Goal: Task Accomplishment & Management: Use online tool/utility

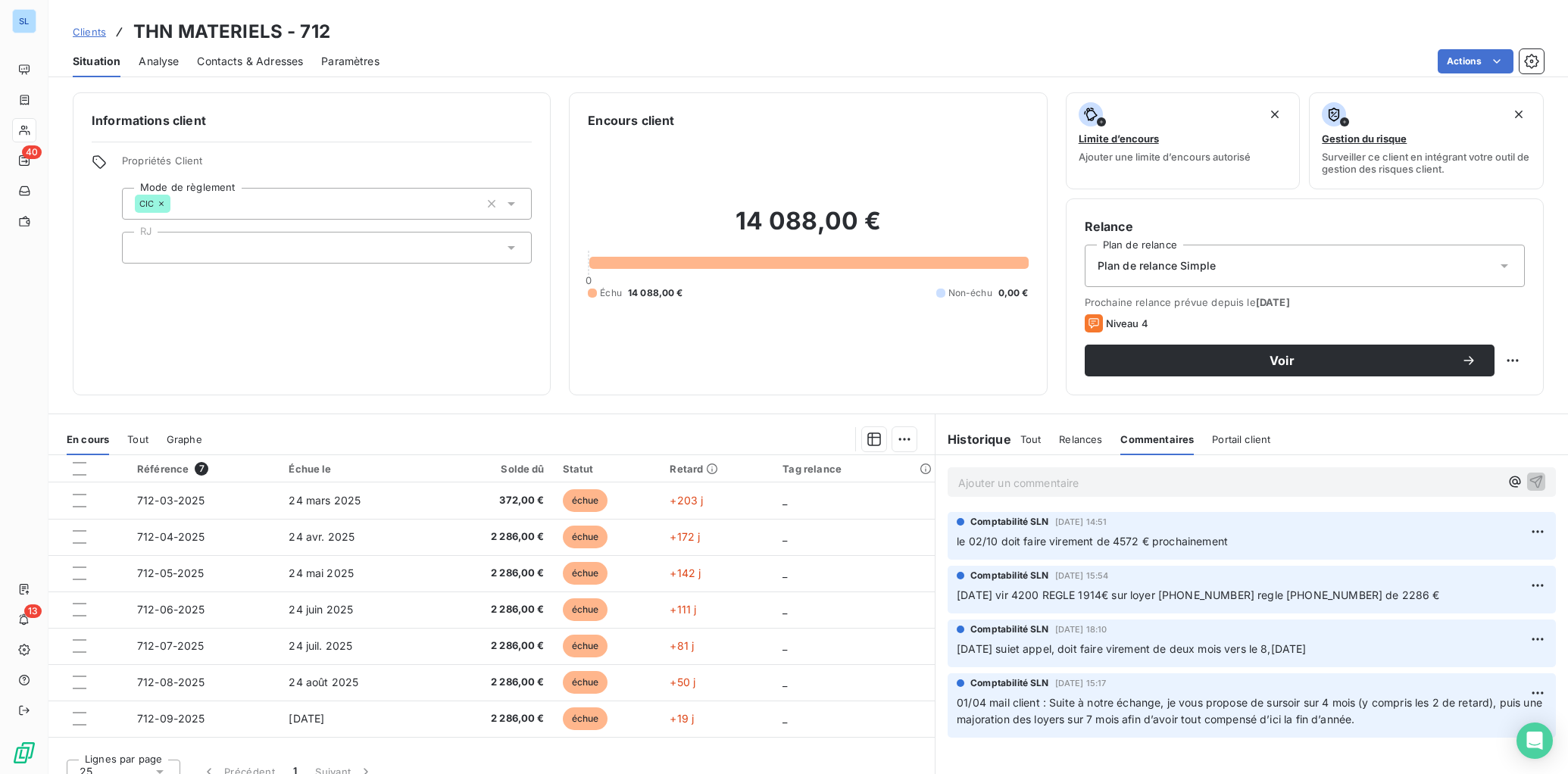
scroll to position [18, 0]
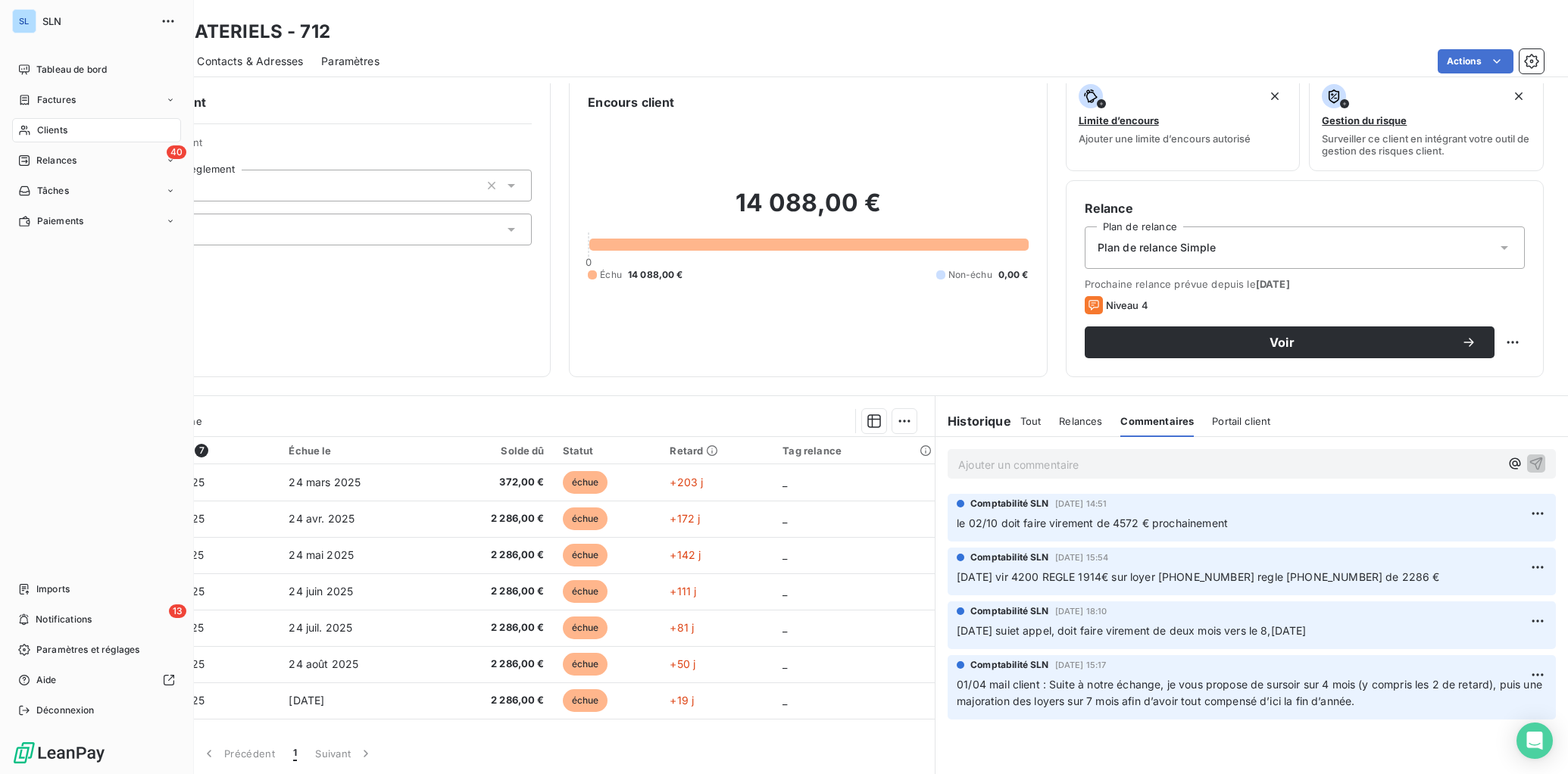
click at [37, 125] on span "Clients" at bounding box center [52, 130] width 30 height 14
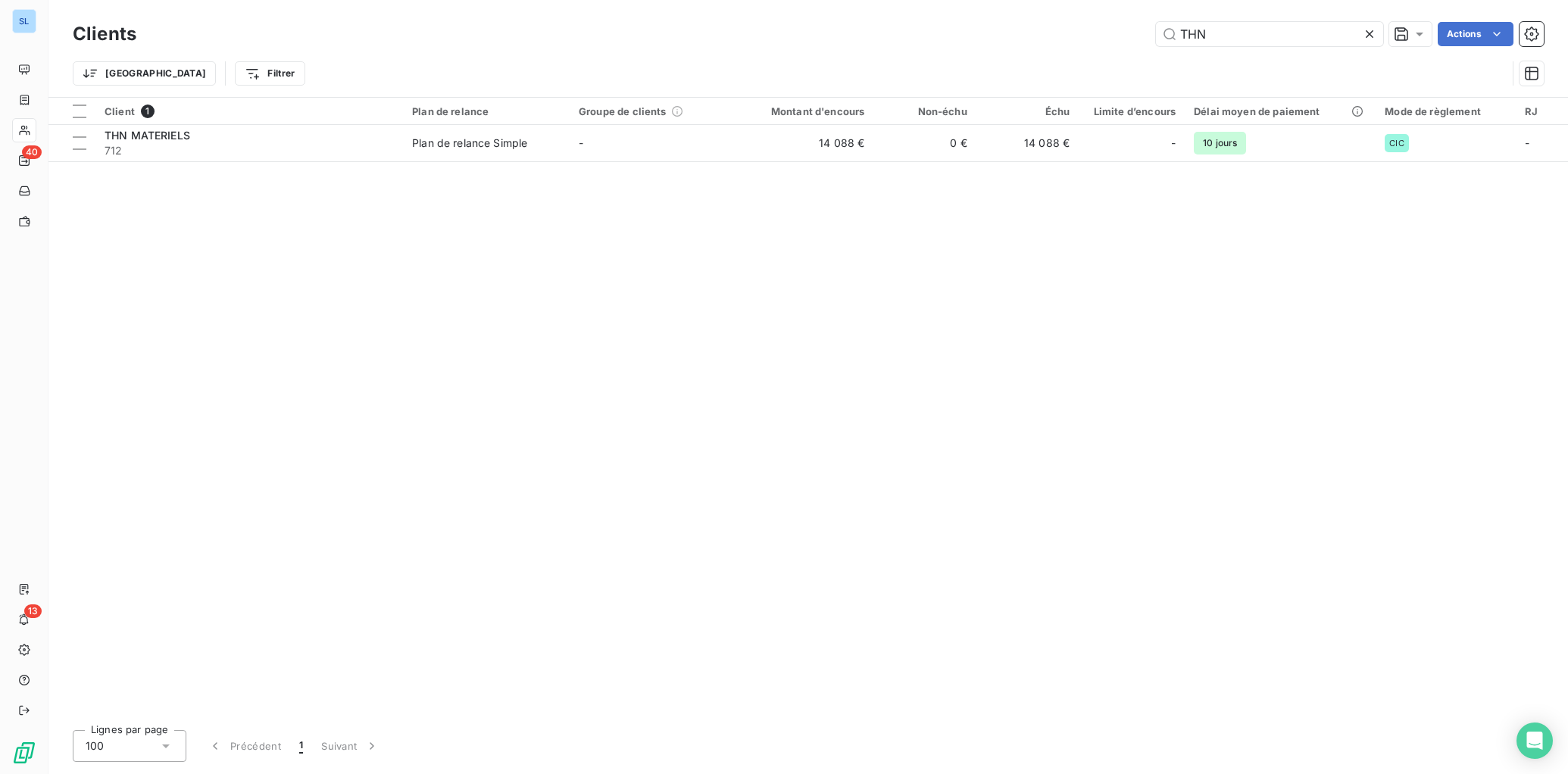
click at [1369, 37] on icon at bounding box center [1369, 33] width 15 height 15
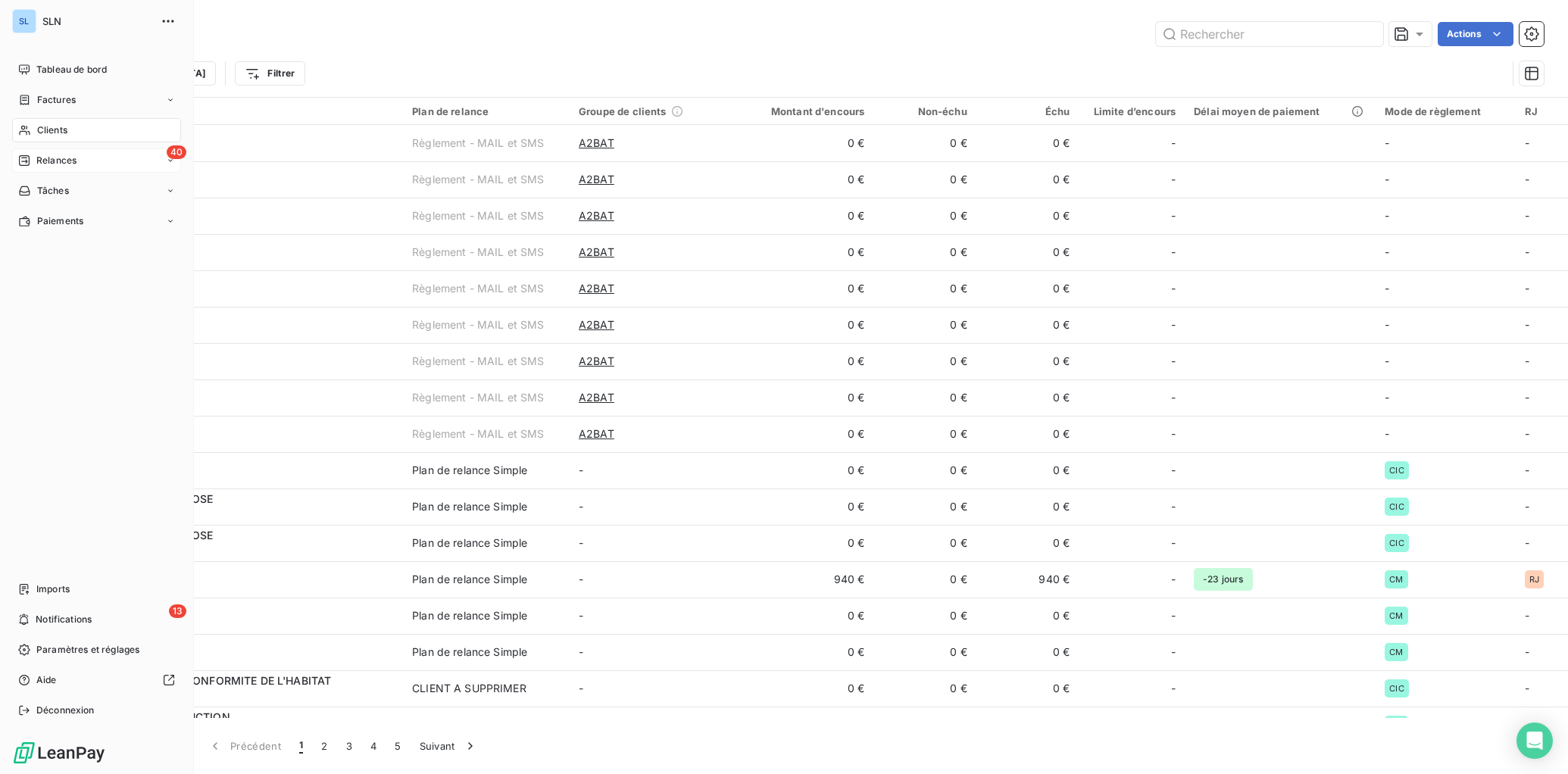
click at [61, 156] on span "Relances" at bounding box center [57, 160] width 41 height 14
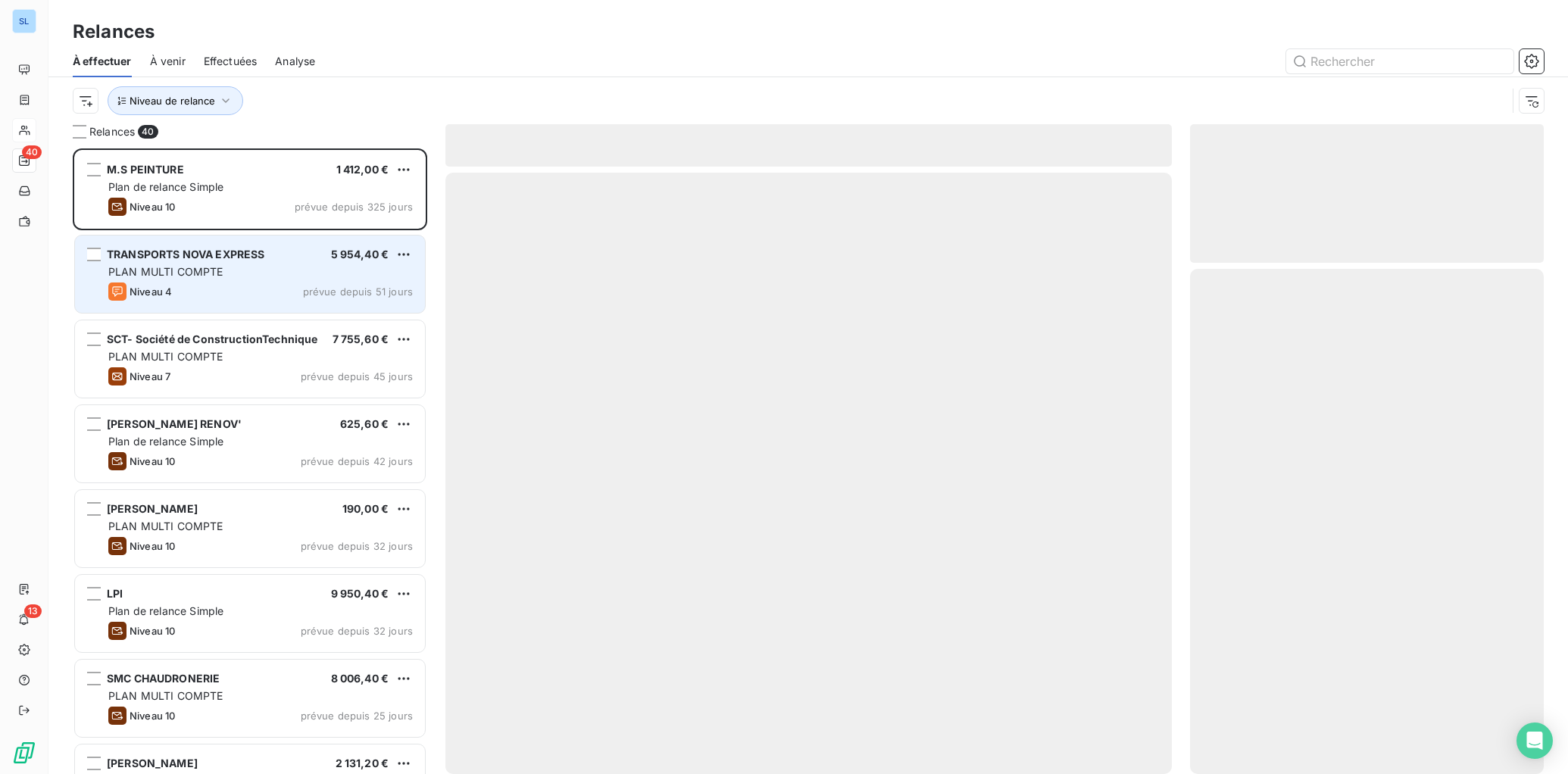
scroll to position [625, 354]
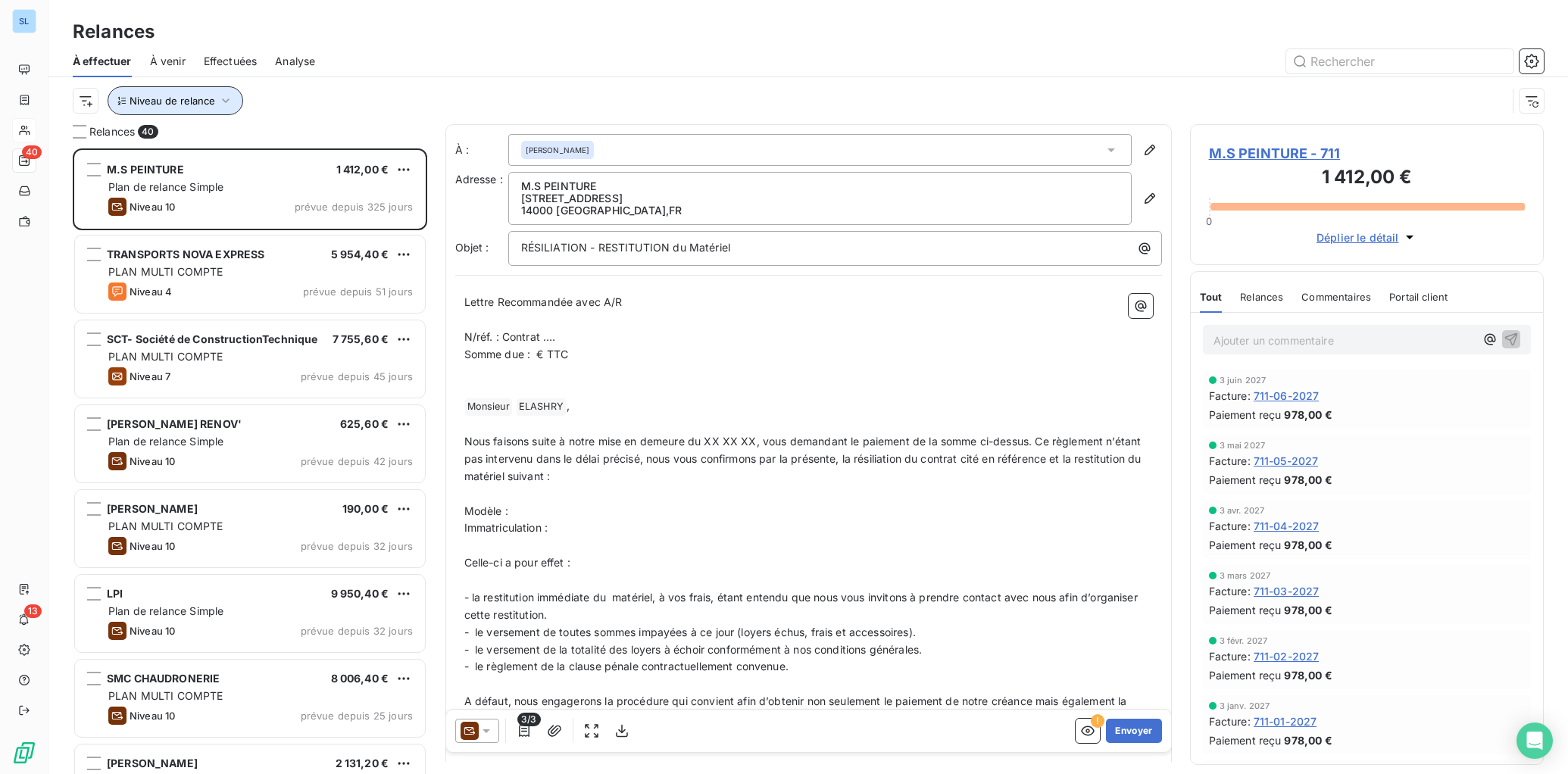
click at [206, 103] on span "Niveau de relance" at bounding box center [172, 101] width 86 height 12
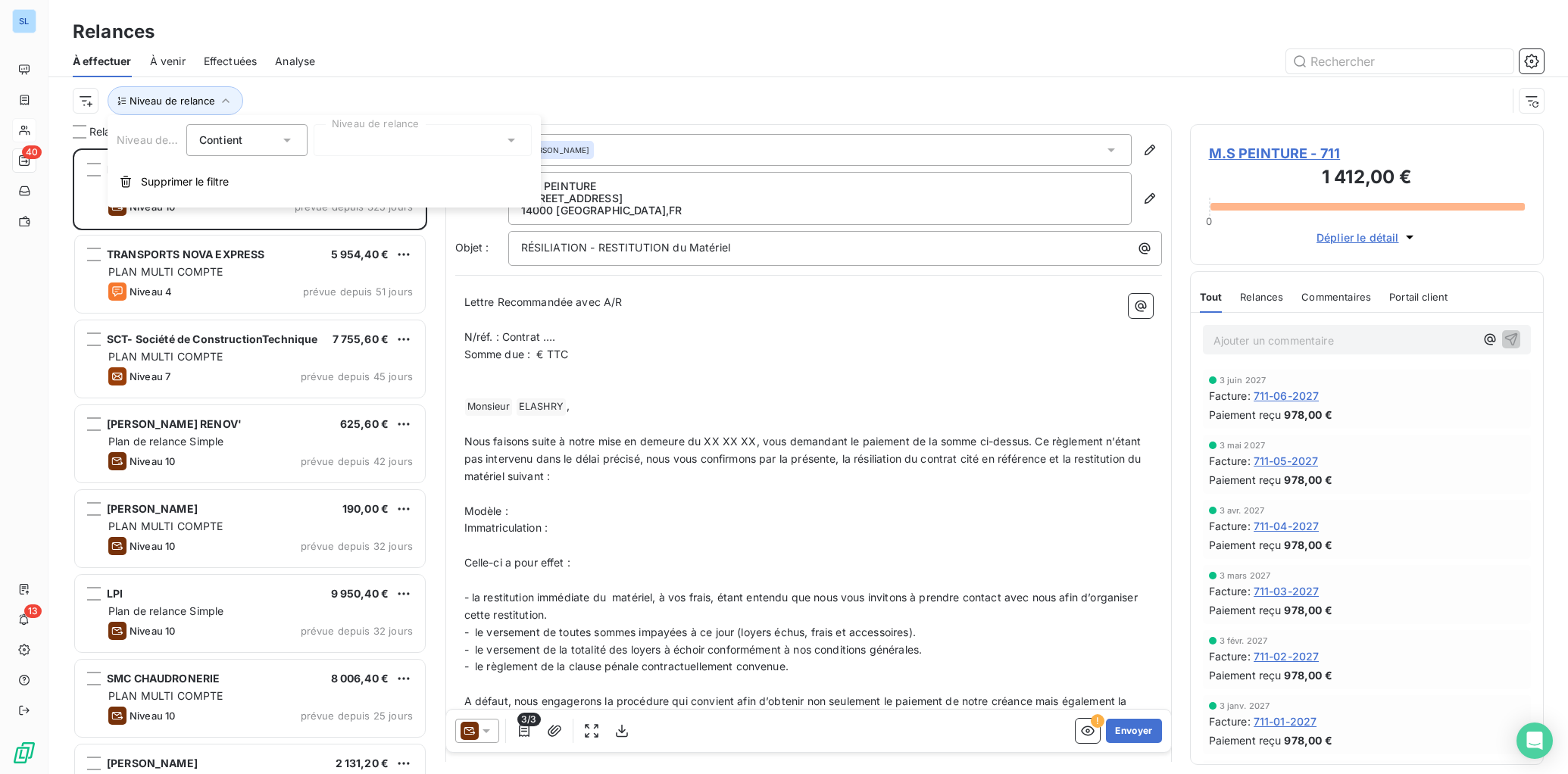
click at [349, 150] on div at bounding box center [423, 139] width 218 height 32
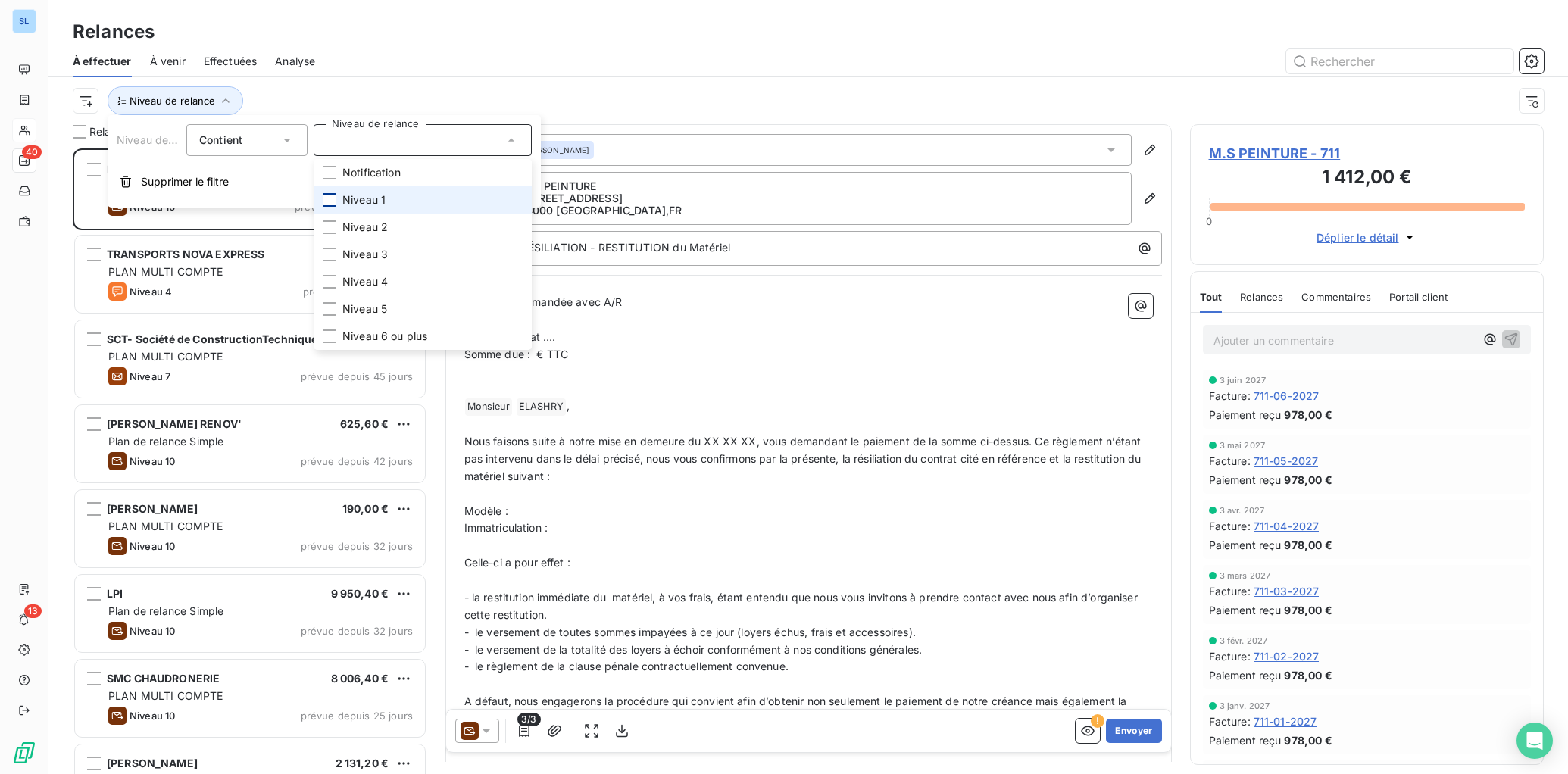
click at [332, 203] on div at bounding box center [329, 200] width 14 height 14
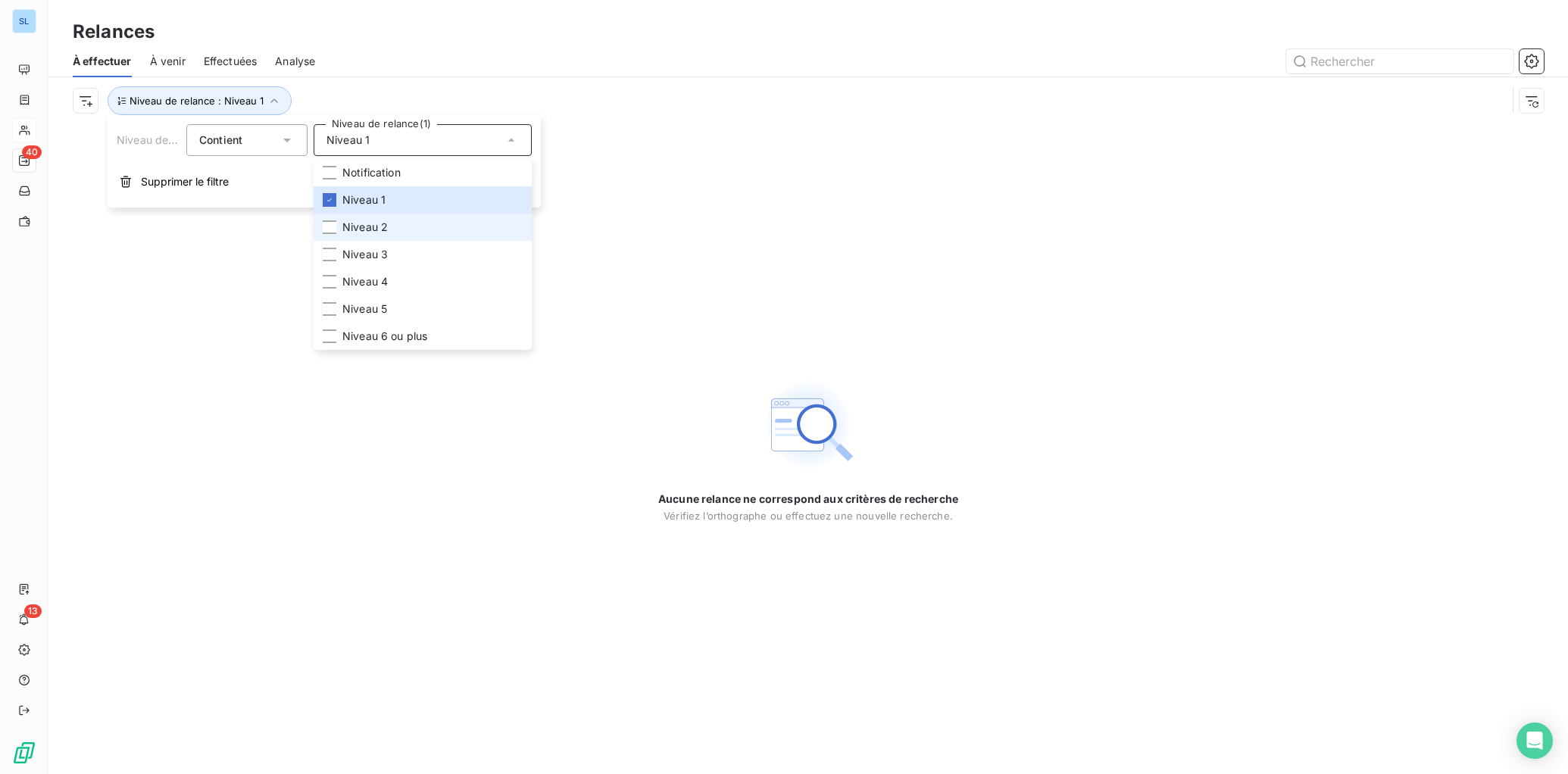
drag, startPoint x: 331, startPoint y: 227, endPoint x: 354, endPoint y: 234, distance: 24.0
click at [331, 227] on div at bounding box center [329, 227] width 14 height 14
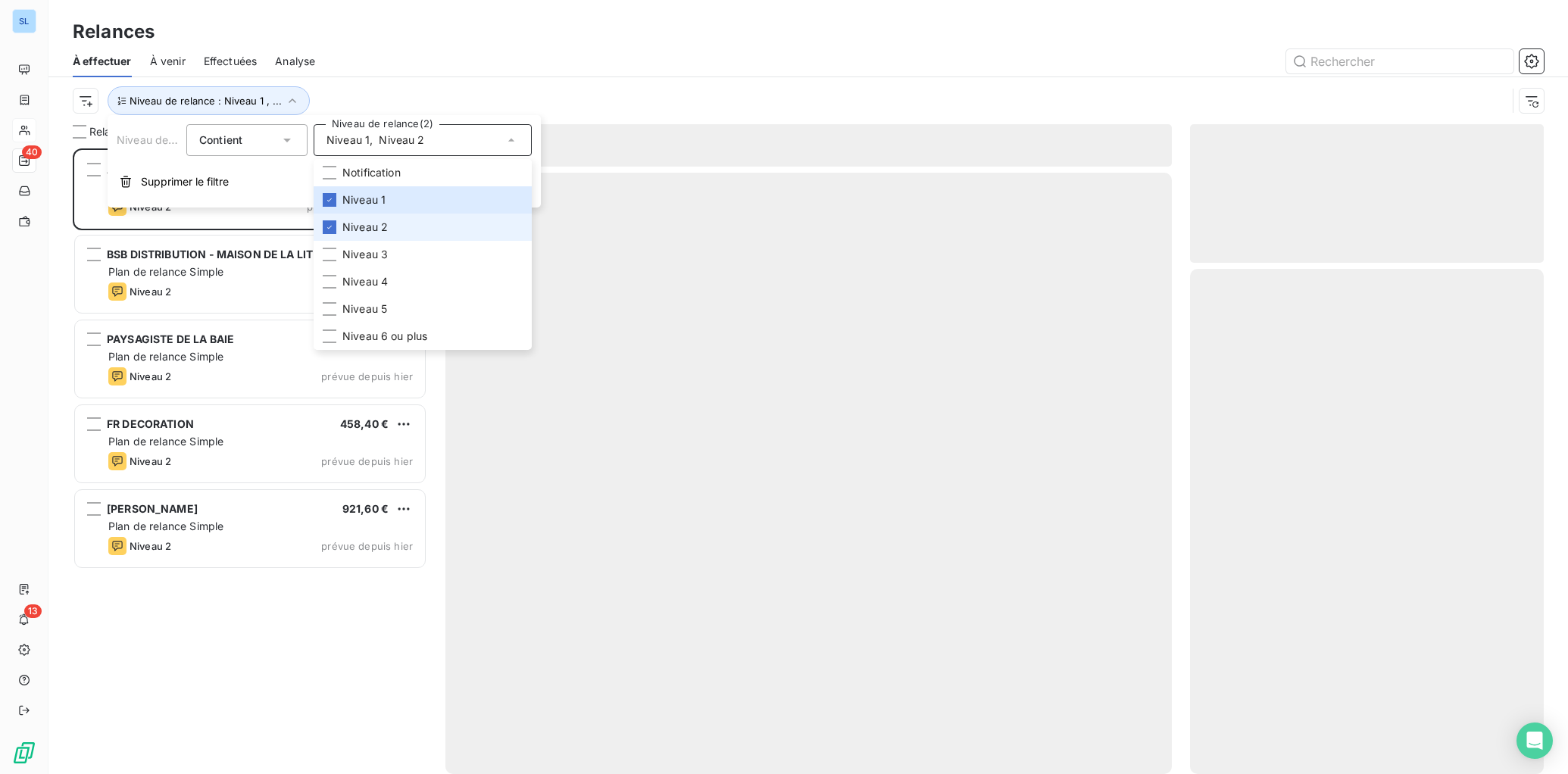
scroll to position [625, 354]
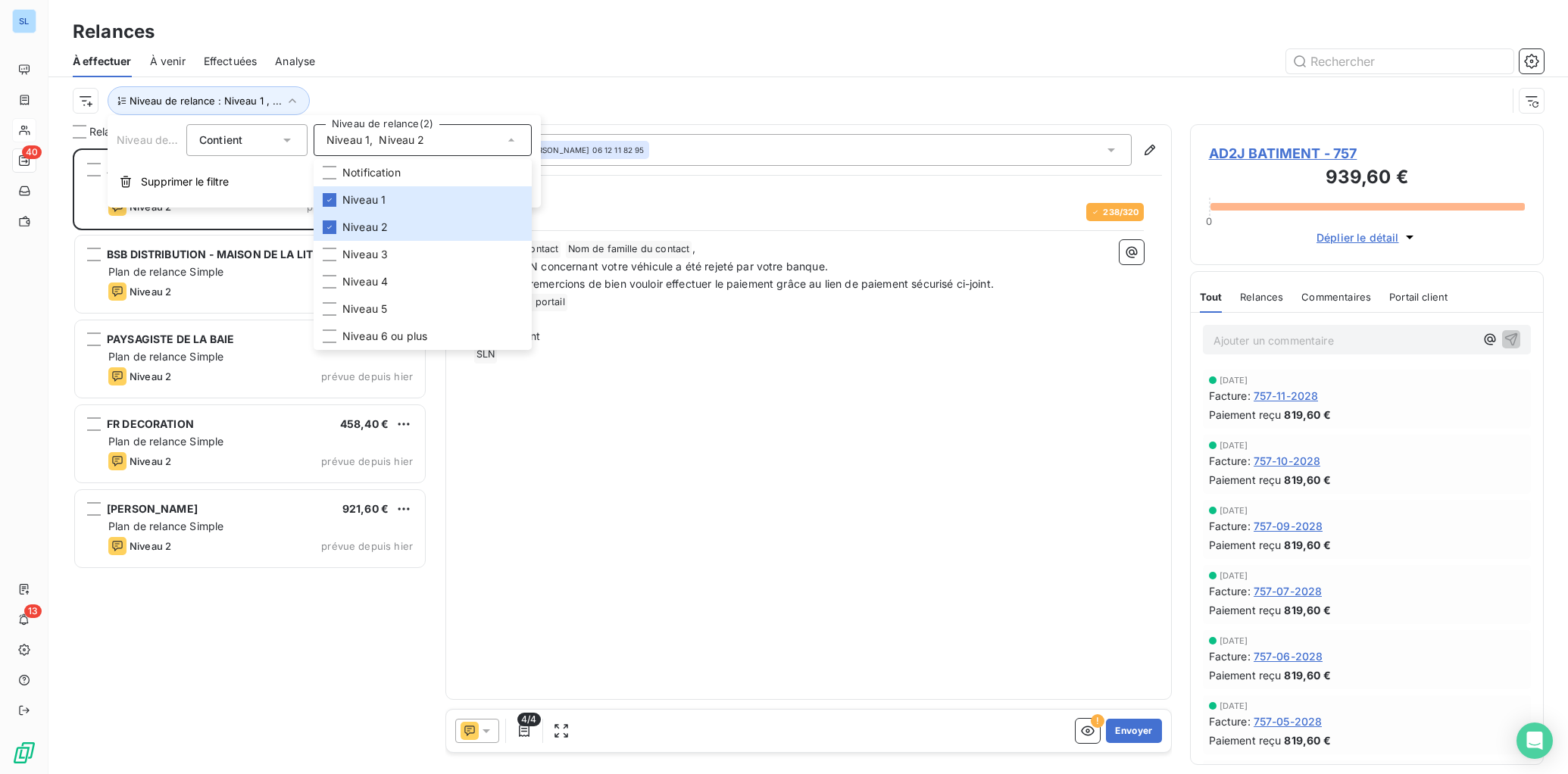
click at [384, 47] on div "À effectuer À venir Effectuées Analyse" at bounding box center [808, 61] width 1519 height 32
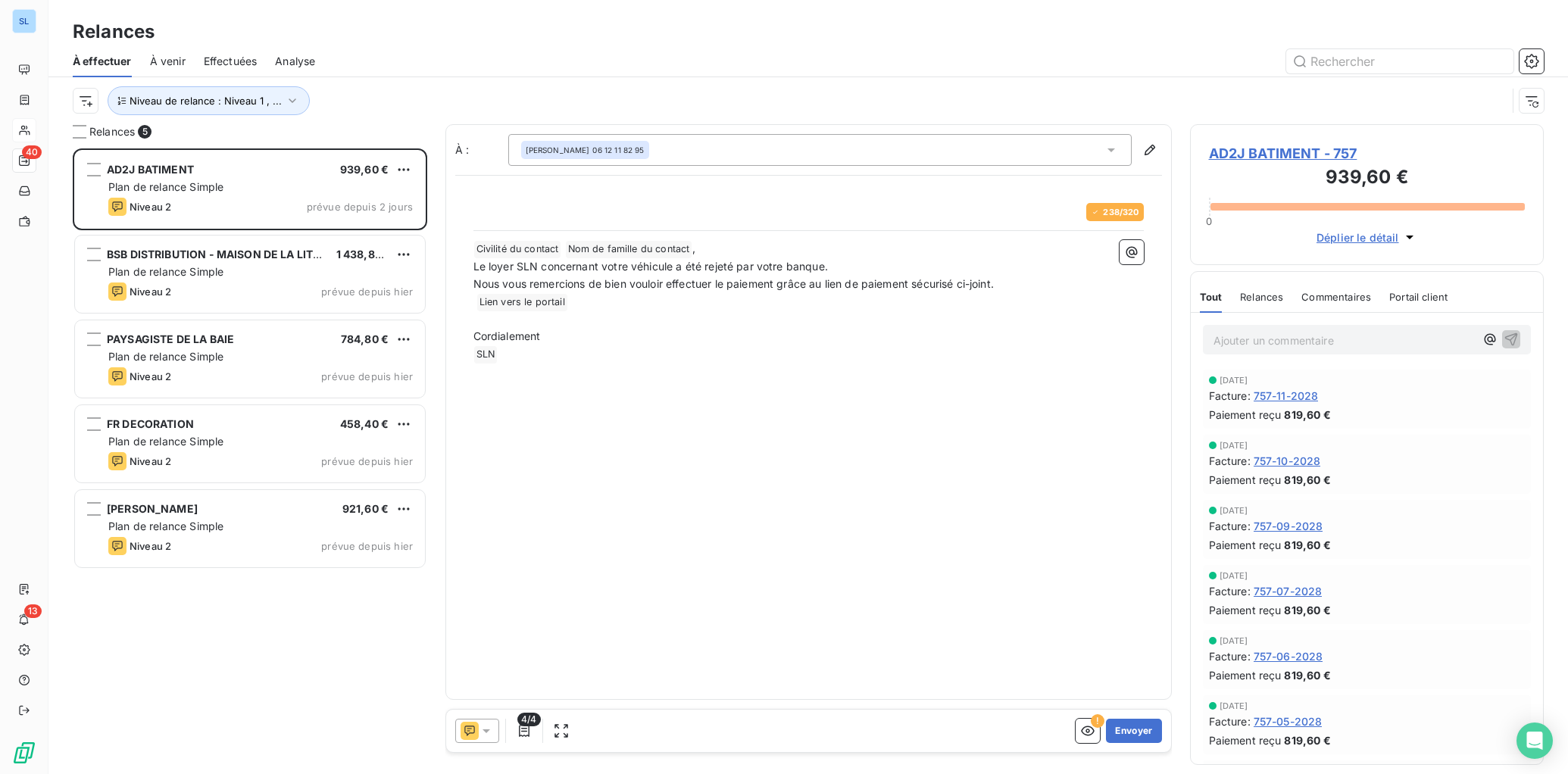
click at [1261, 302] on span "Relances" at bounding box center [1261, 297] width 43 height 12
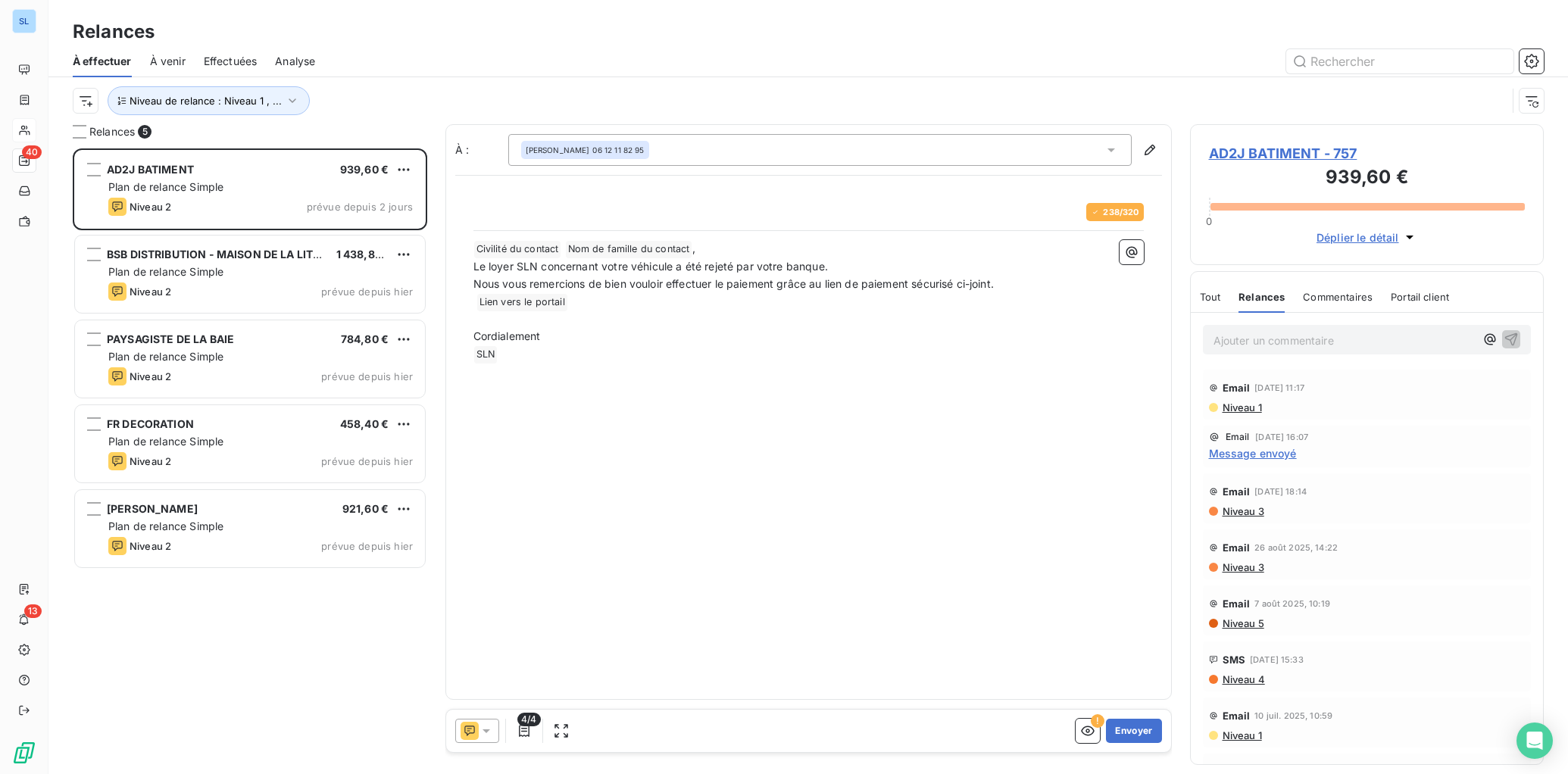
click at [473, 727] on icon at bounding box center [469, 730] width 18 height 18
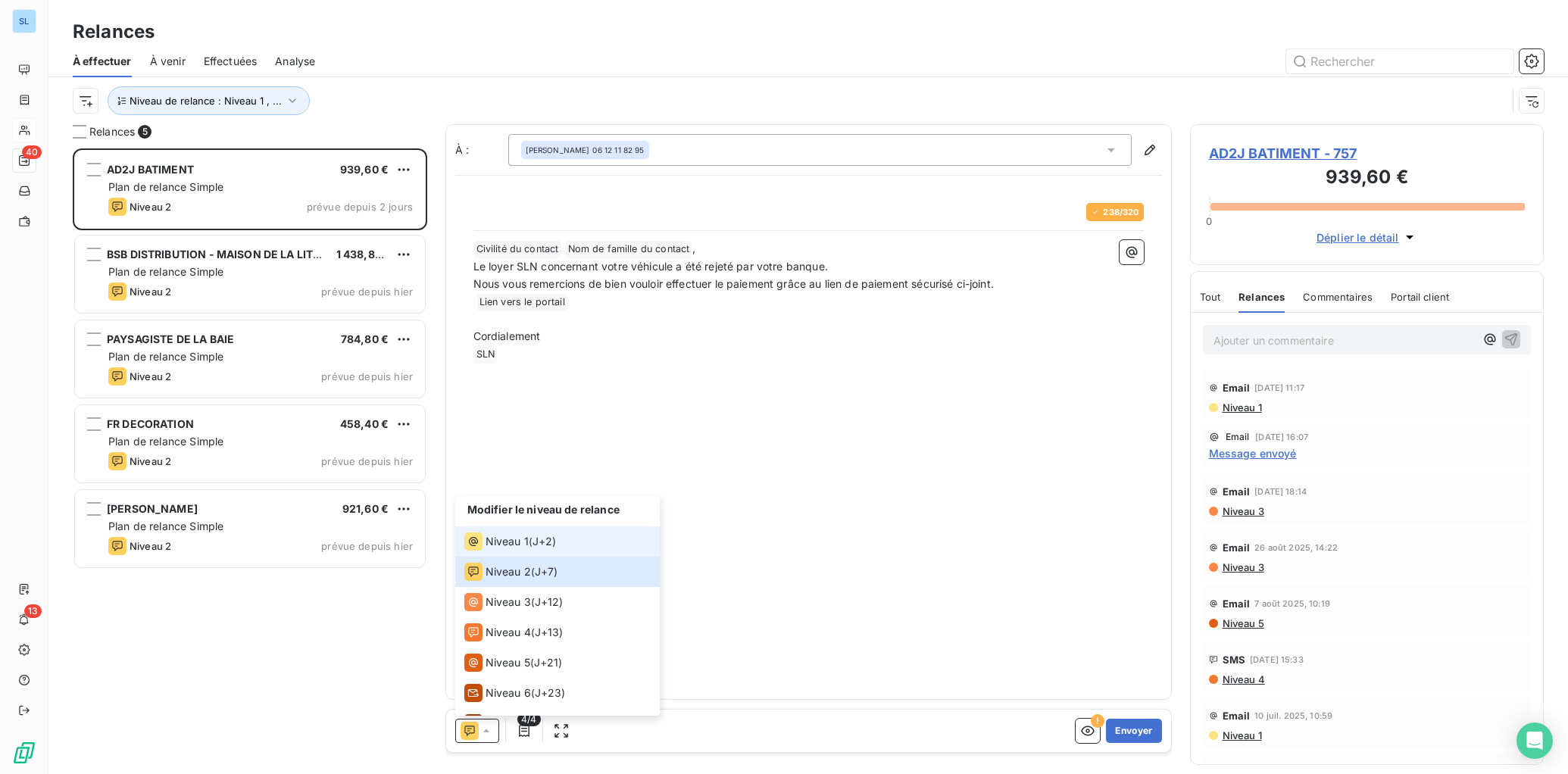
click at [502, 540] on span "Niveau 1" at bounding box center [506, 540] width 43 height 15
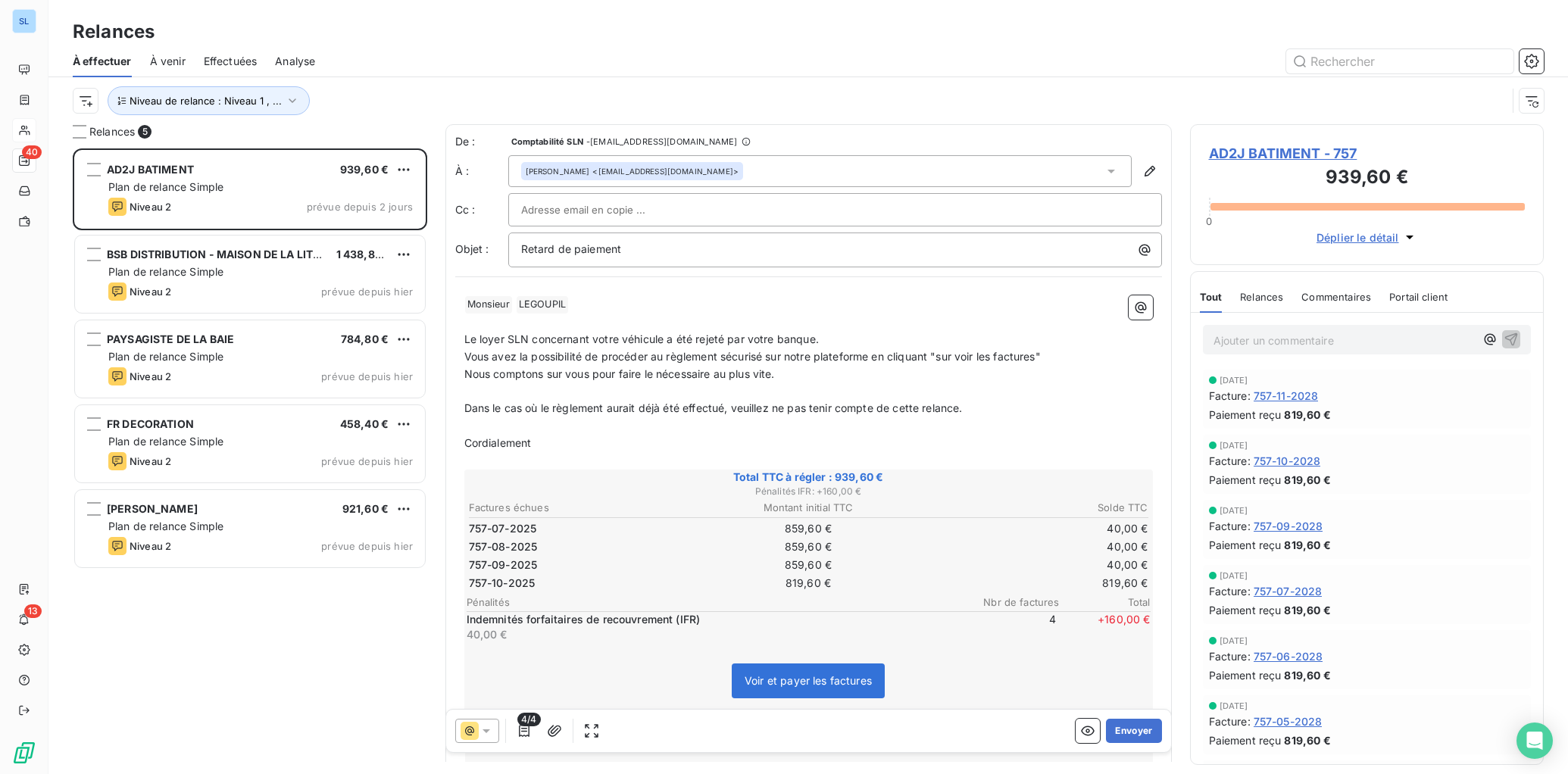
click at [488, 729] on icon at bounding box center [486, 730] width 8 height 4
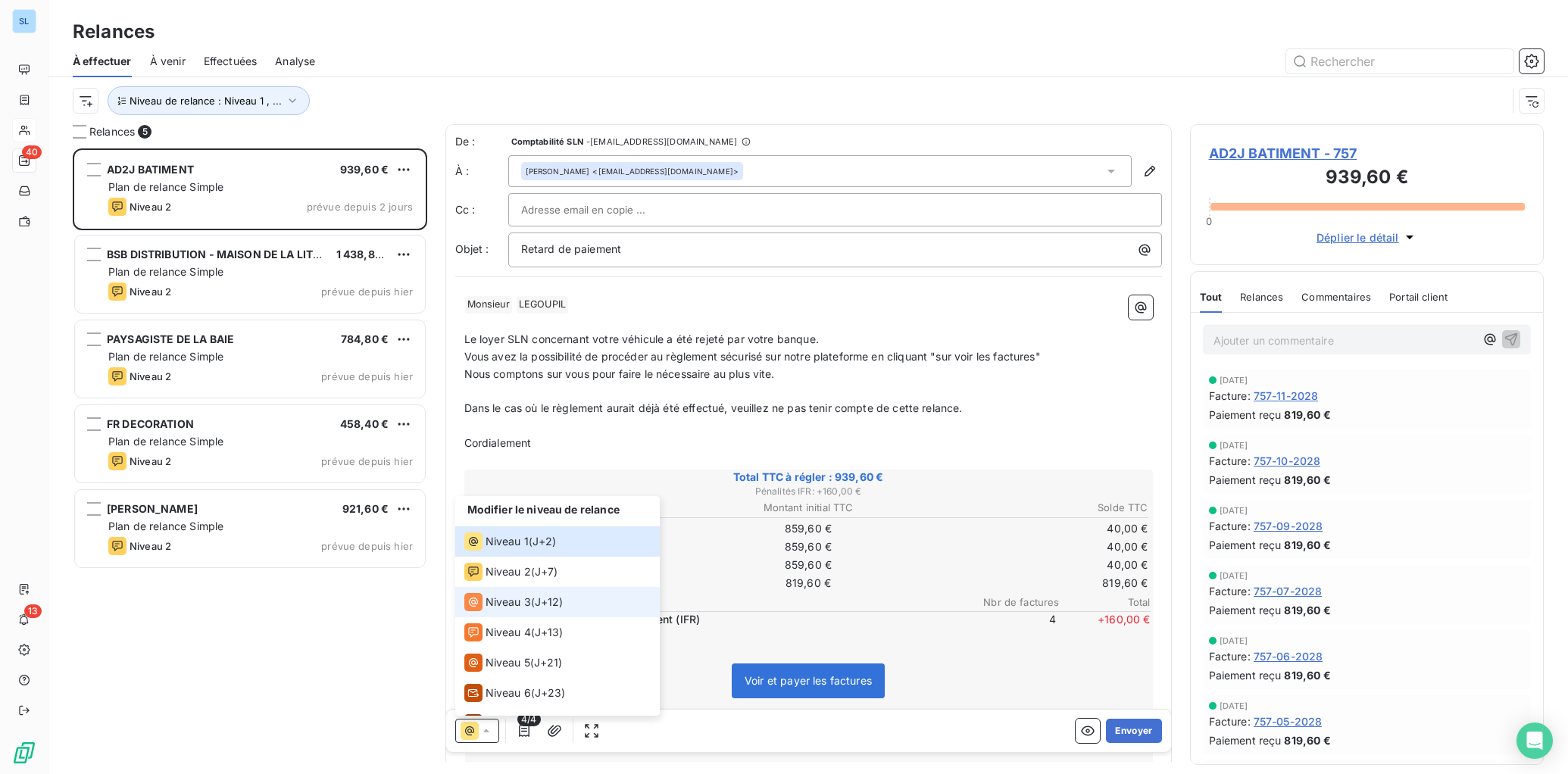
click at [516, 602] on span "Niveau 3" at bounding box center [508, 601] width 45 height 15
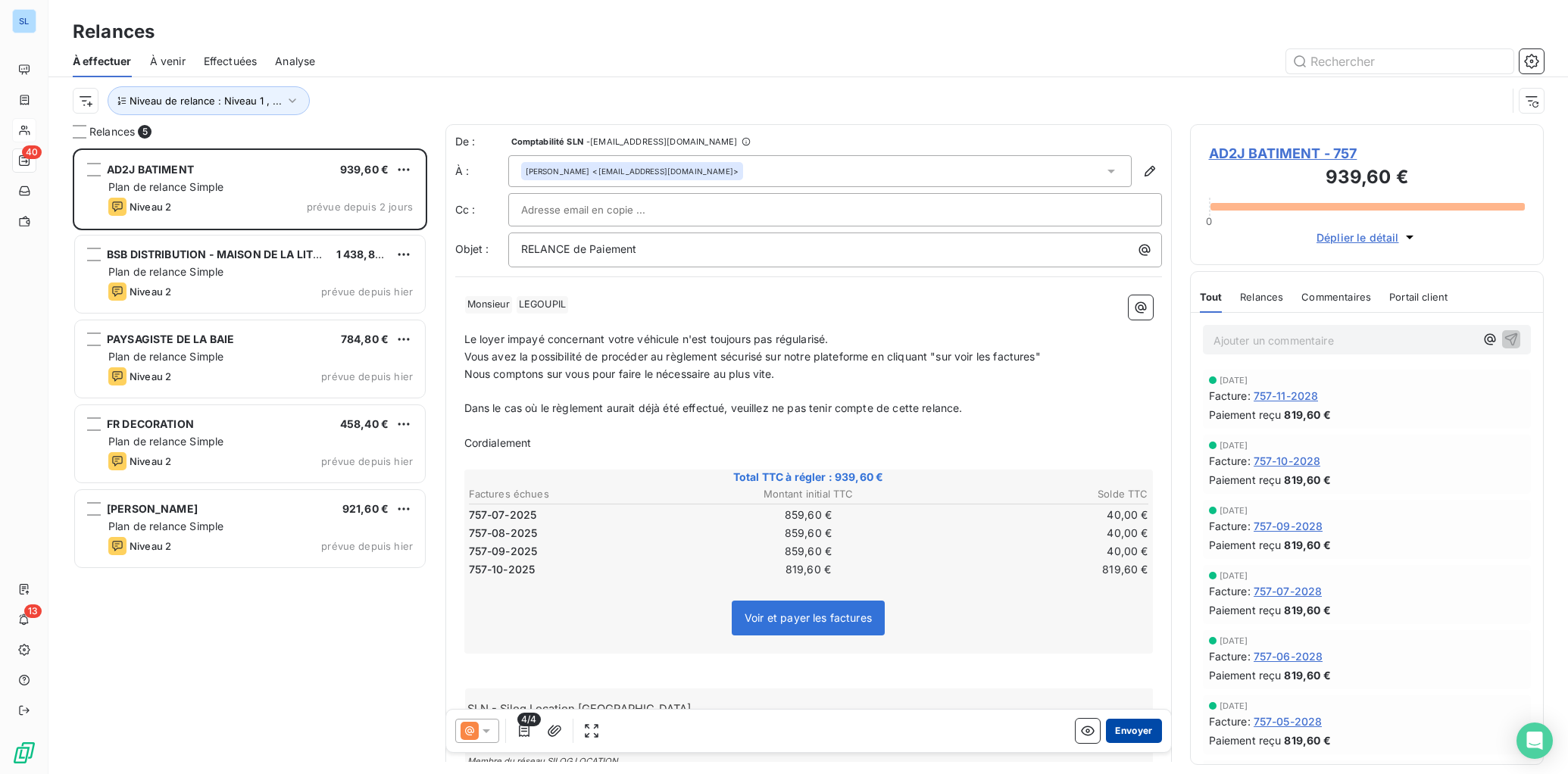
click at [1124, 730] on button "Envoyer" at bounding box center [1133, 730] width 55 height 24
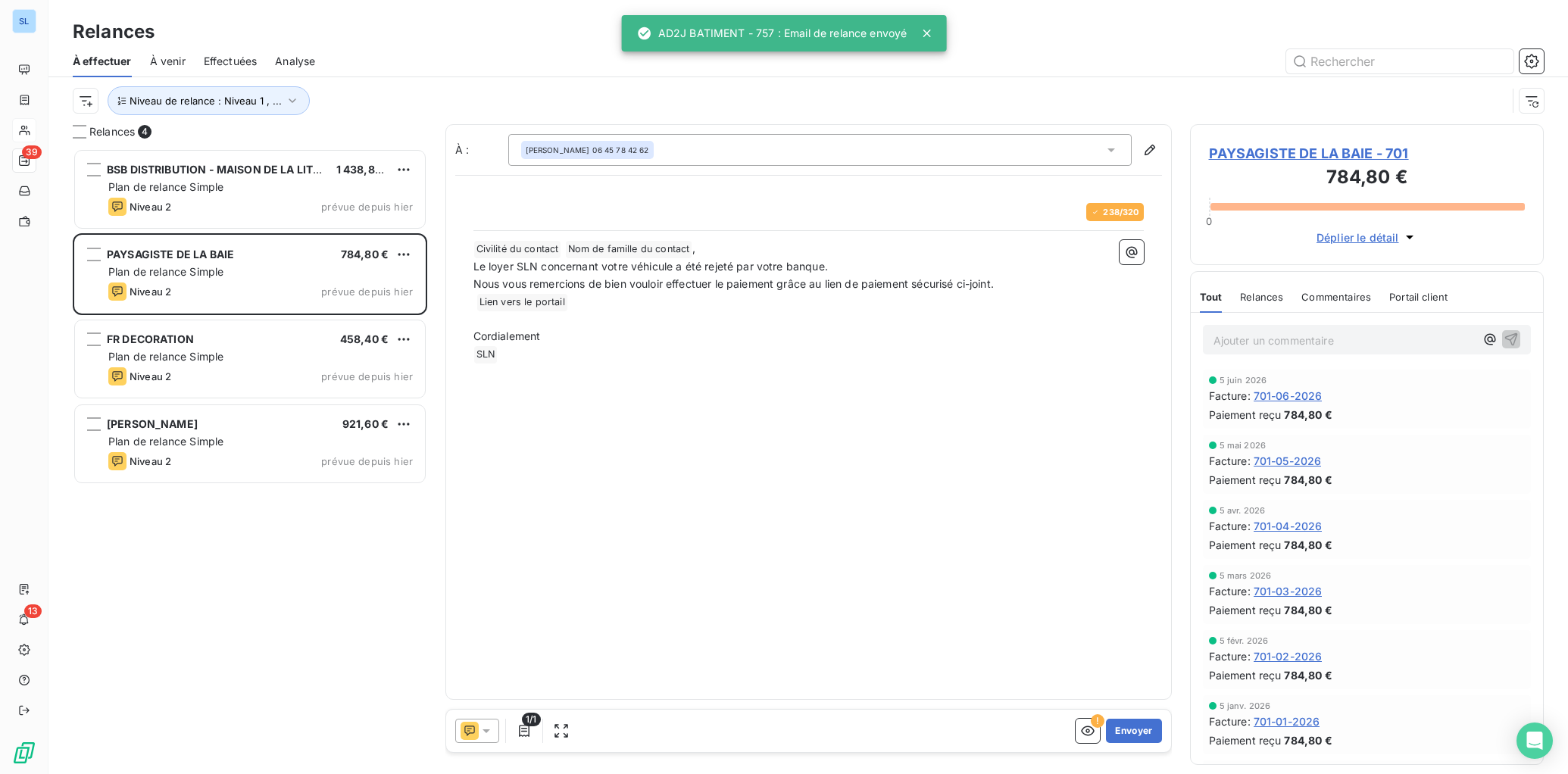
click at [1350, 297] on span "Commentaires" at bounding box center [1335, 297] width 69 height 12
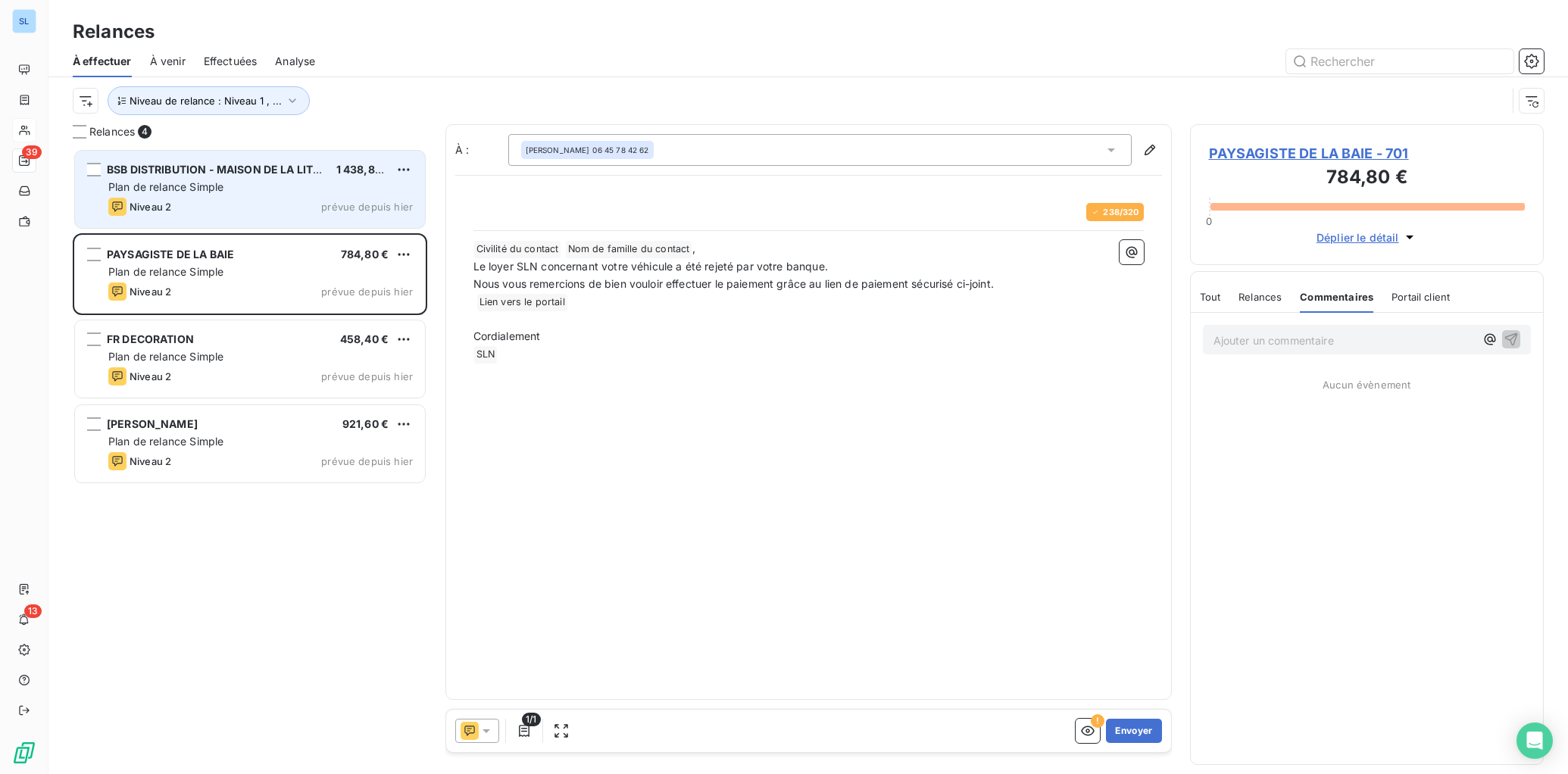
click at [166, 173] on span "BSB DISTRIBUTION - MAISON DE LA LITERIE" at bounding box center [222, 169] width 231 height 13
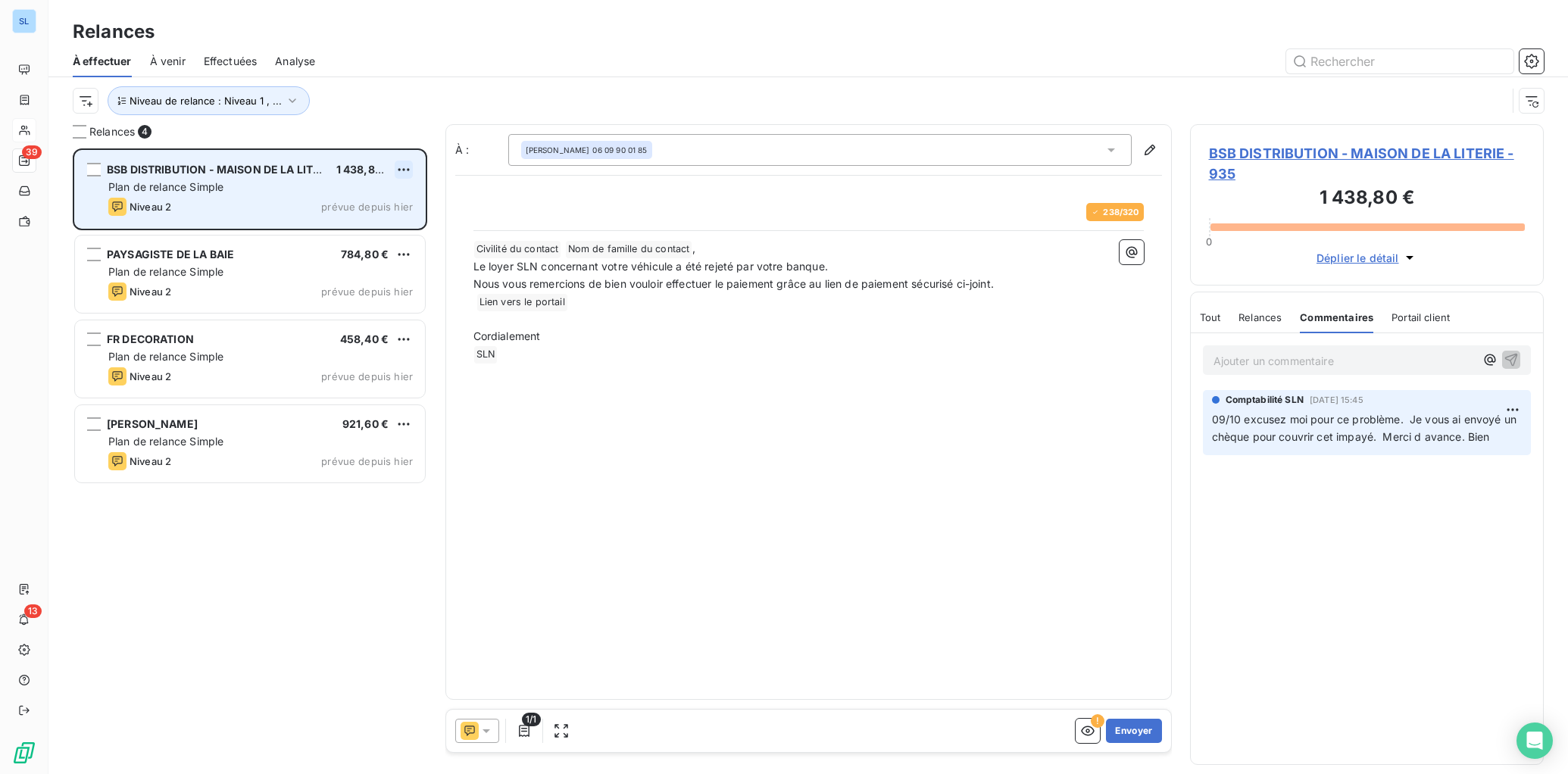
click at [400, 167] on html "SL 39 13 Relances À effectuer À venir Effectuées Analyse Niveau de relance : Ni…" at bounding box center [784, 387] width 1568 height 774
click at [381, 197] on div "Replanifier cette action" at bounding box center [338, 199] width 136 height 24
select select "9"
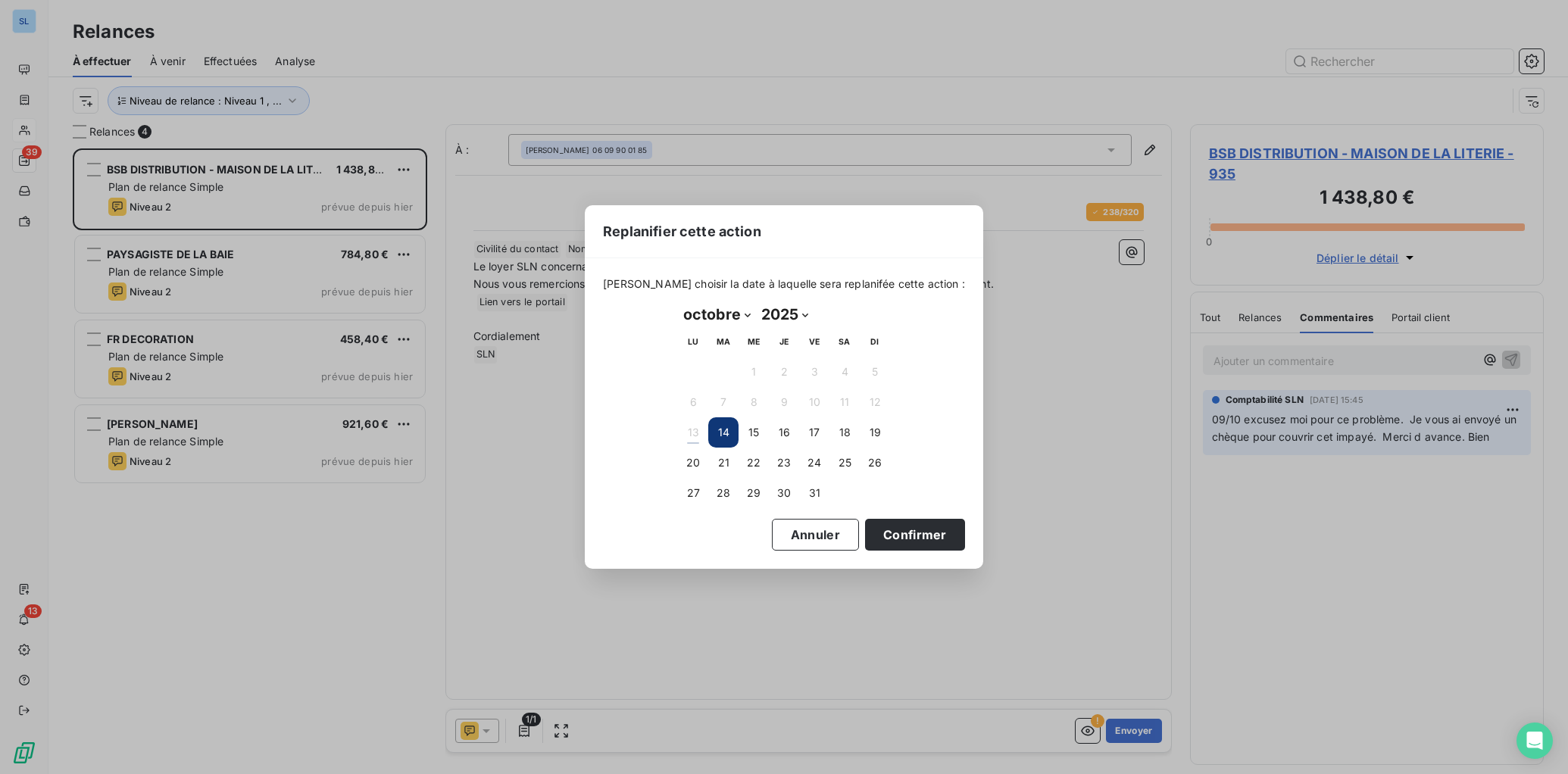
click at [728, 314] on select "janvier février mars avril mai juin juillet août septembre octobre novembre déc…" at bounding box center [717, 314] width 78 height 24
click at [678, 302] on select "janvier février mars avril mai juin juillet août septembre octobre novembre déc…" at bounding box center [717, 314] width 78 height 24
click at [686, 493] on button "27" at bounding box center [692, 492] width 30 height 30
drag, startPoint x: 882, startPoint y: 529, endPoint x: 807, endPoint y: 515, distance: 76.3
click at [882, 529] on button "Confirmer" at bounding box center [914, 534] width 100 height 32
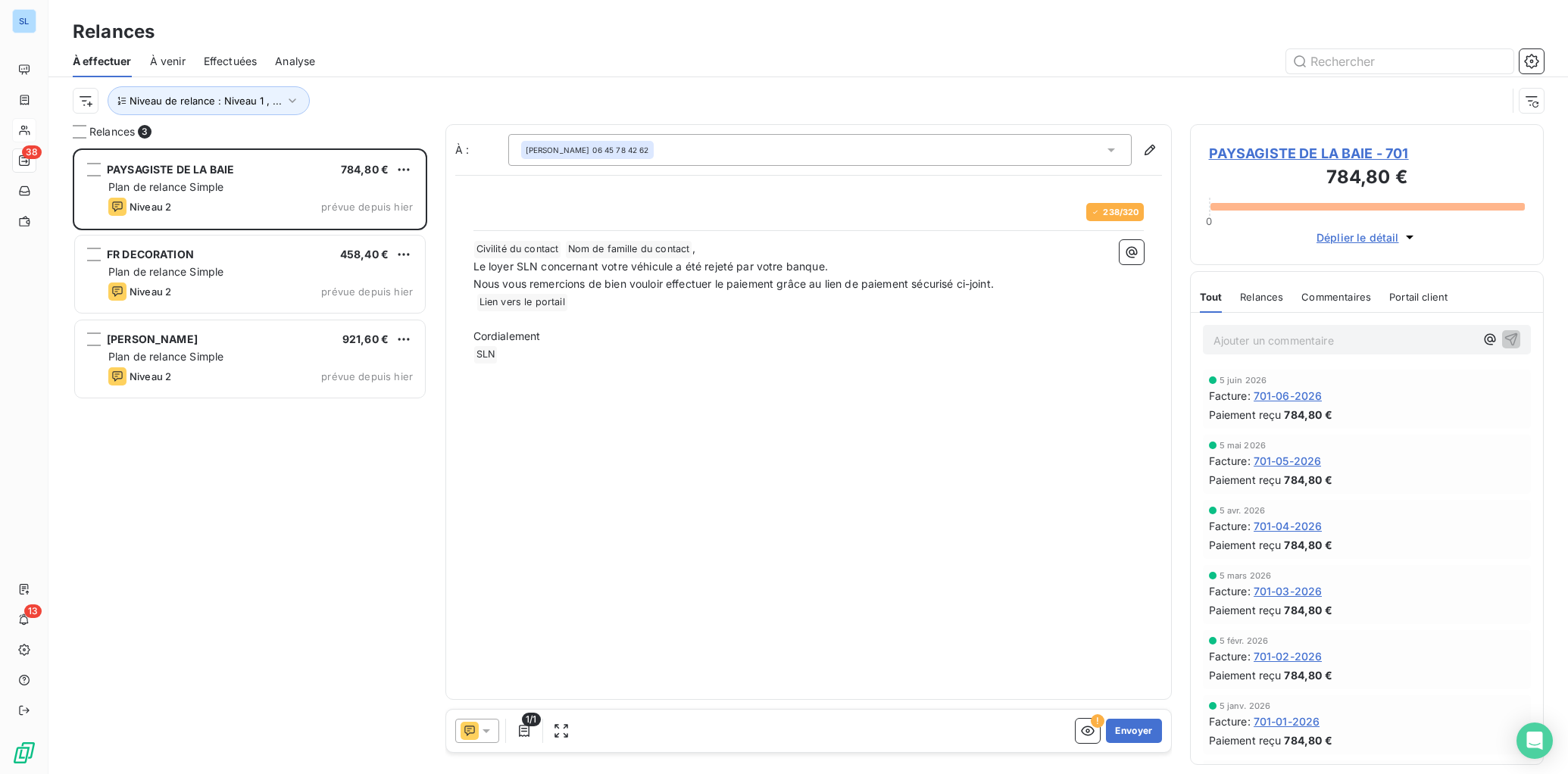
click at [1267, 294] on span "Relances" at bounding box center [1261, 297] width 43 height 12
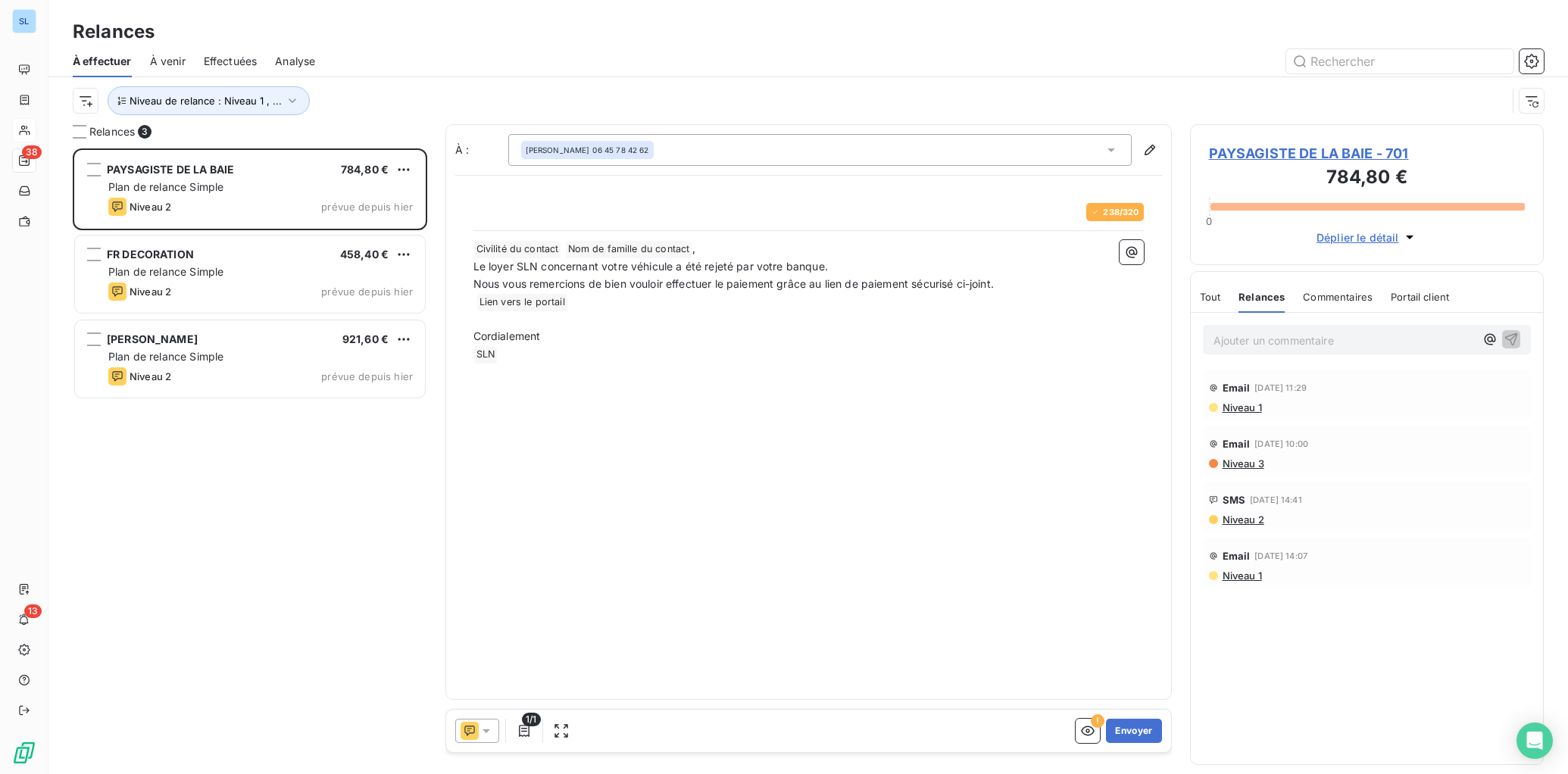
click at [1369, 294] on span "Commentaires" at bounding box center [1337, 297] width 69 height 12
click at [463, 737] on icon at bounding box center [469, 730] width 18 height 18
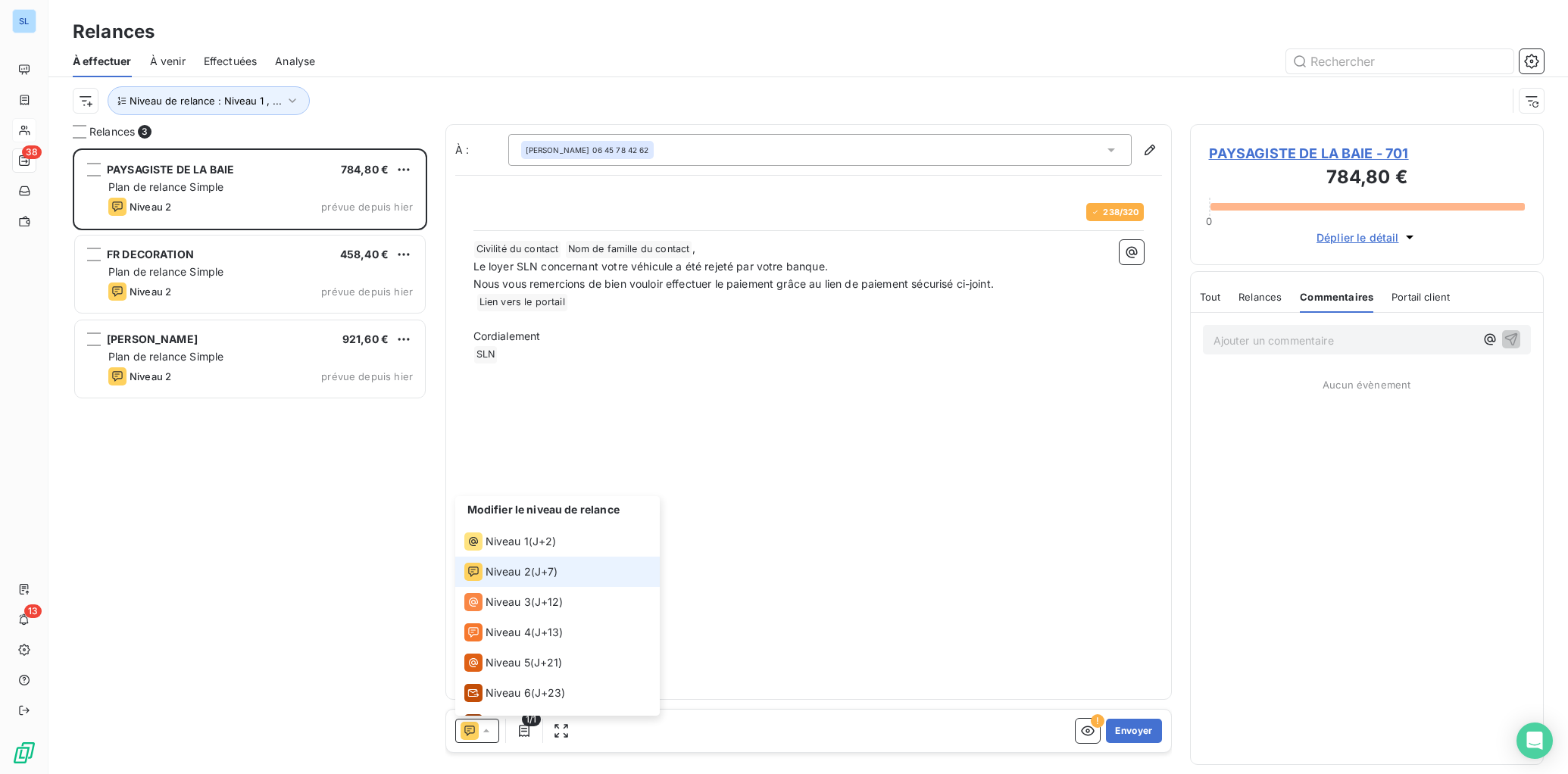
click at [505, 572] on span "Niveau 2" at bounding box center [508, 571] width 45 height 15
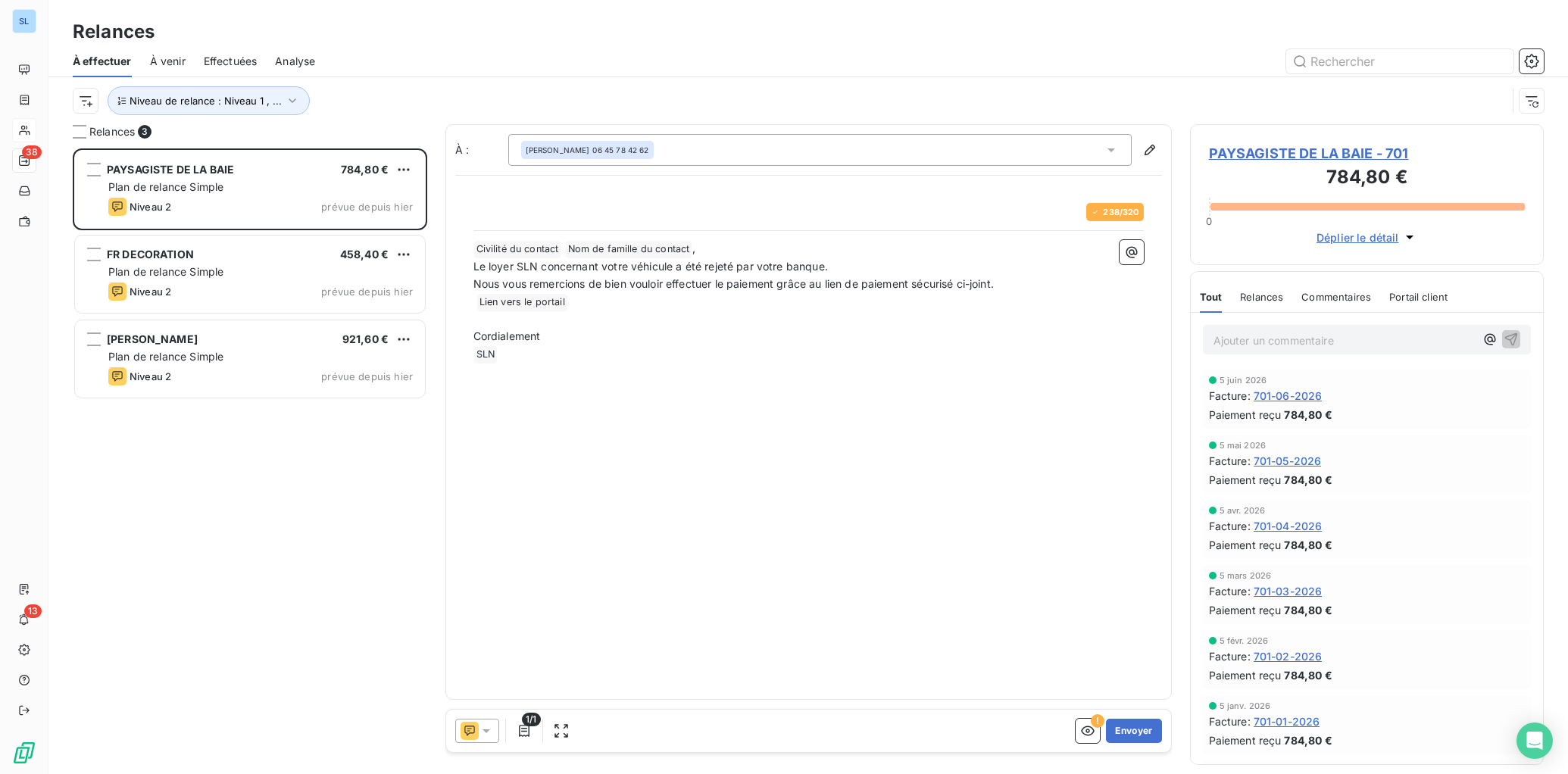
click at [1276, 293] on span "Relances" at bounding box center [1261, 297] width 43 height 12
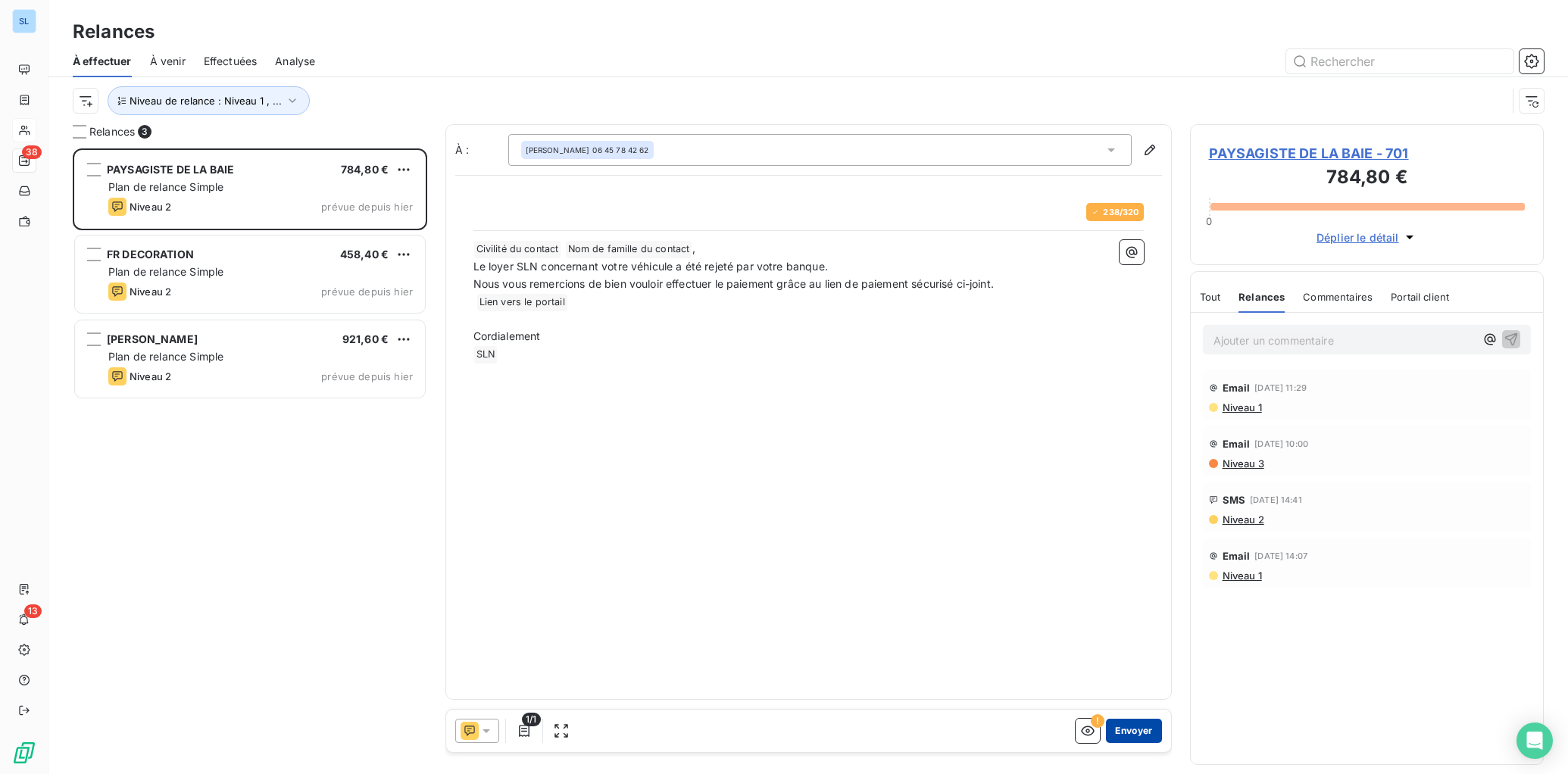
click at [1144, 731] on button "Envoyer" at bounding box center [1133, 730] width 55 height 24
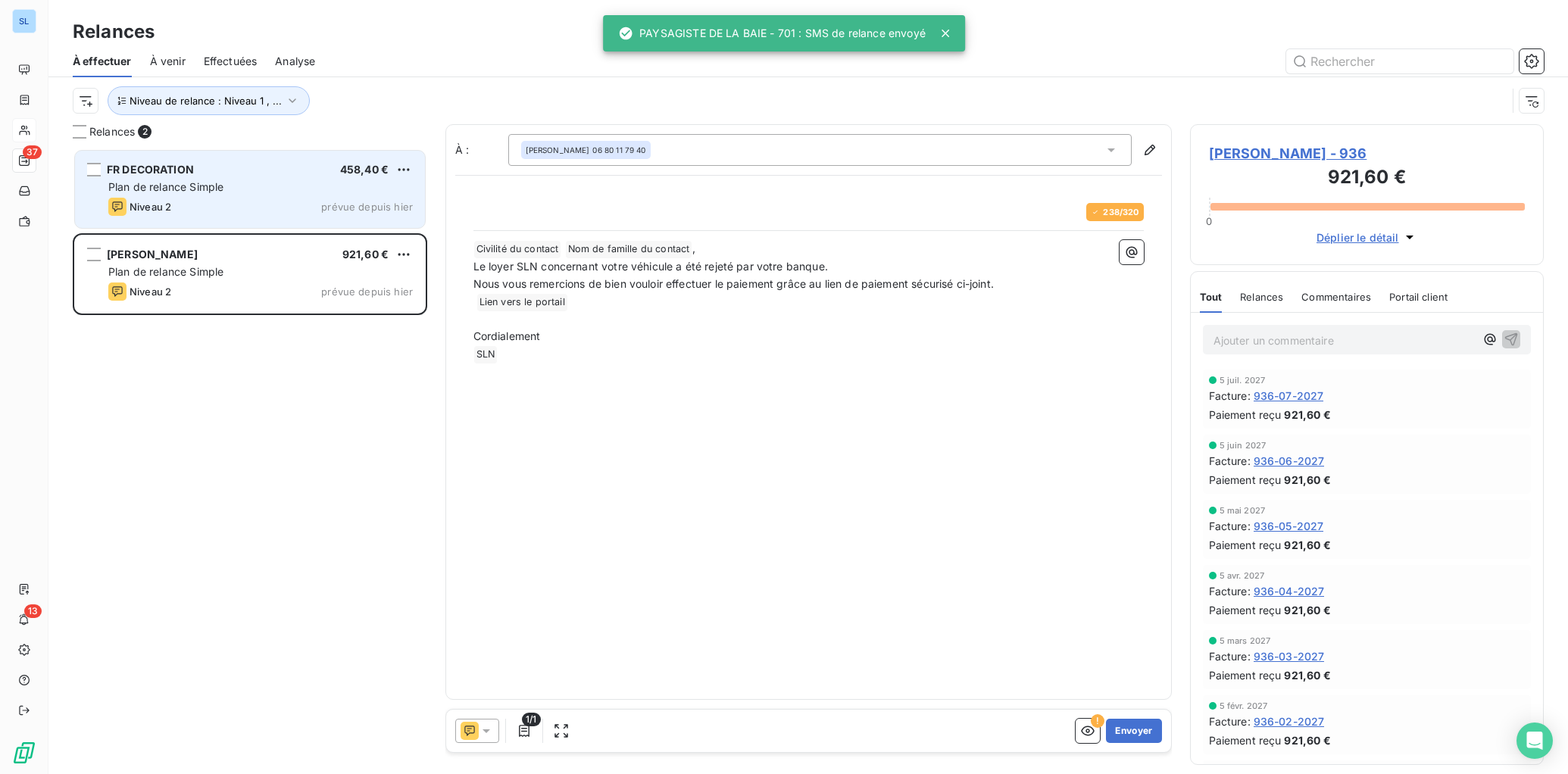
click at [331, 195] on div "FR DECORATION 458,40 € Plan de relance Simple Niveau 2 prévue depuis [DATE]" at bounding box center [249, 188] width 350 height 77
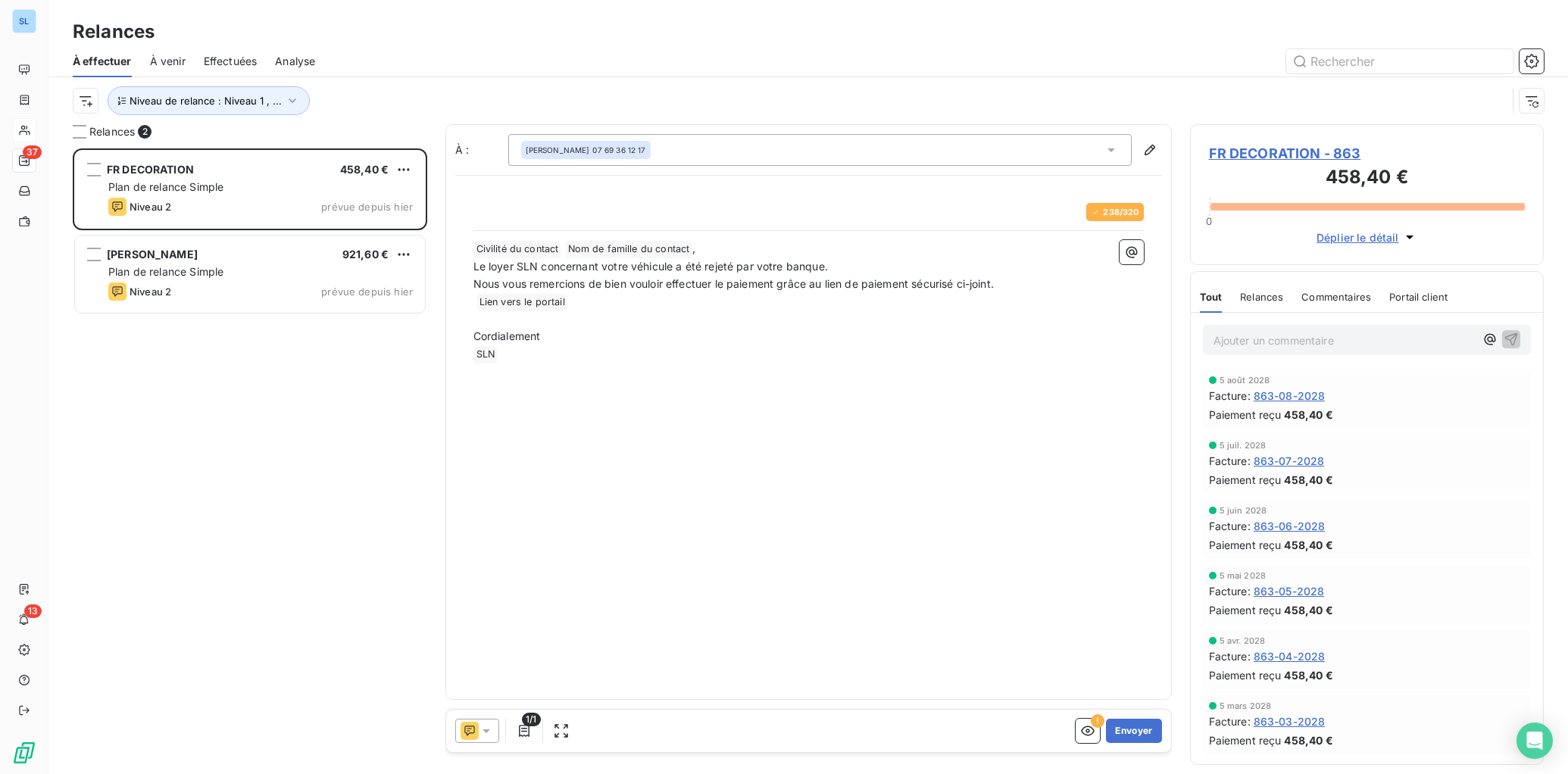
click at [1337, 301] on span "Commentaires" at bounding box center [1335, 297] width 69 height 12
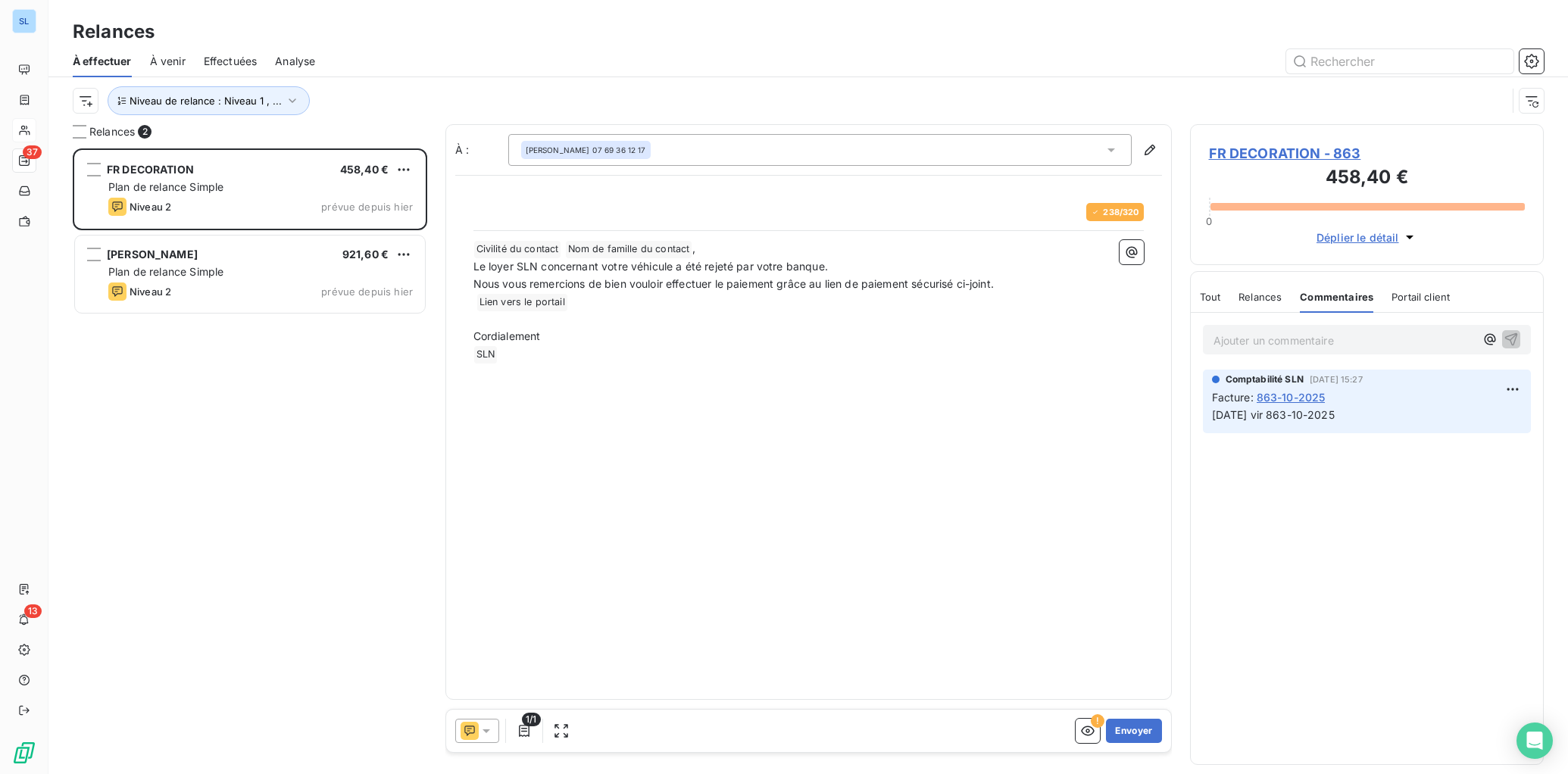
drag, startPoint x: 474, startPoint y: 733, endPoint x: 472, endPoint y: 722, distance: 11.2
click at [474, 733] on icon at bounding box center [469, 730] width 18 height 18
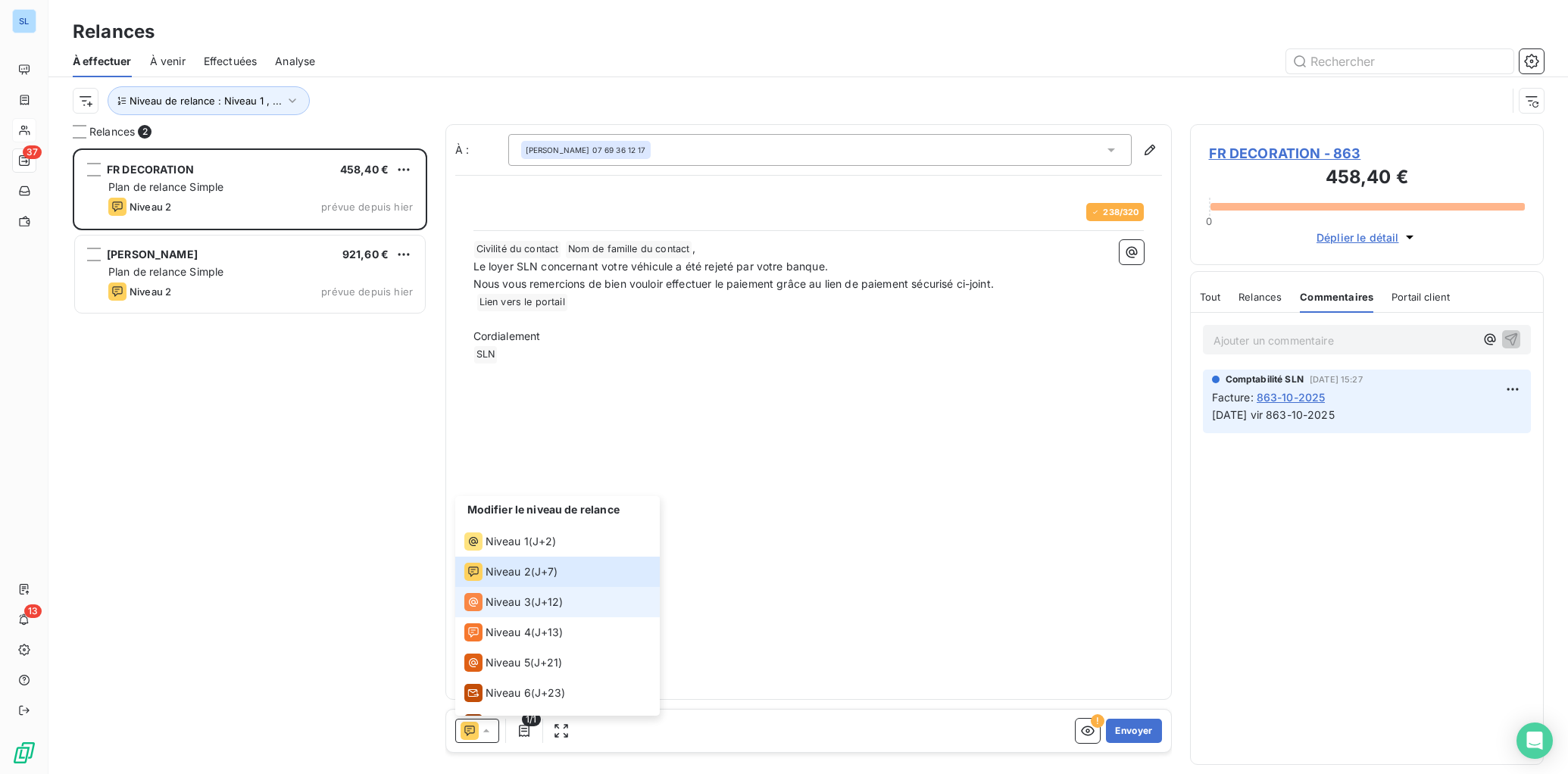
click at [490, 604] on span "Niveau 3" at bounding box center [508, 601] width 45 height 15
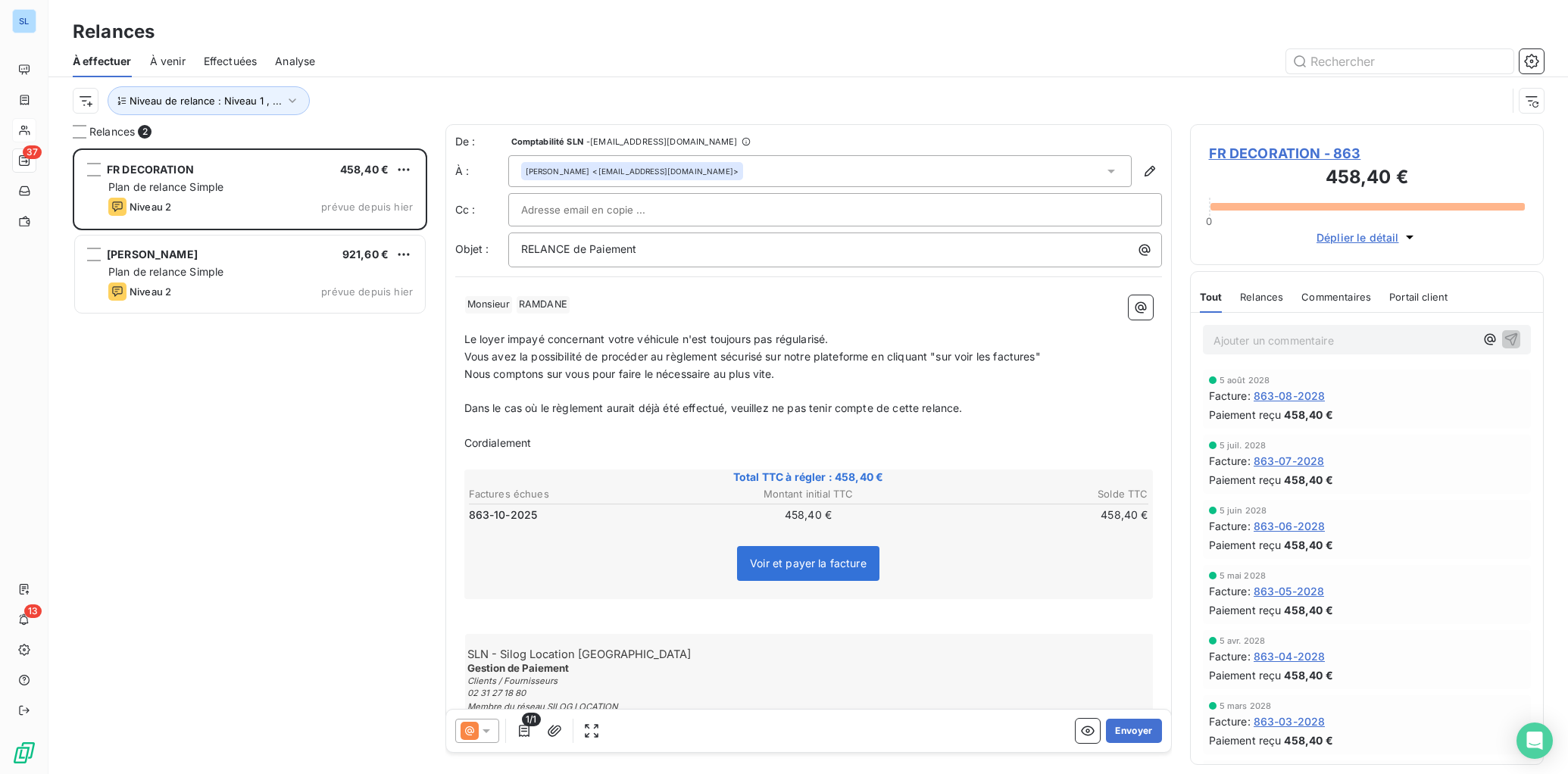
click at [1344, 301] on span "Commentaires" at bounding box center [1335, 297] width 69 height 12
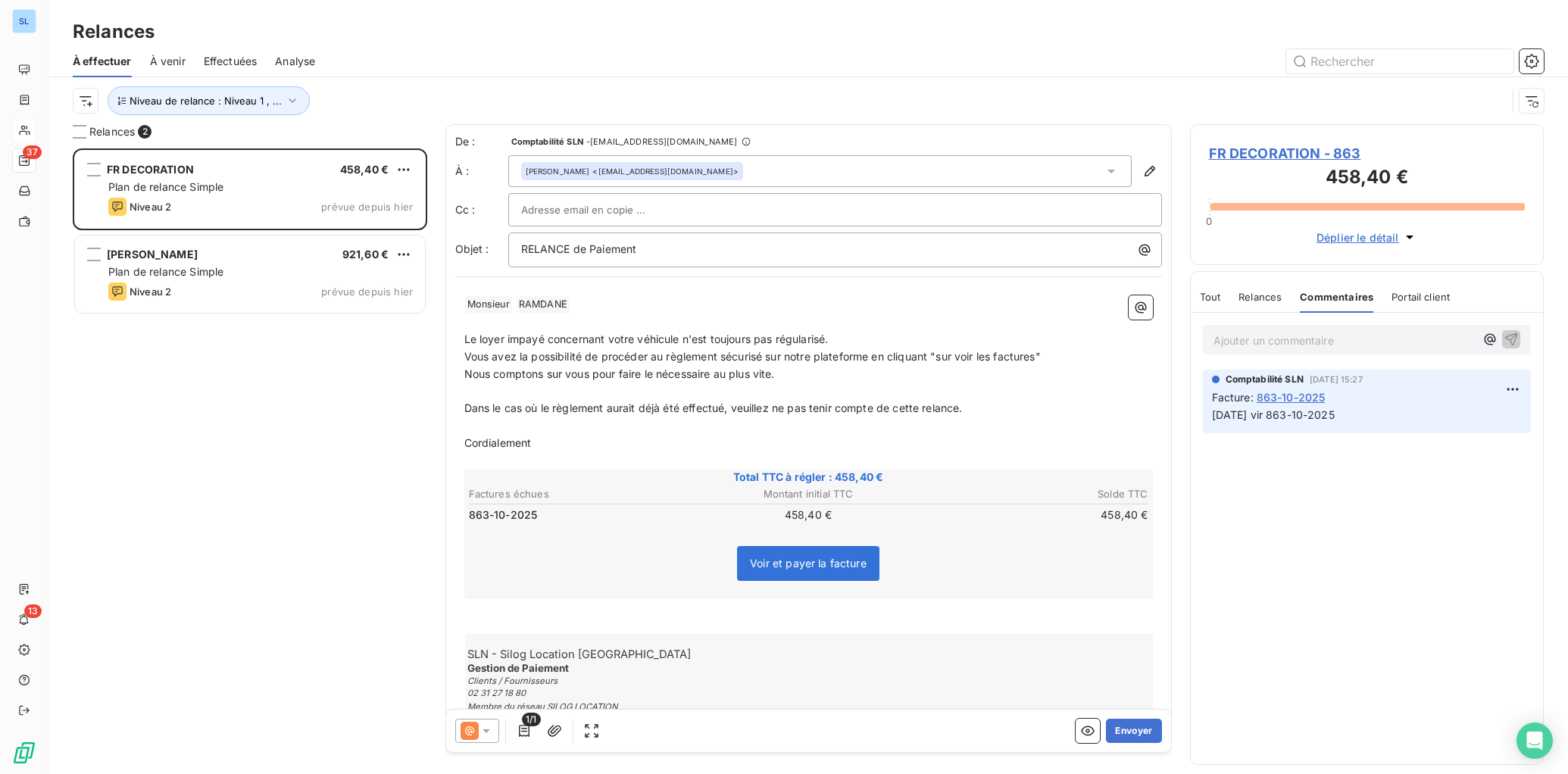
click at [1270, 150] on span "FR DECORATION - 863" at bounding box center [1367, 153] width 316 height 20
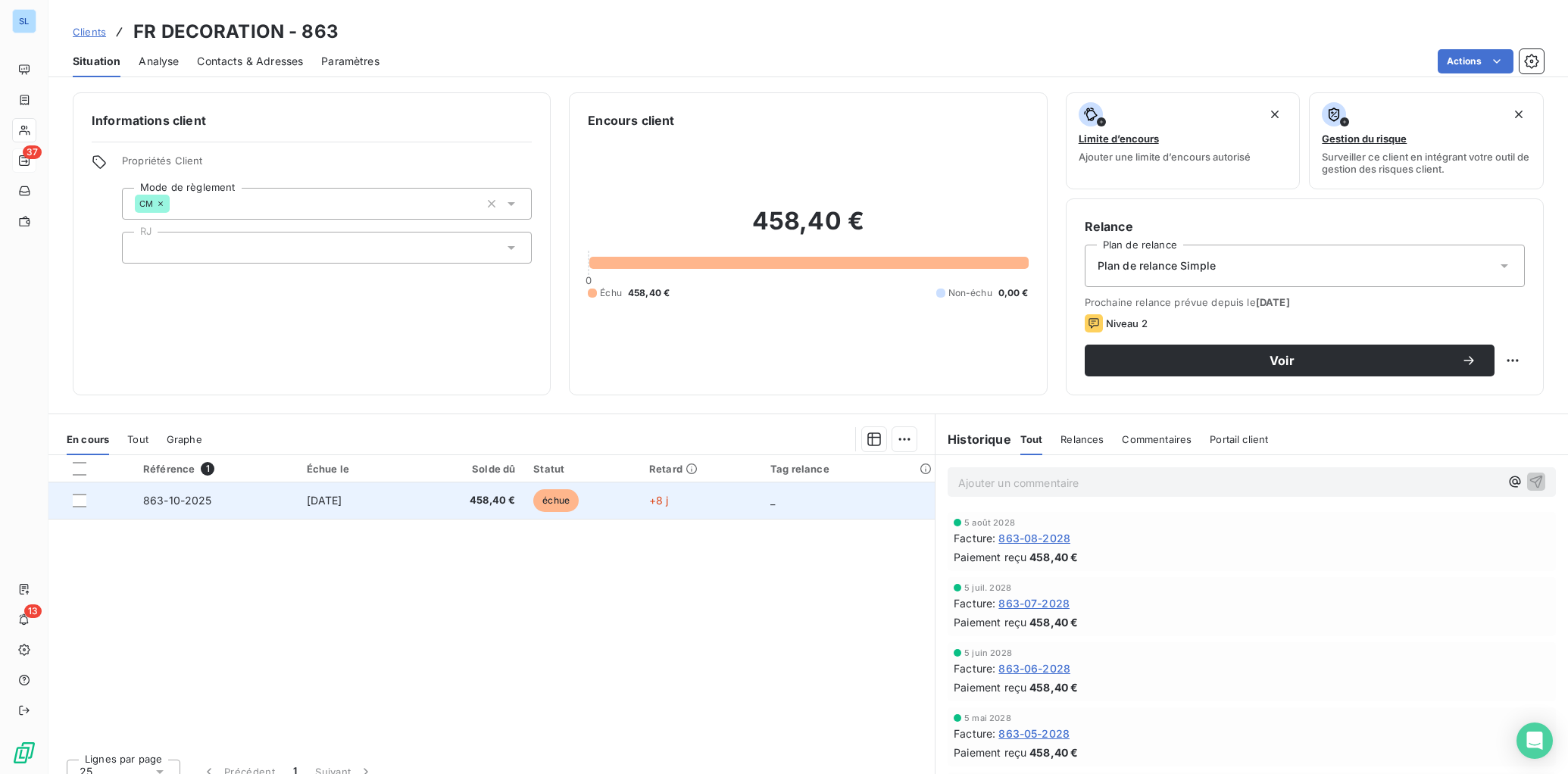
click at [356, 505] on td "[DATE]" at bounding box center [353, 500] width 111 height 37
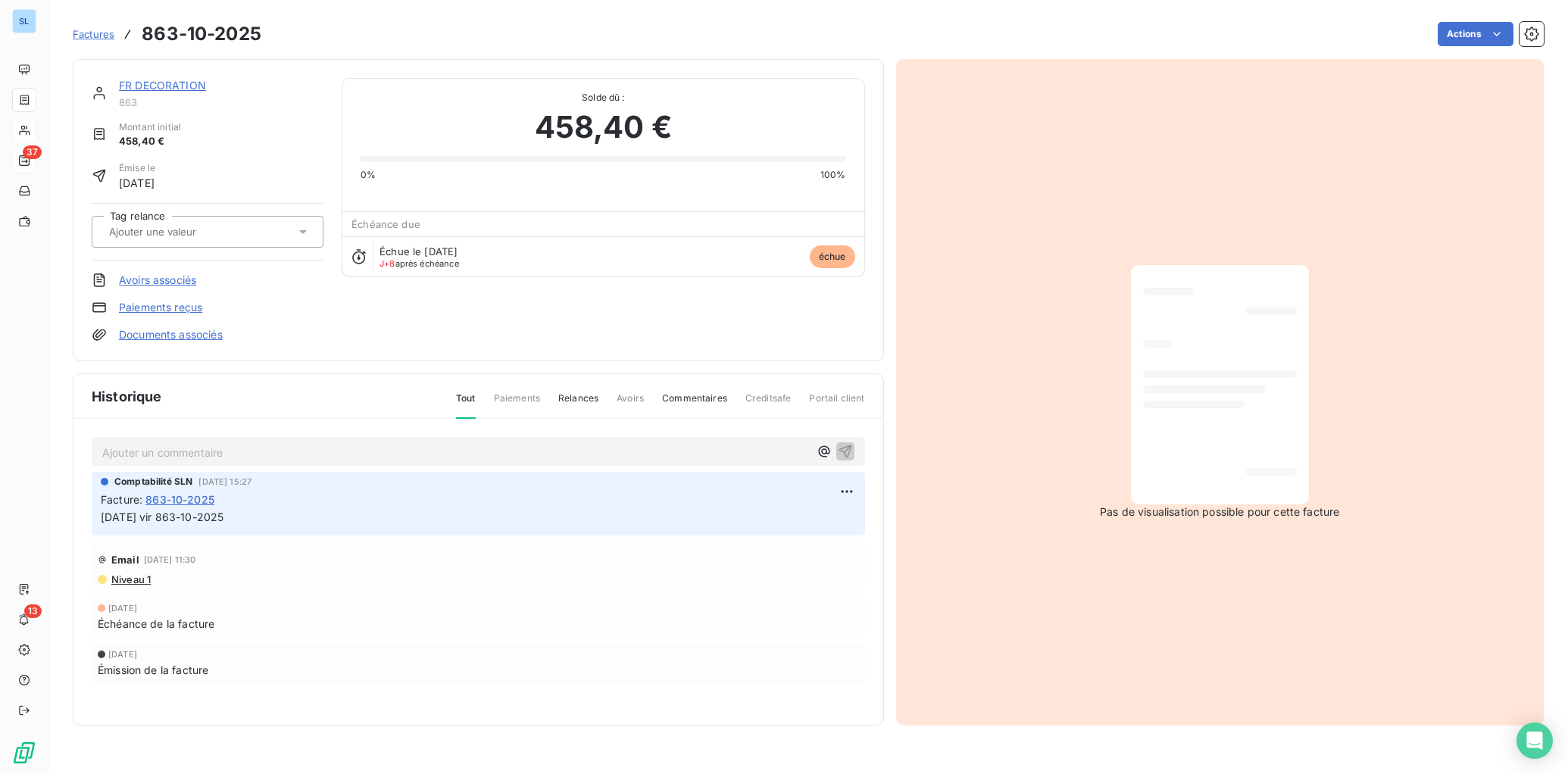
click at [158, 311] on link "Paiements reçus" at bounding box center [160, 307] width 83 height 15
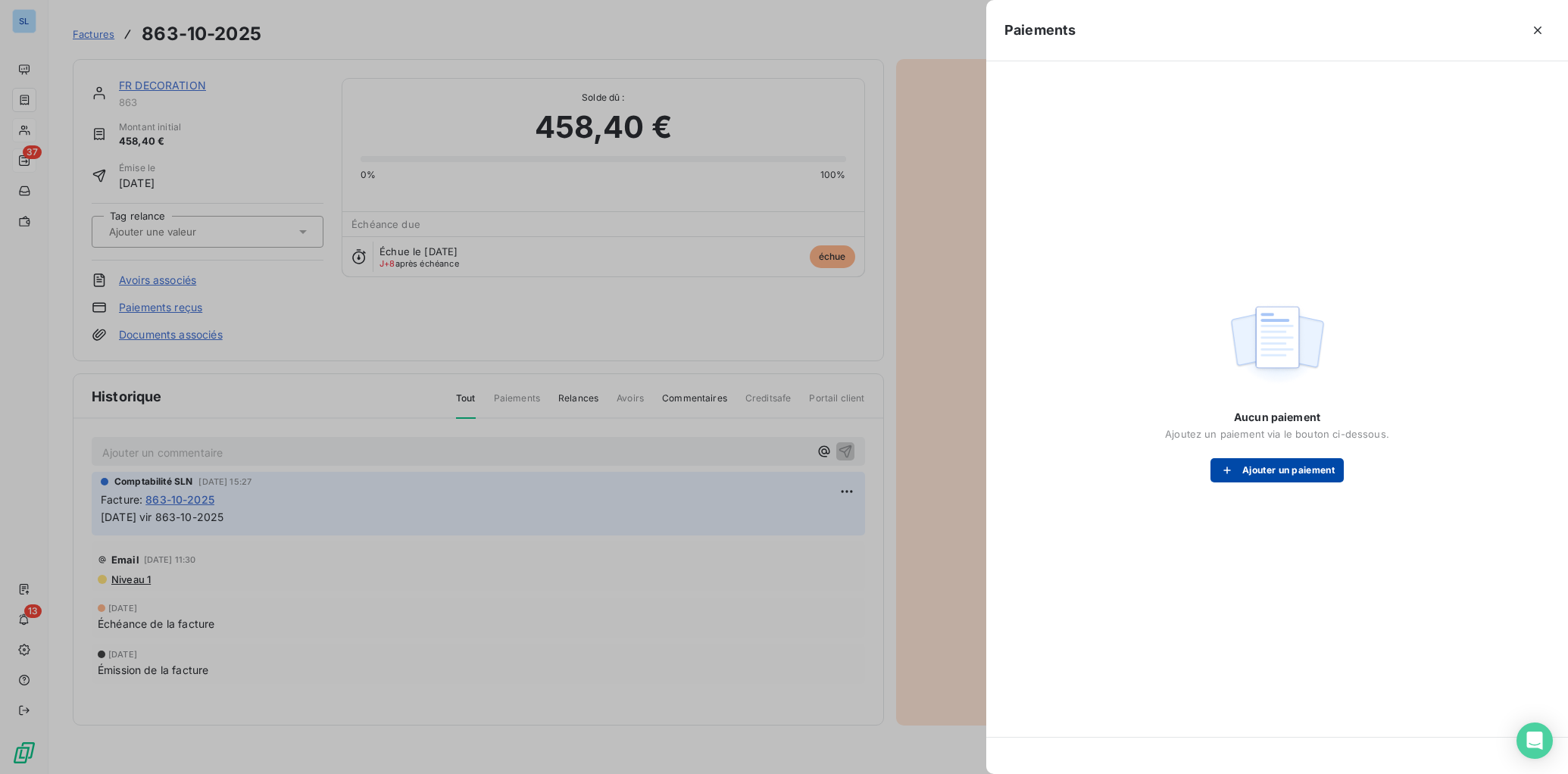
click at [1324, 470] on button "Ajouter un paiement" at bounding box center [1277, 470] width 133 height 24
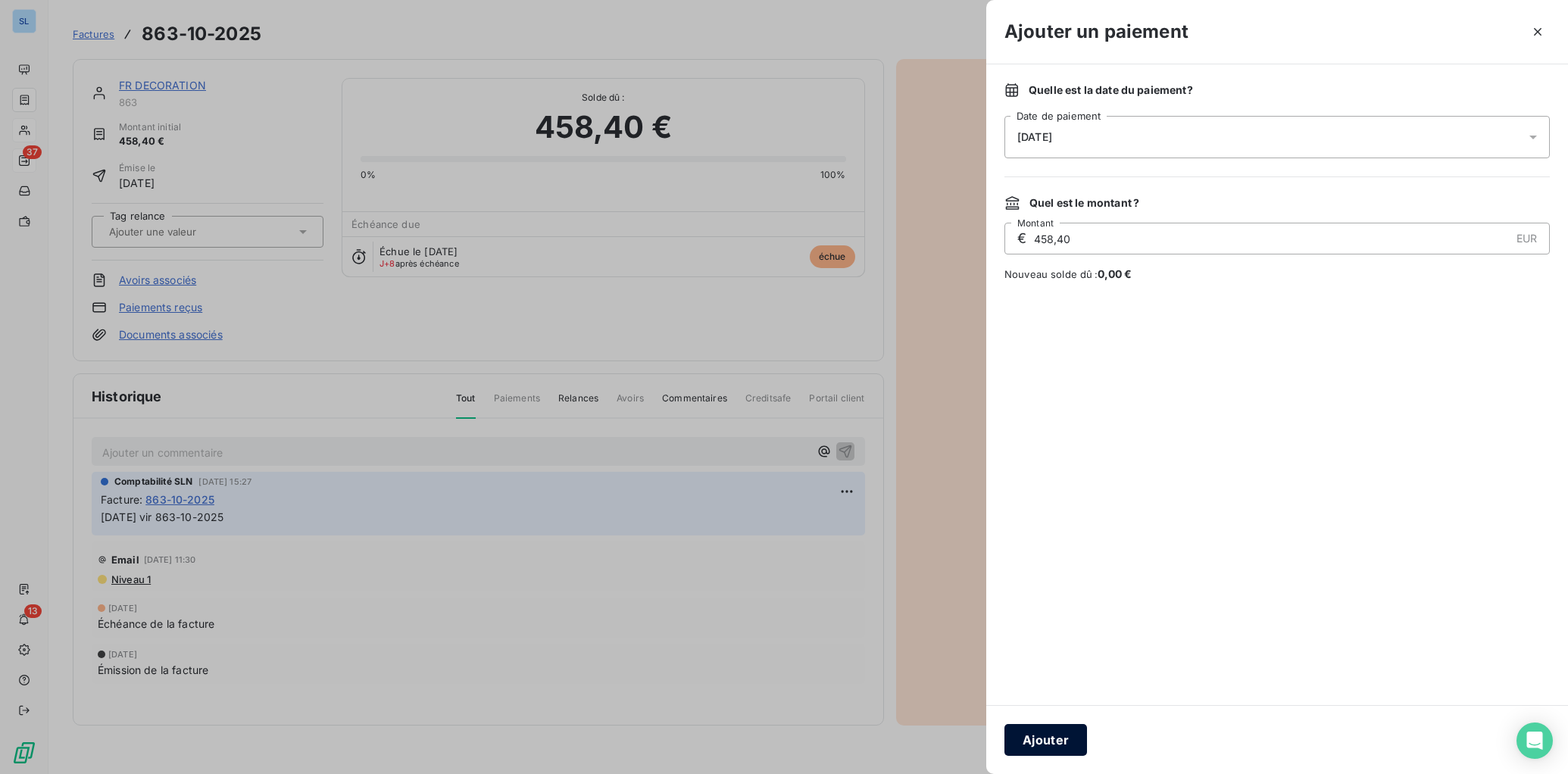
click at [1058, 743] on button "Ajouter" at bounding box center [1045, 739] width 83 height 32
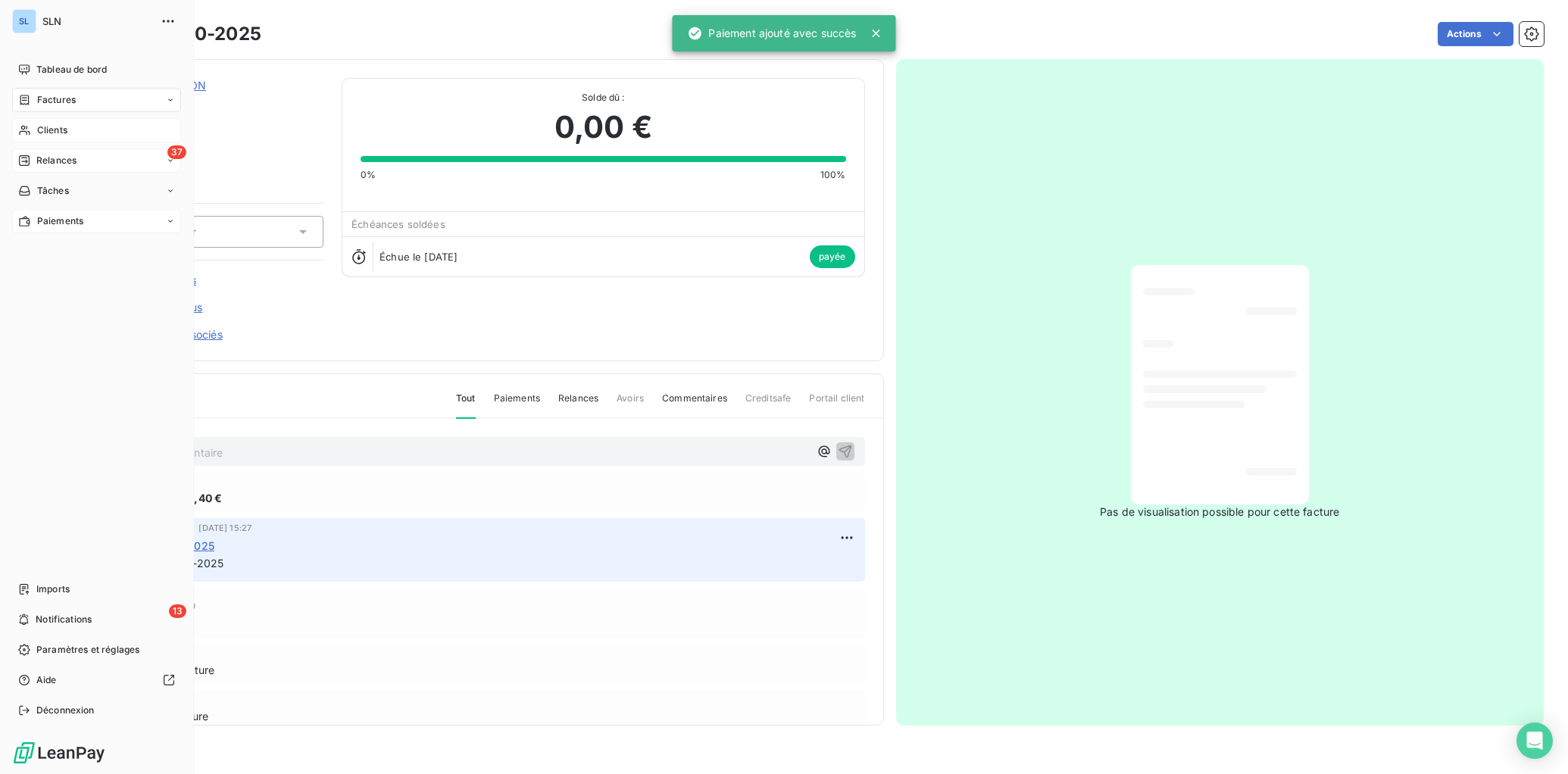
drag, startPoint x: 58, startPoint y: 165, endPoint x: 146, endPoint y: 225, distance: 106.5
click at [57, 165] on span "Relances" at bounding box center [57, 160] width 41 height 14
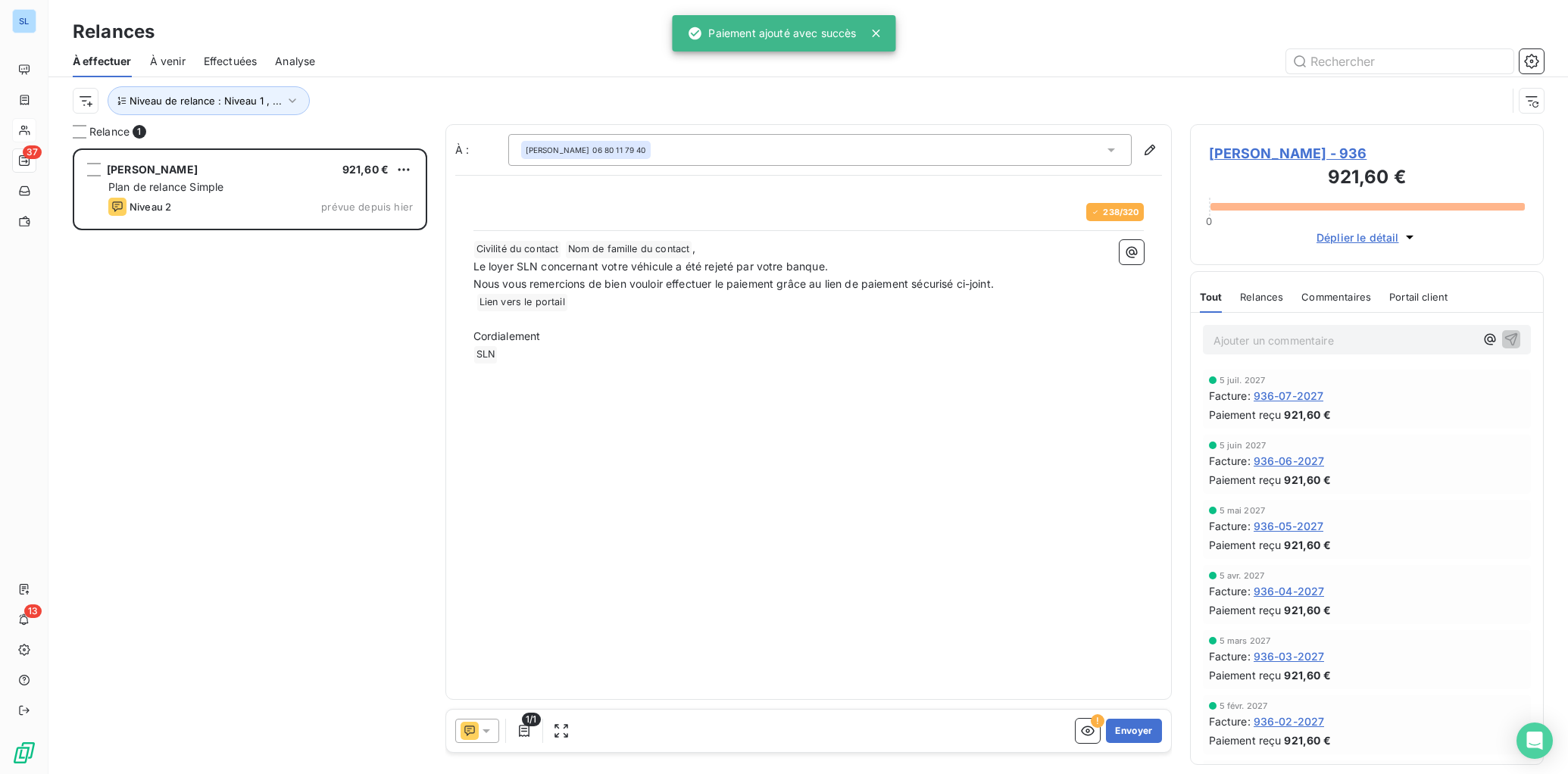
scroll to position [625, 354]
click at [253, 673] on div "ALLAIS MATTHIEU 921,60 € Plan de relance Simple Niveau 2 prévue depuis [DATE]" at bounding box center [249, 461] width 354 height 625
click at [1269, 292] on span "Relances" at bounding box center [1261, 297] width 43 height 12
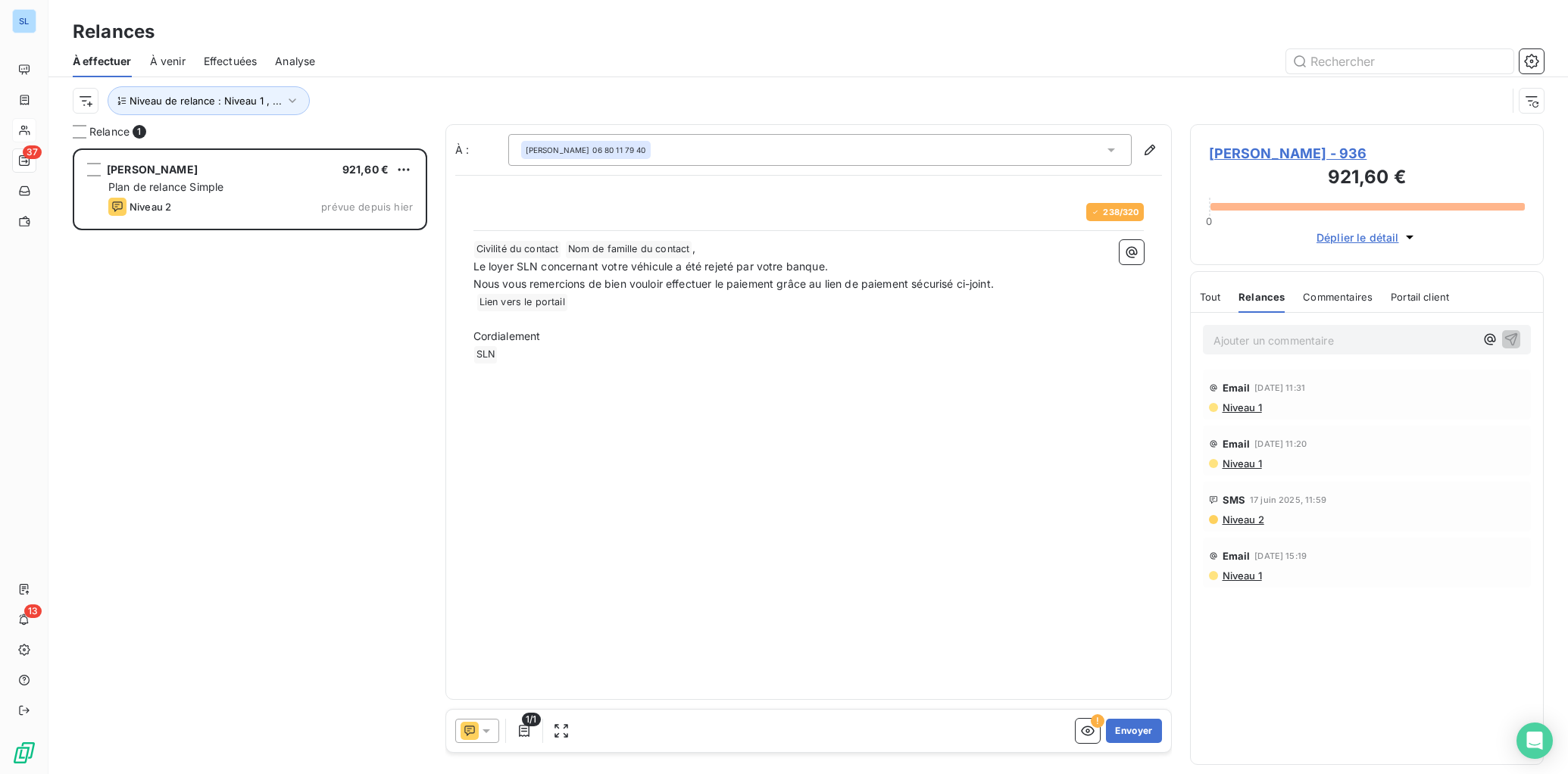
click at [487, 730] on icon at bounding box center [486, 730] width 8 height 4
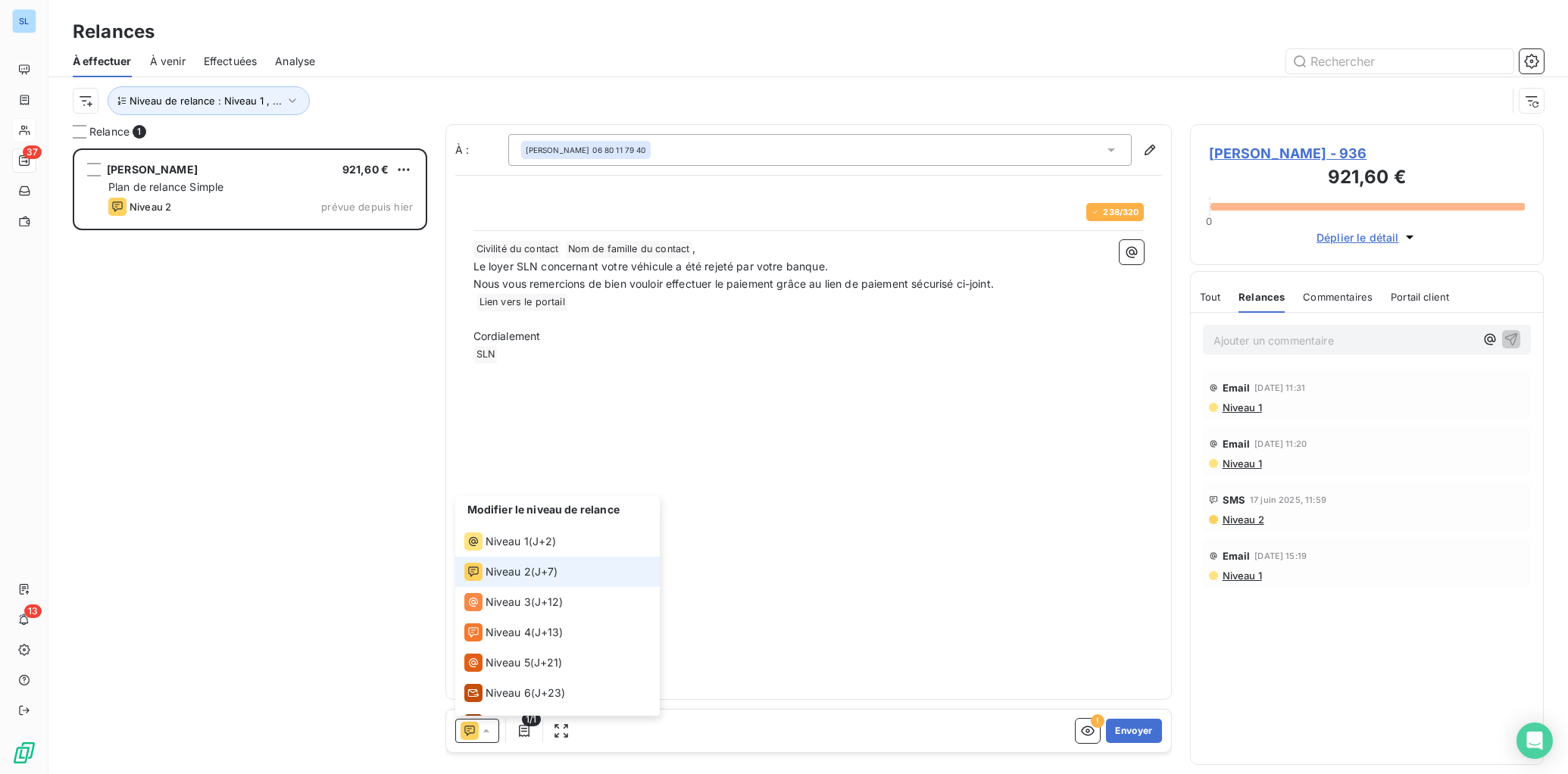
click at [507, 576] on span "Niveau 2" at bounding box center [508, 571] width 45 height 15
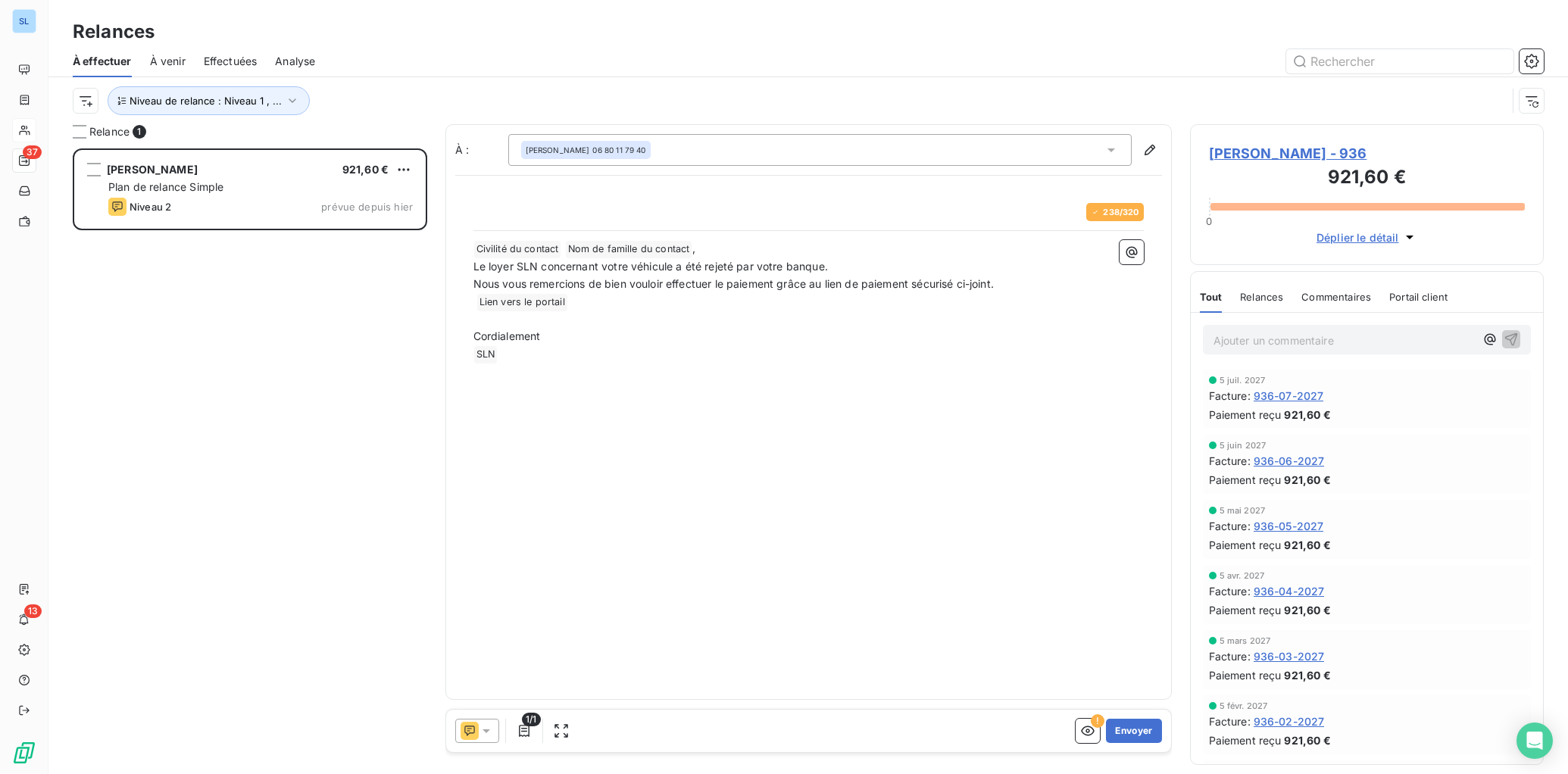
drag, startPoint x: 844, startPoint y: 505, endPoint x: 953, endPoint y: 547, distance: 116.8
click at [844, 506] on div "À : [PERSON_NAME] 06 80 11 79 40 238 / 320 ﻿ Civilité du contact ﻿ Nom de famil…" at bounding box center [809, 411] width 726 height 575
click at [1127, 734] on button "Envoyer" at bounding box center [1133, 730] width 55 height 24
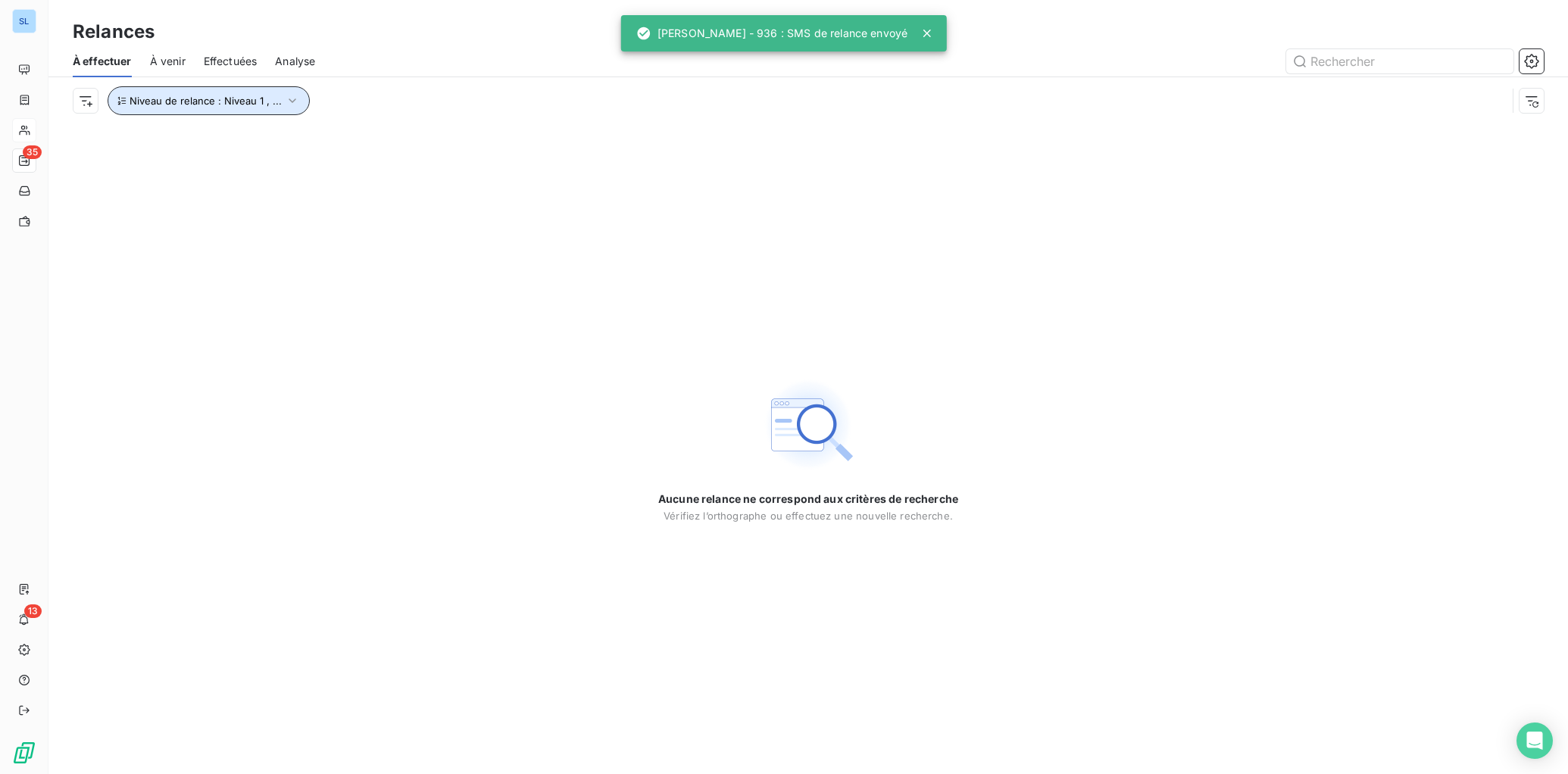
click at [226, 107] on button "Niveau de relance : Niveau 1 , ..." at bounding box center [209, 100] width 203 height 29
click at [356, 144] on span "Niveau 1" at bounding box center [347, 139] width 43 height 15
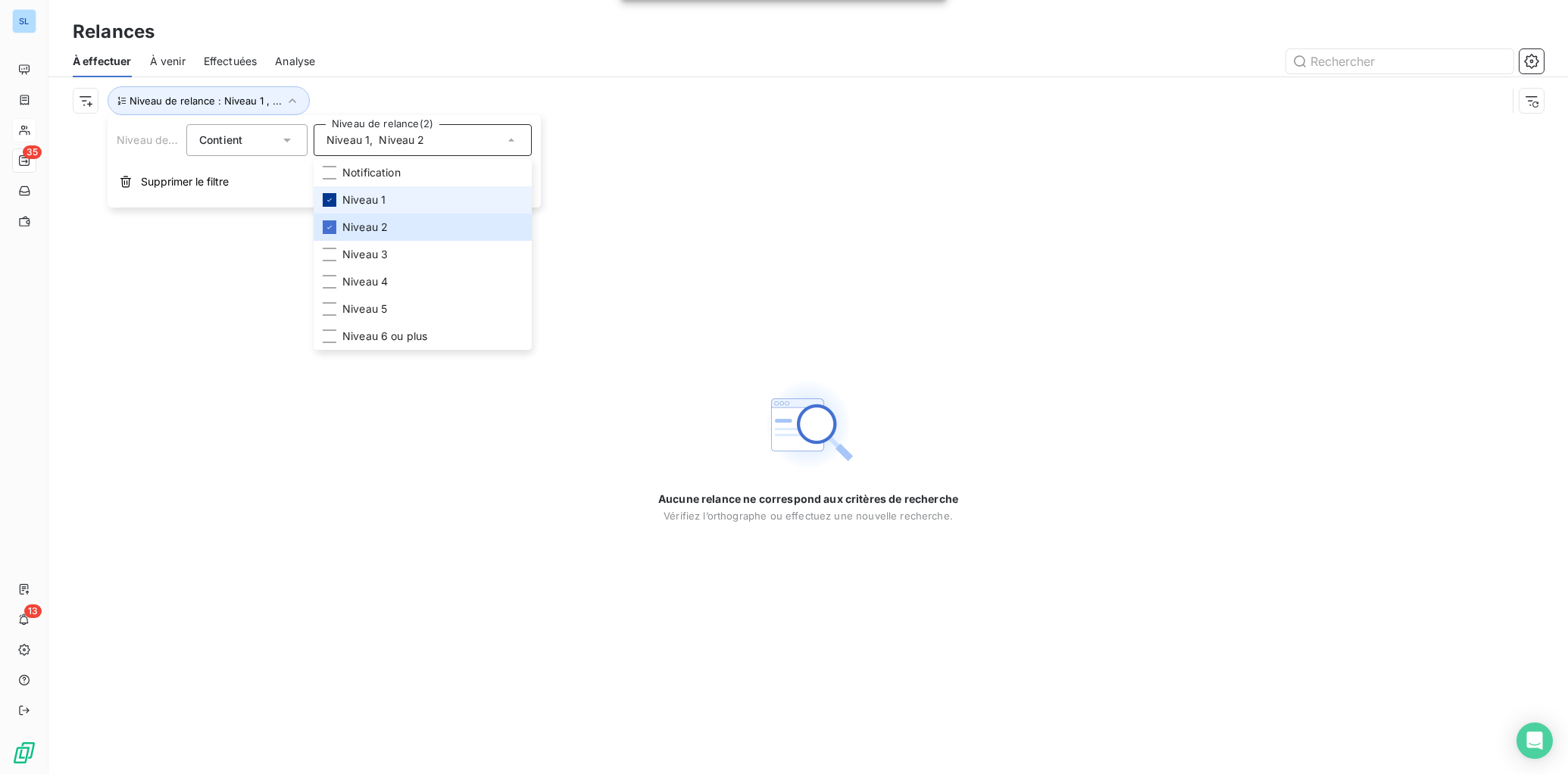
click at [331, 203] on icon at bounding box center [329, 200] width 9 height 9
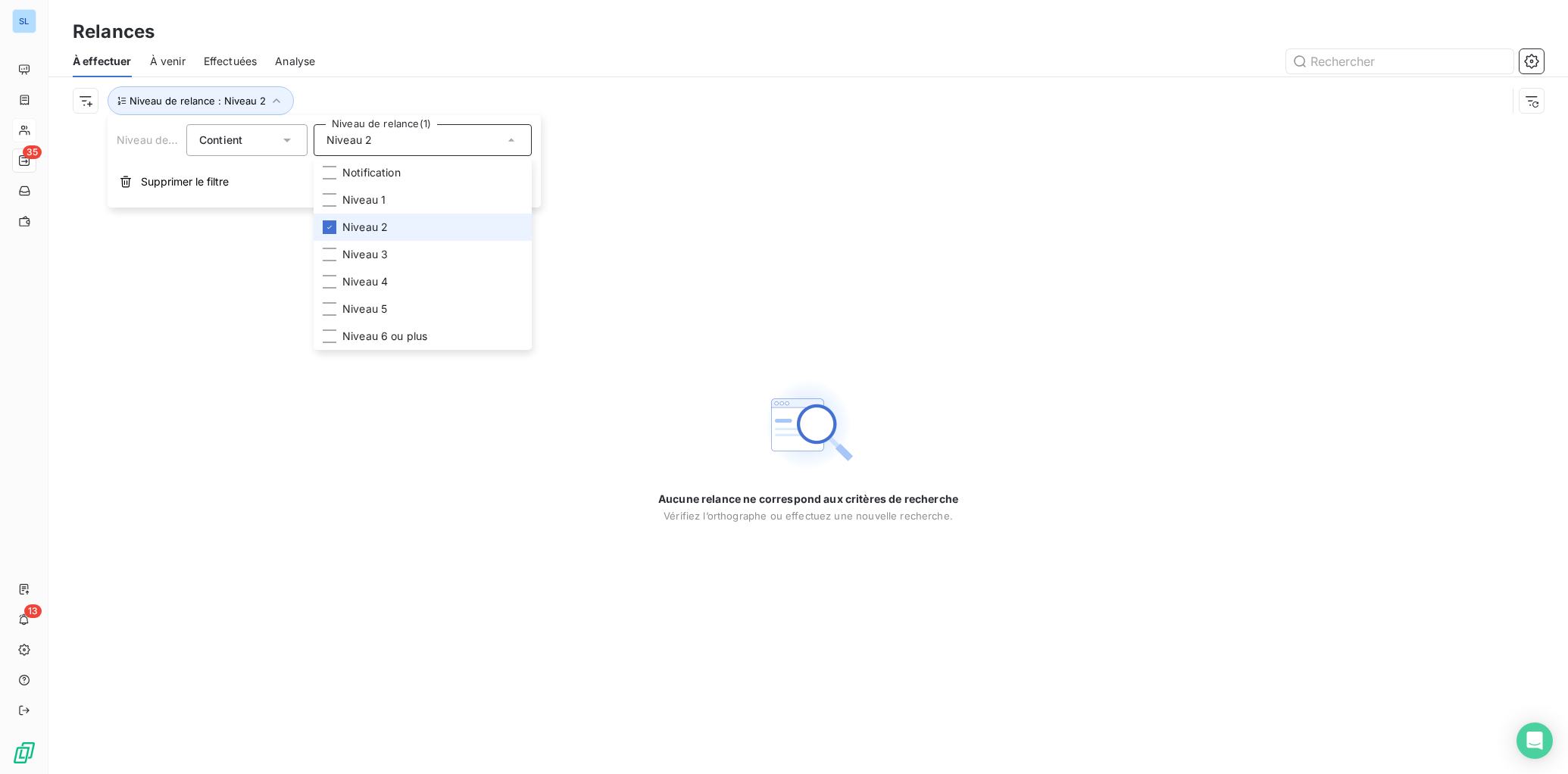
drag, startPoint x: 335, startPoint y: 224, endPoint x: 334, endPoint y: 234, distance: 10.0
click at [335, 224] on div at bounding box center [329, 227] width 14 height 14
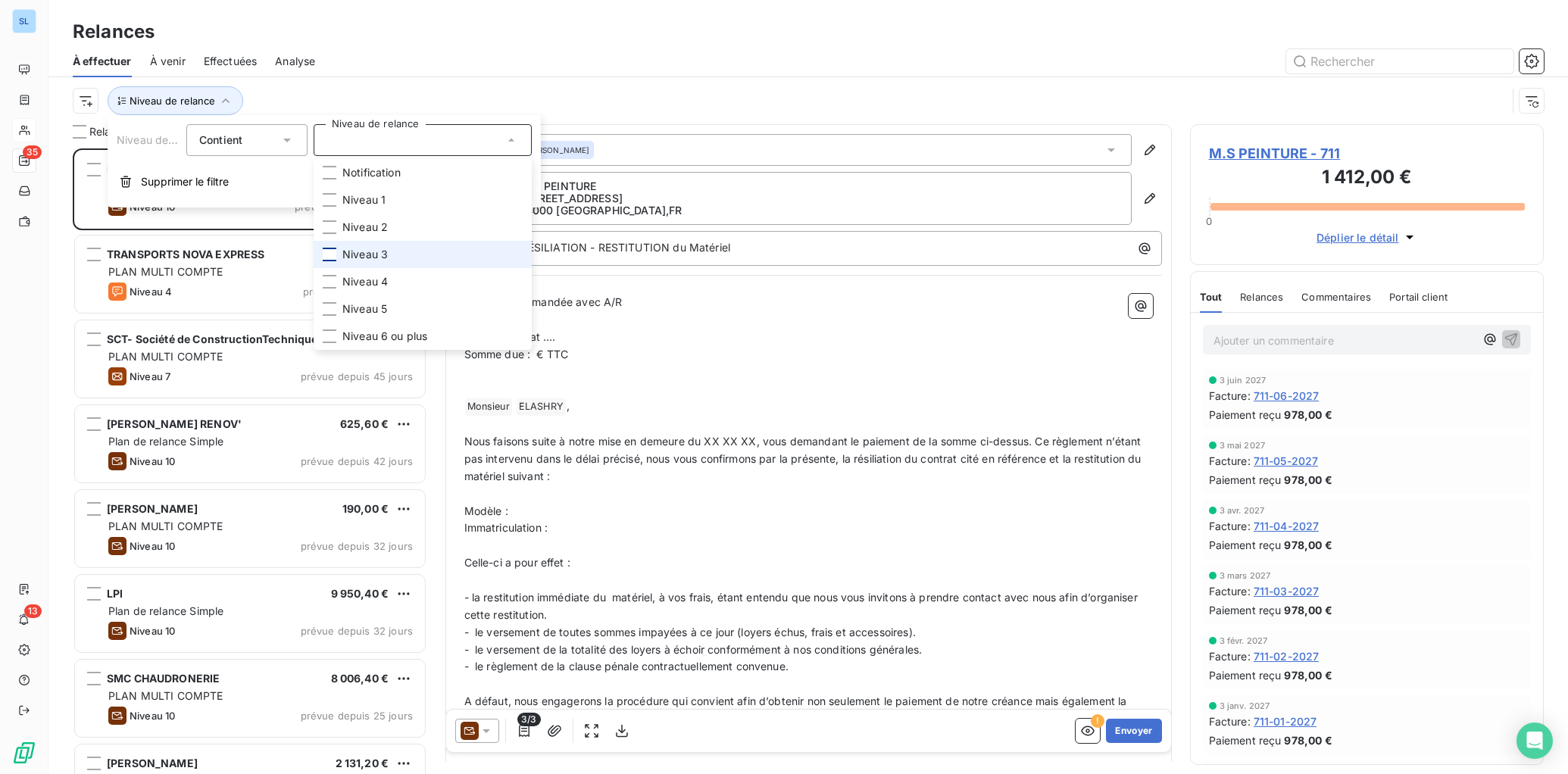
scroll to position [625, 354]
click at [333, 253] on div at bounding box center [329, 255] width 14 height 14
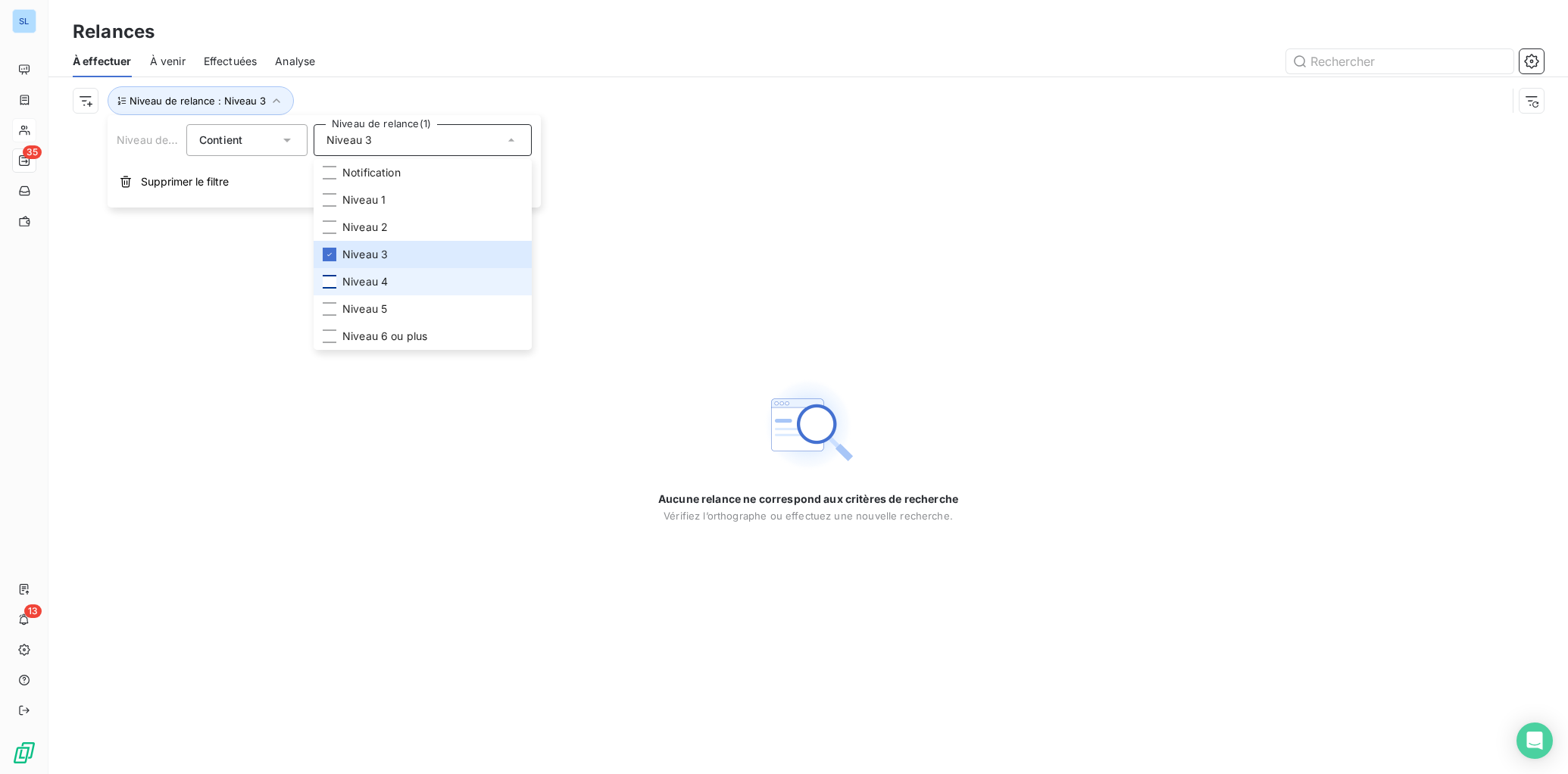
click at [329, 280] on div at bounding box center [329, 282] width 14 height 14
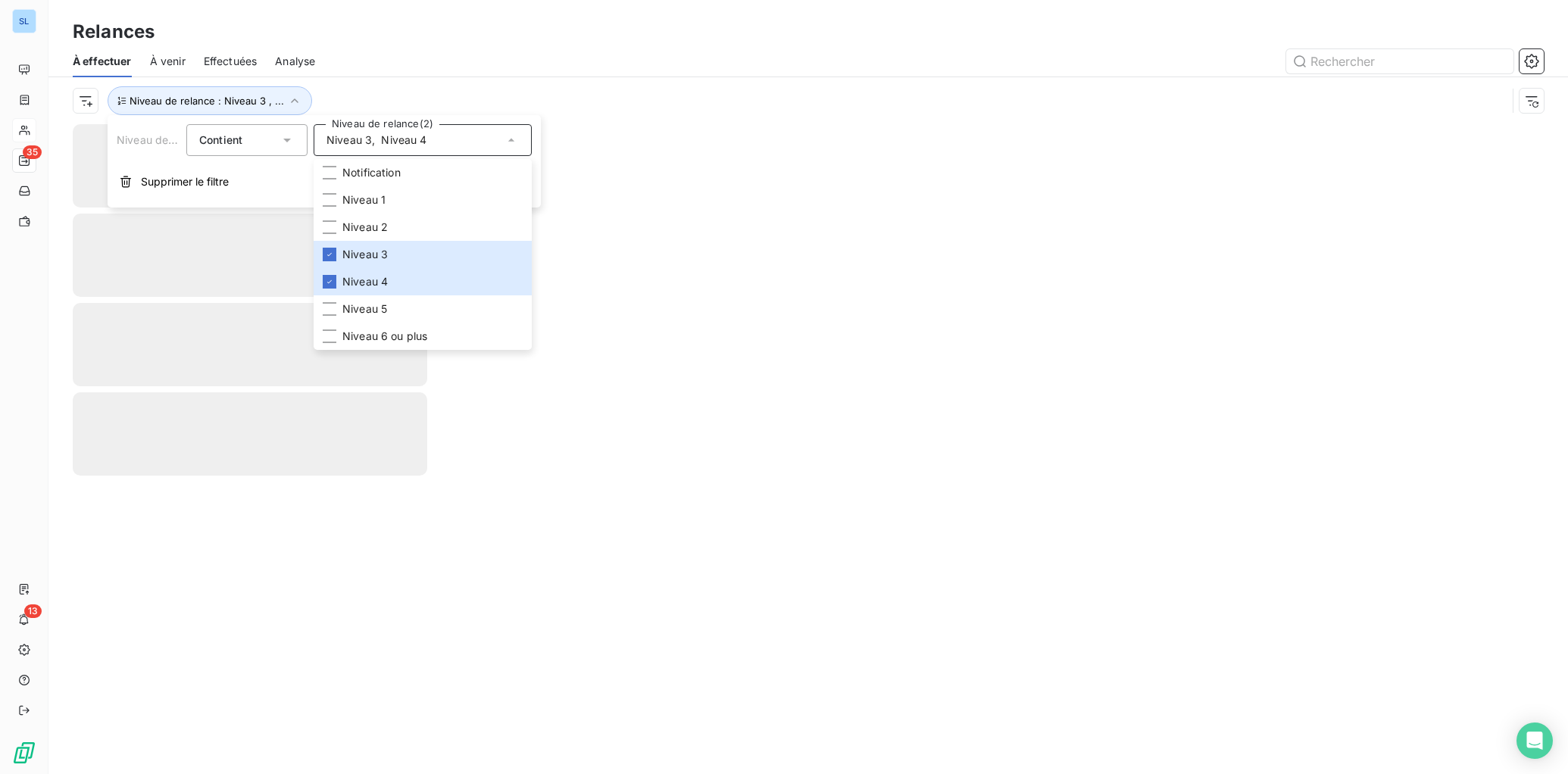
click at [228, 667] on div at bounding box center [249, 449] width 354 height 649
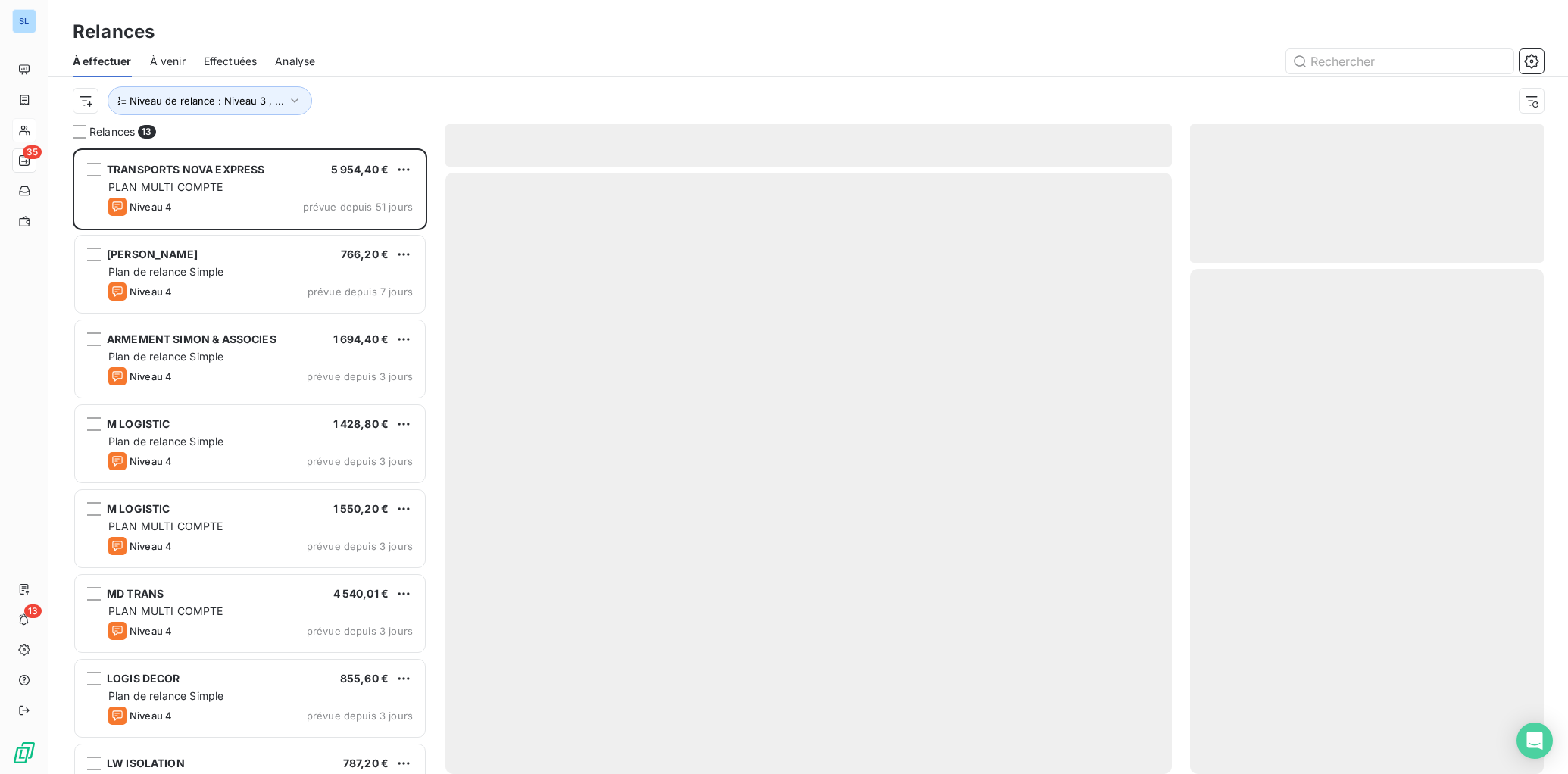
scroll to position [625, 354]
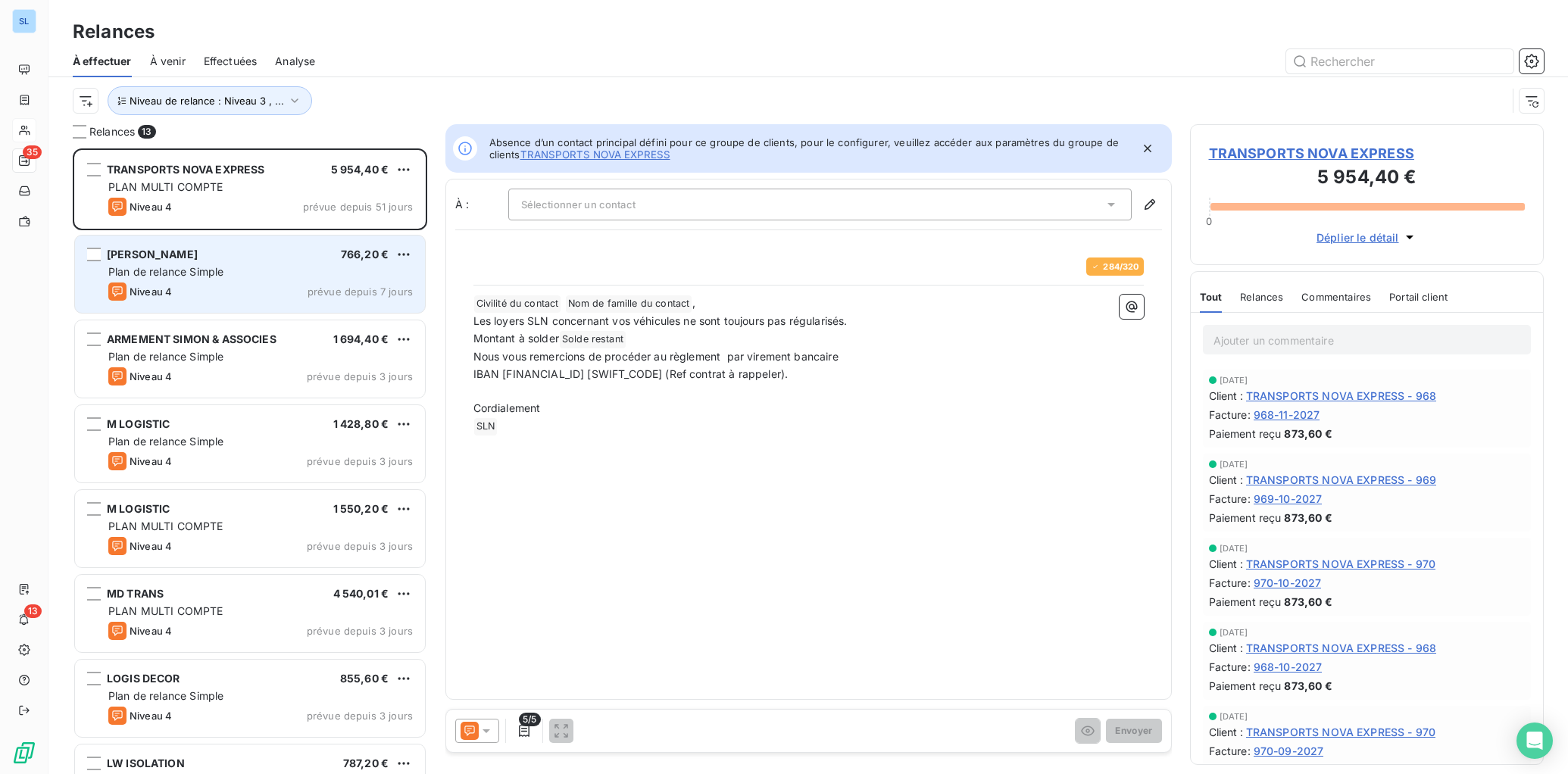
click at [163, 286] on span "Niveau 4" at bounding box center [150, 292] width 42 height 12
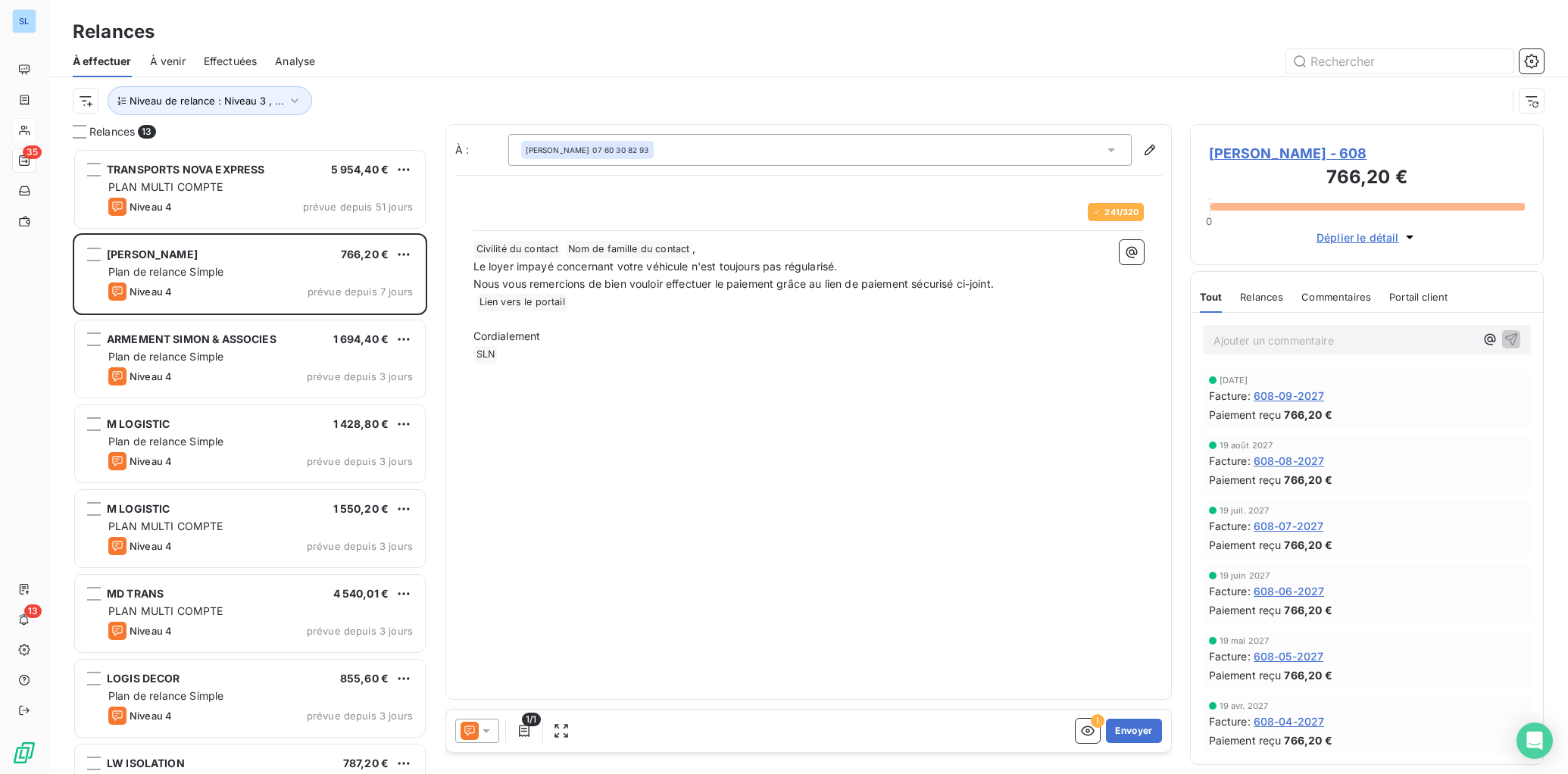
click at [1263, 290] on span "Relances" at bounding box center [1261, 297] width 43 height 12
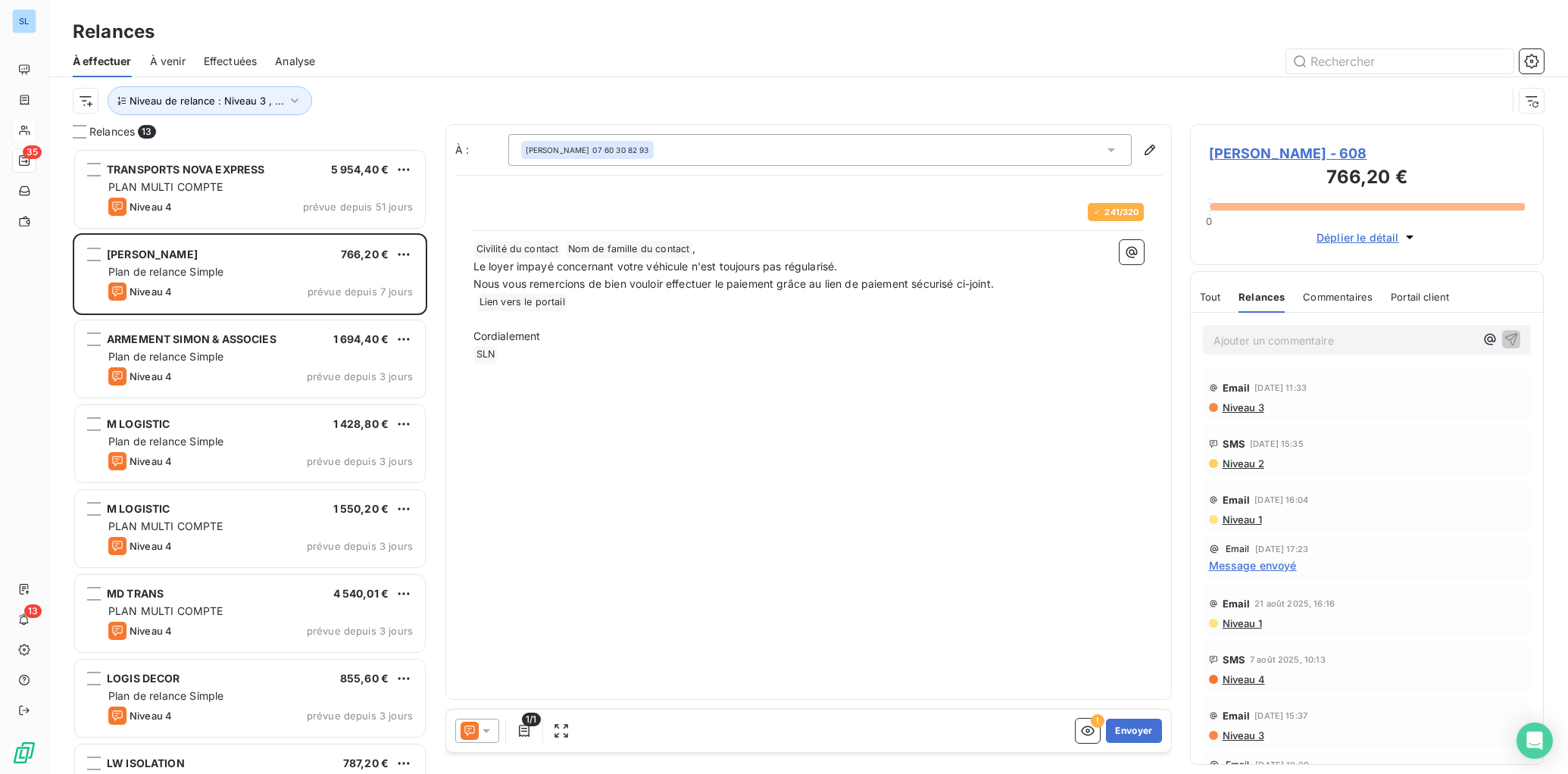
click at [478, 727] on icon at bounding box center [485, 730] width 15 height 15
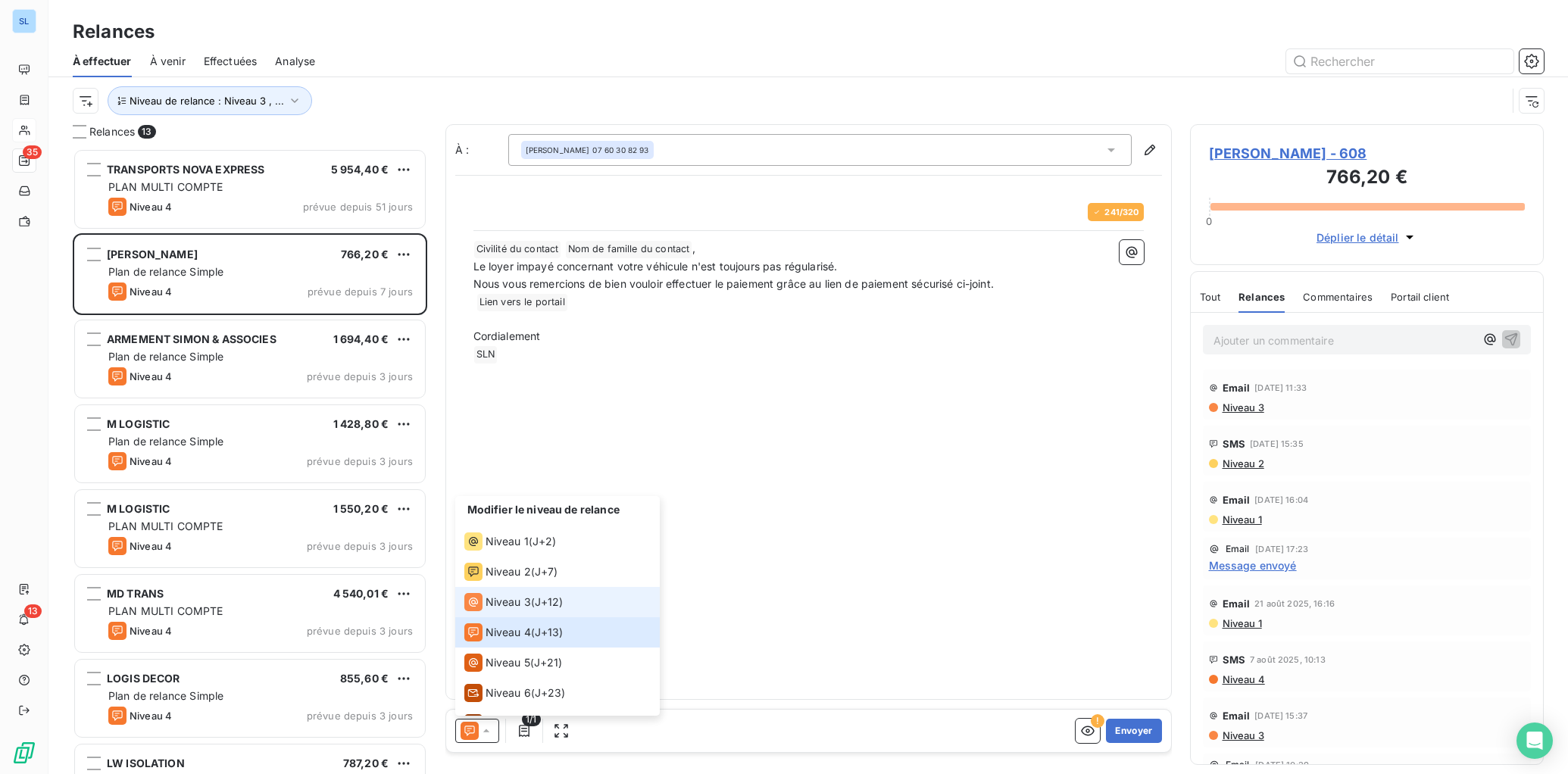
click at [492, 600] on span "Niveau 3" at bounding box center [508, 601] width 45 height 15
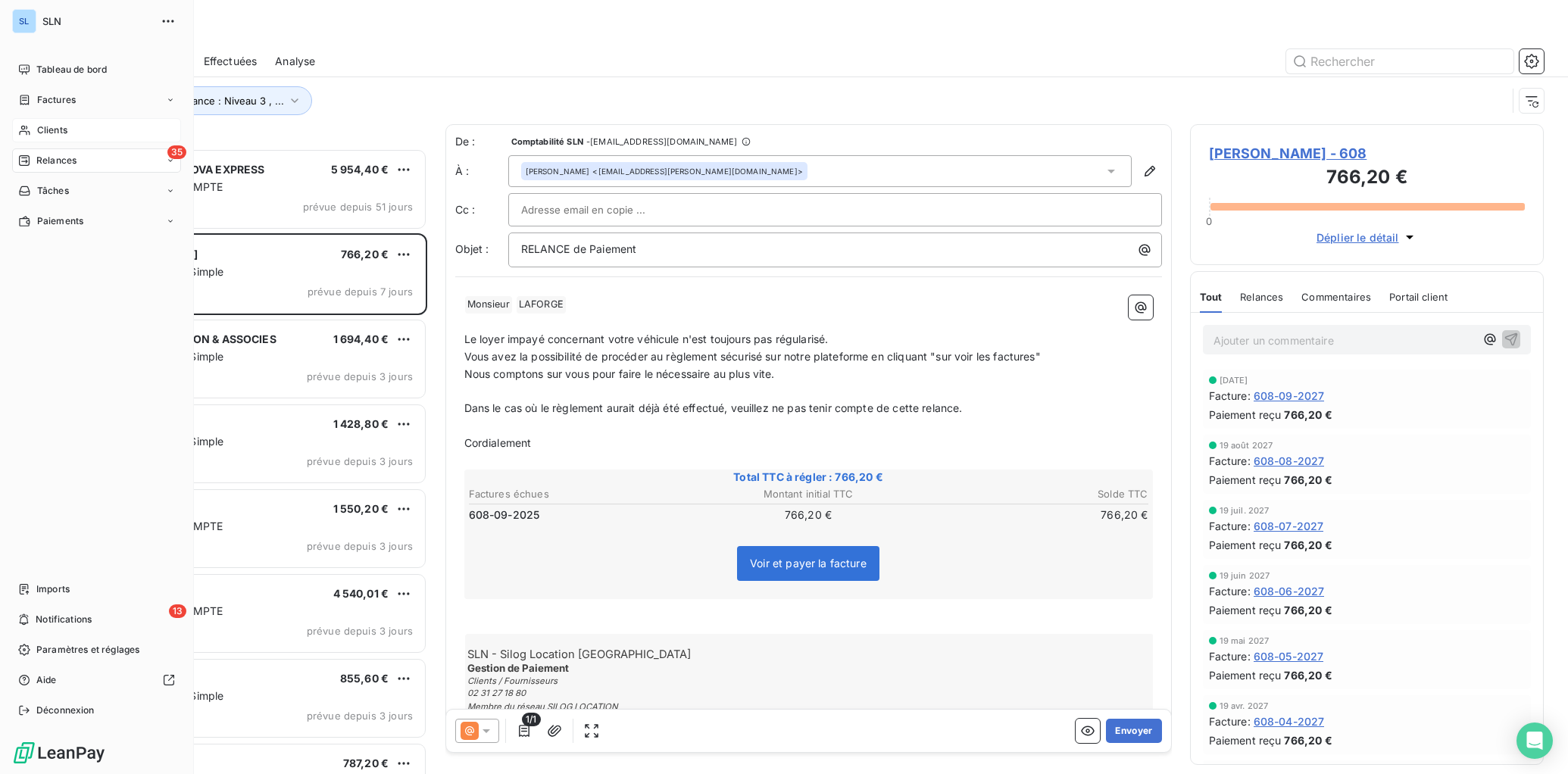
click at [50, 132] on span "Clients" at bounding box center [52, 130] width 30 height 14
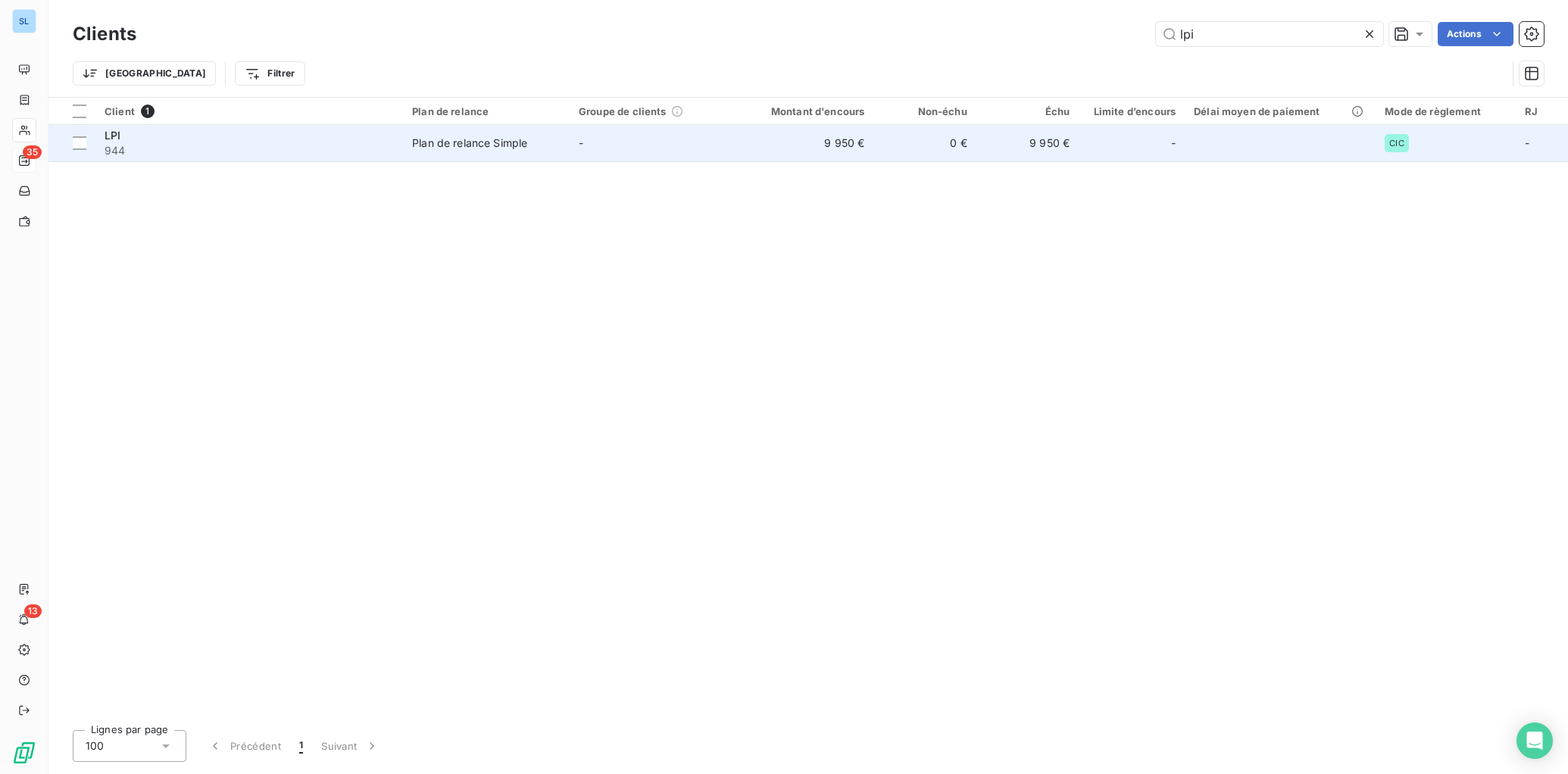
type input "lpi"
click at [125, 147] on span "944" at bounding box center [248, 150] width 289 height 15
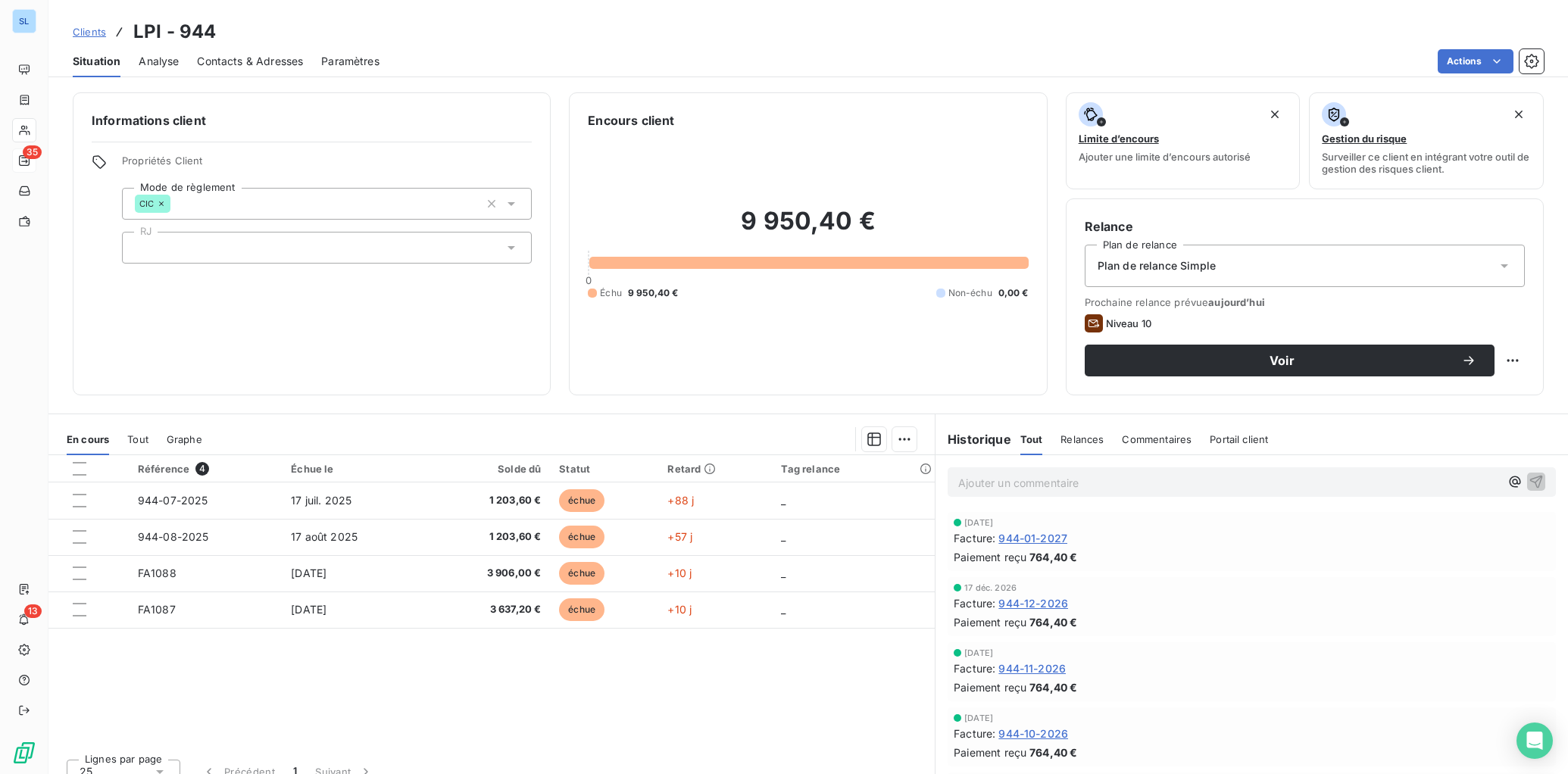
click at [1091, 443] on span "Relances" at bounding box center [1081, 439] width 43 height 12
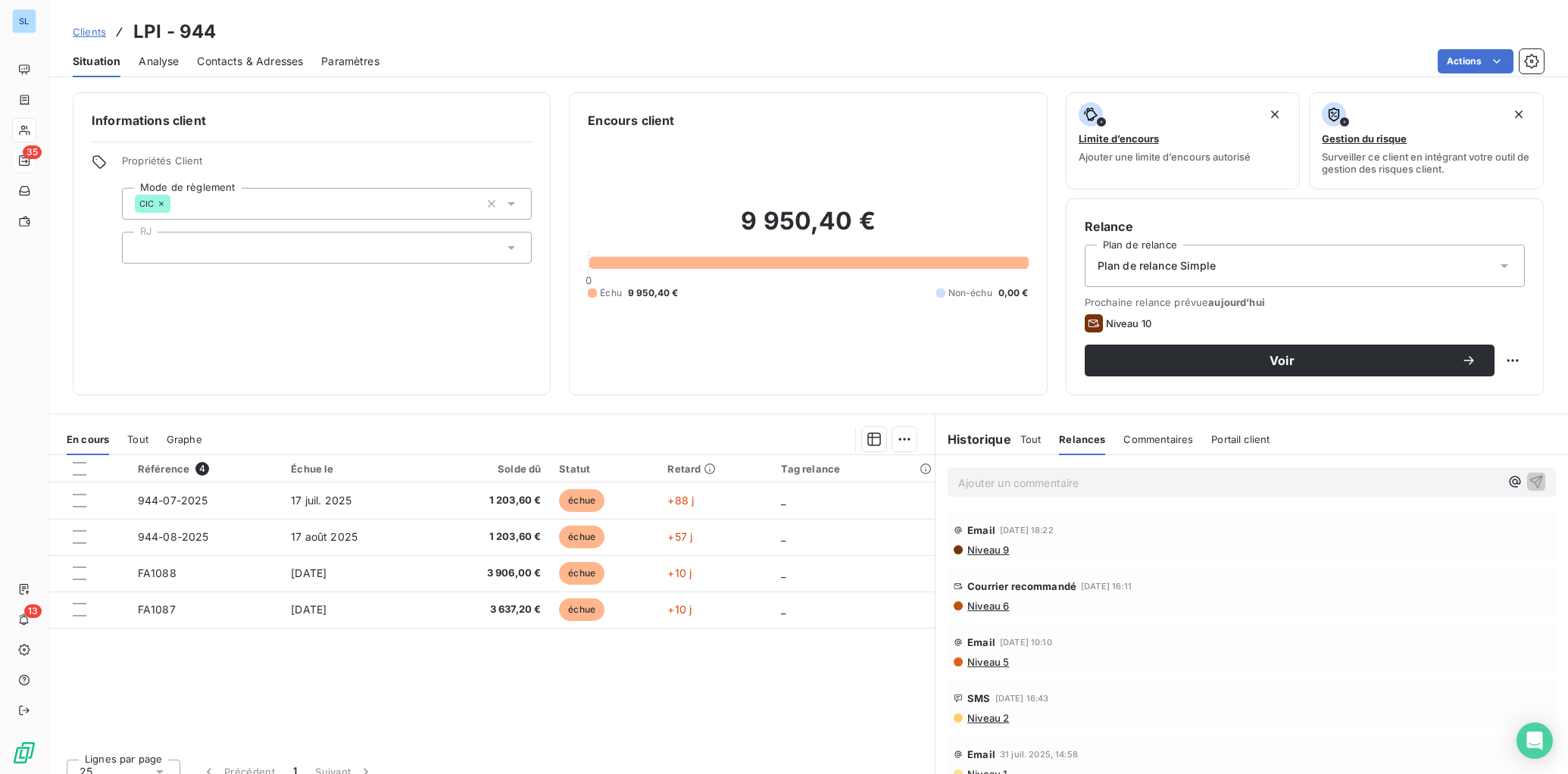
click at [988, 551] on span "Niveau 9" at bounding box center [987, 550] width 43 height 12
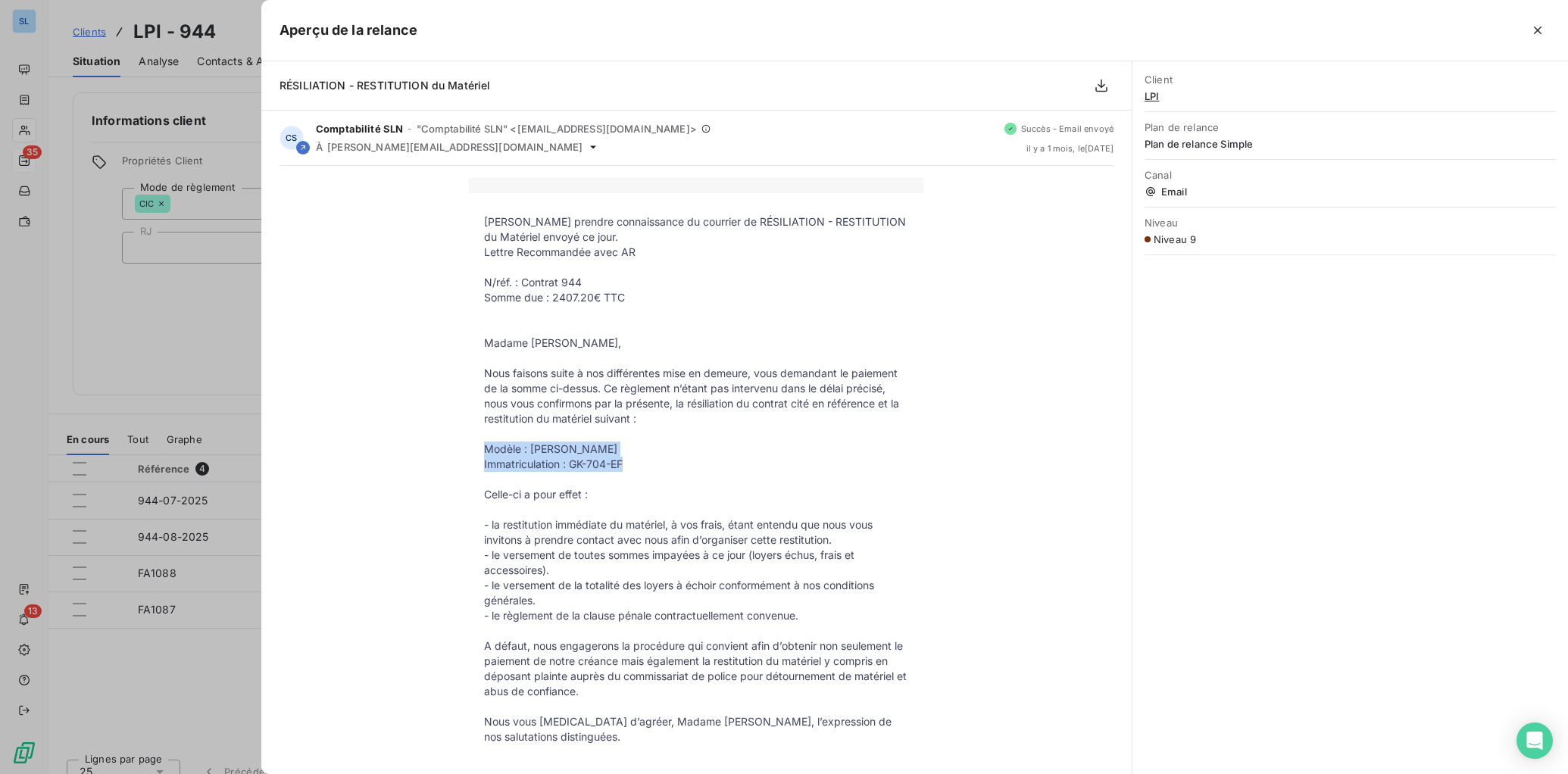
drag, startPoint x: 483, startPoint y: 450, endPoint x: 622, endPoint y: 466, distance: 139.9
click at [637, 466] on tbody "[PERSON_NAME] prendre connaissance du courrier de RÉSILIATION - RESTITUTION du …" at bounding box center [696, 611] width 454 height 794
copy tbody "Modèle : [PERSON_NAME] Immatriculation : GK-704-EF"
click at [130, 320] on div at bounding box center [784, 387] width 1568 height 774
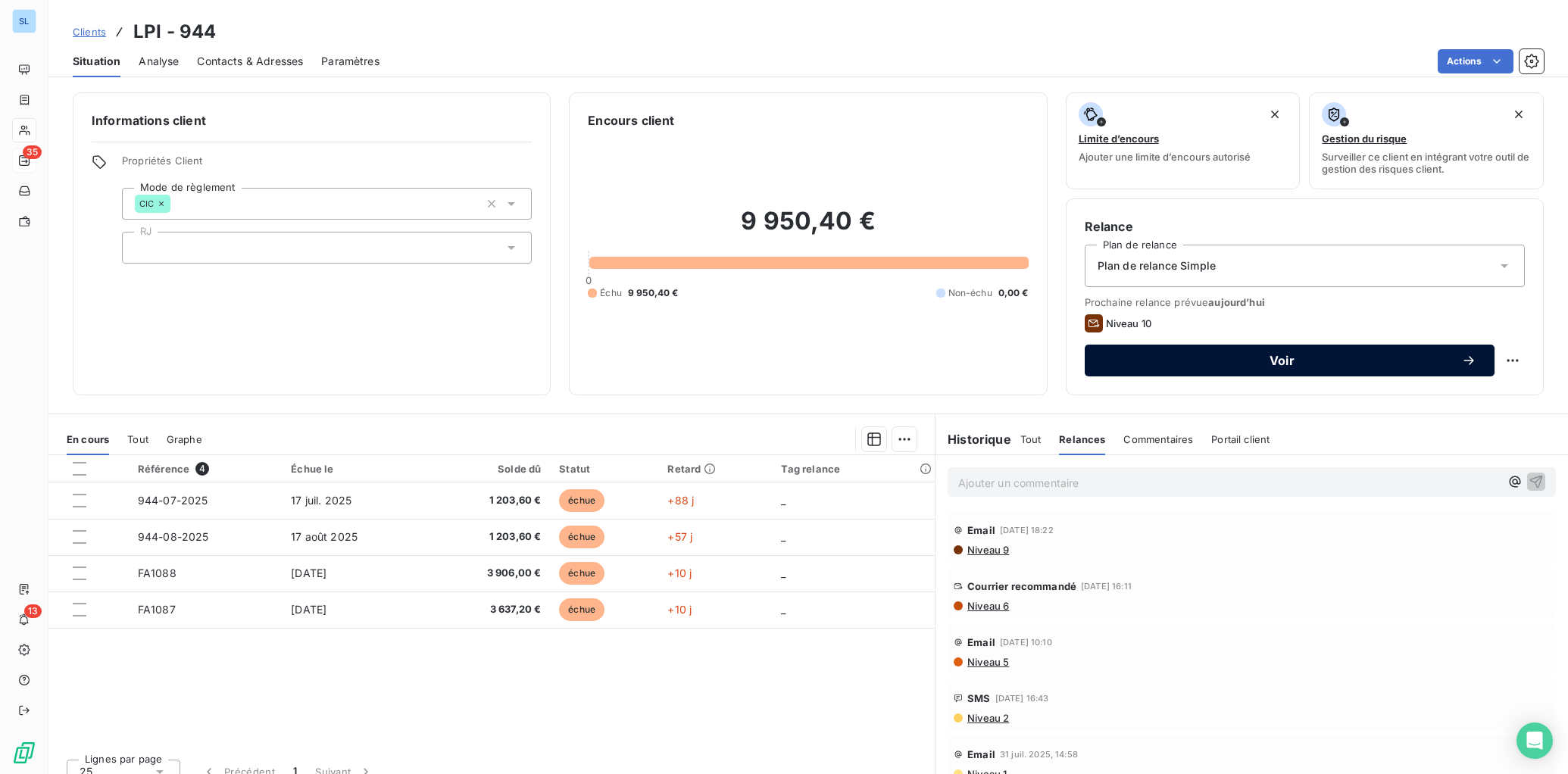
click at [1376, 356] on span "Voir" at bounding box center [1282, 361] width 358 height 12
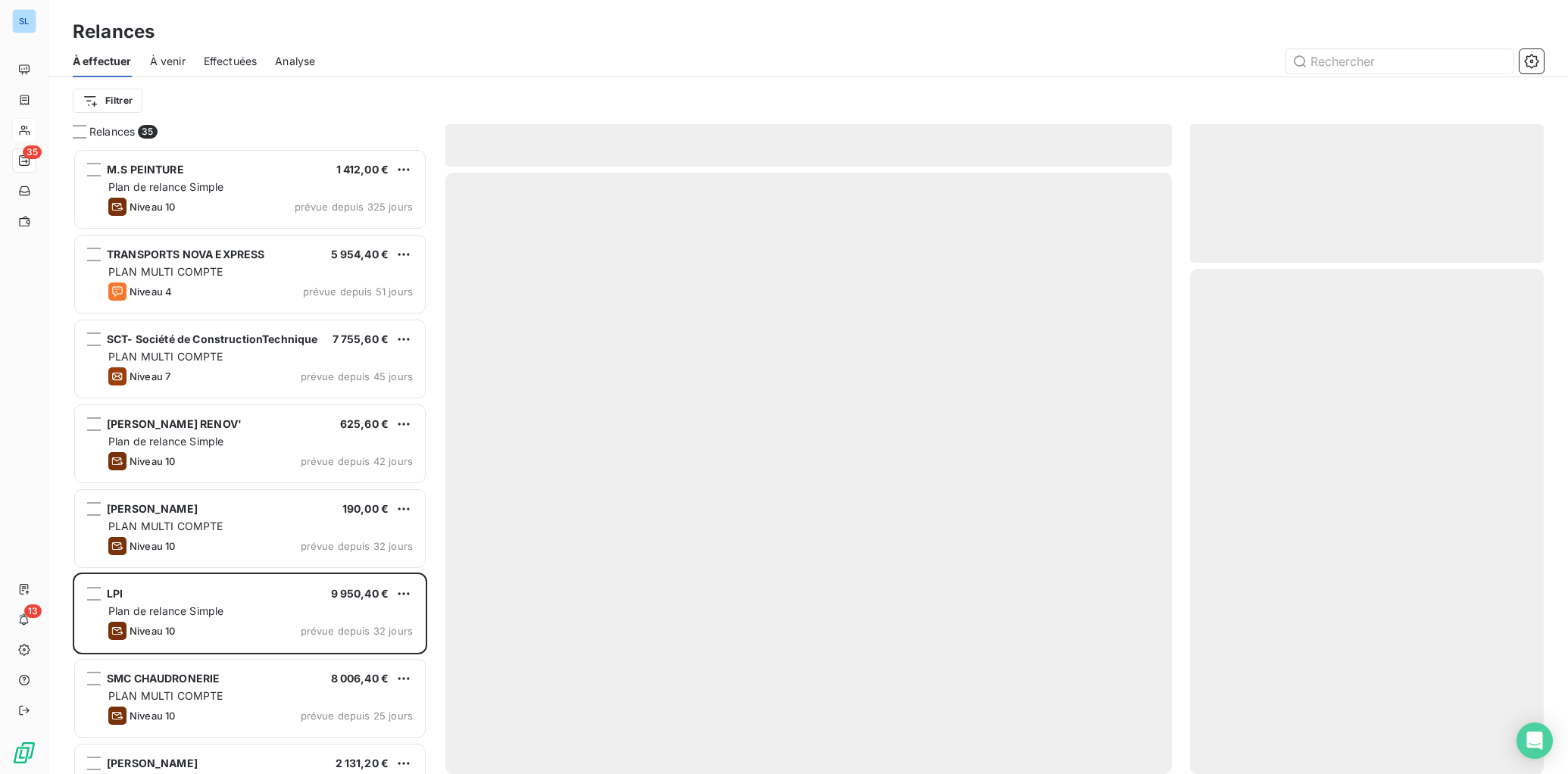
scroll to position [625, 354]
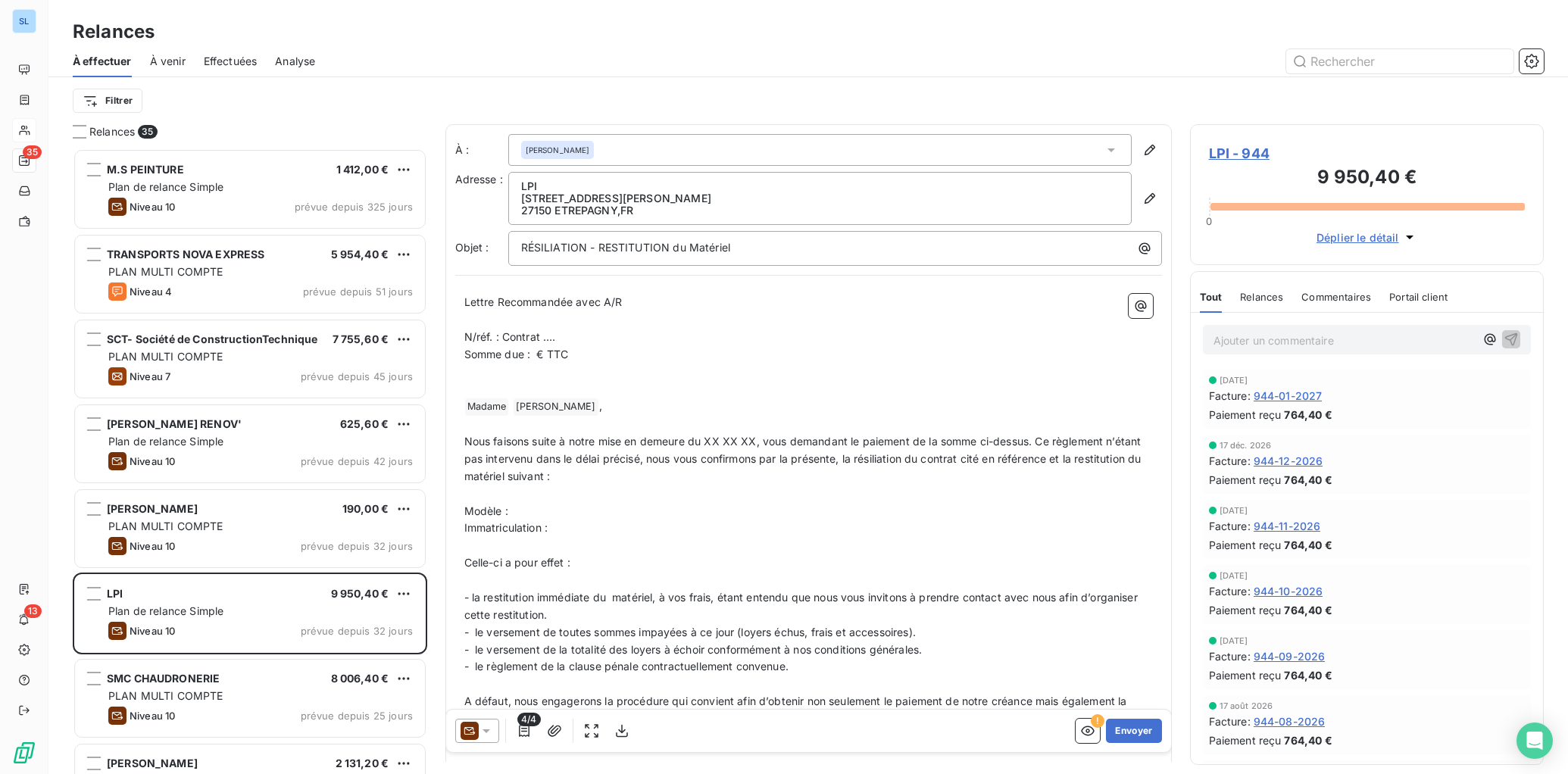
click at [481, 731] on icon at bounding box center [485, 730] width 15 height 15
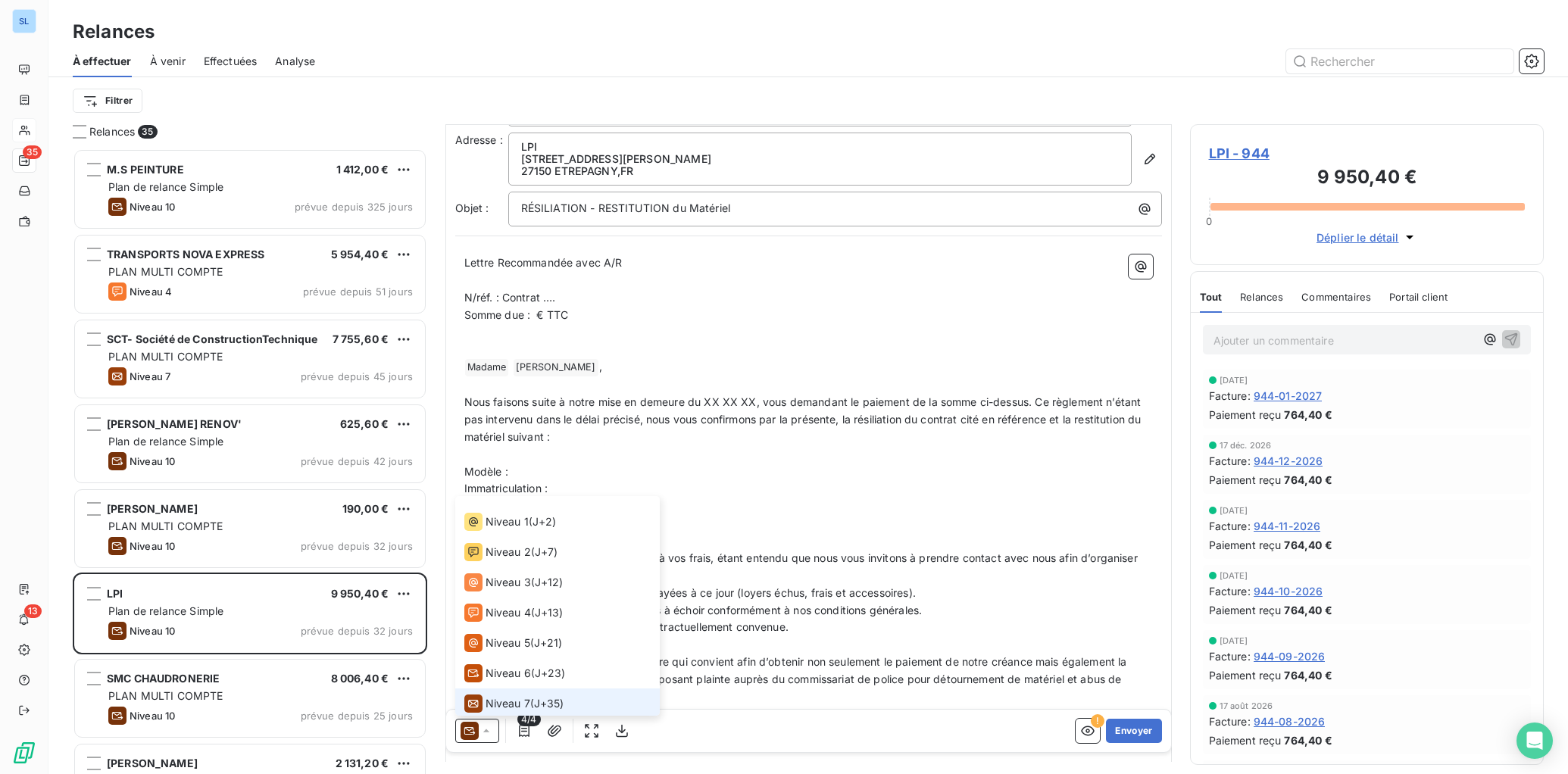
scroll to position [0, 0]
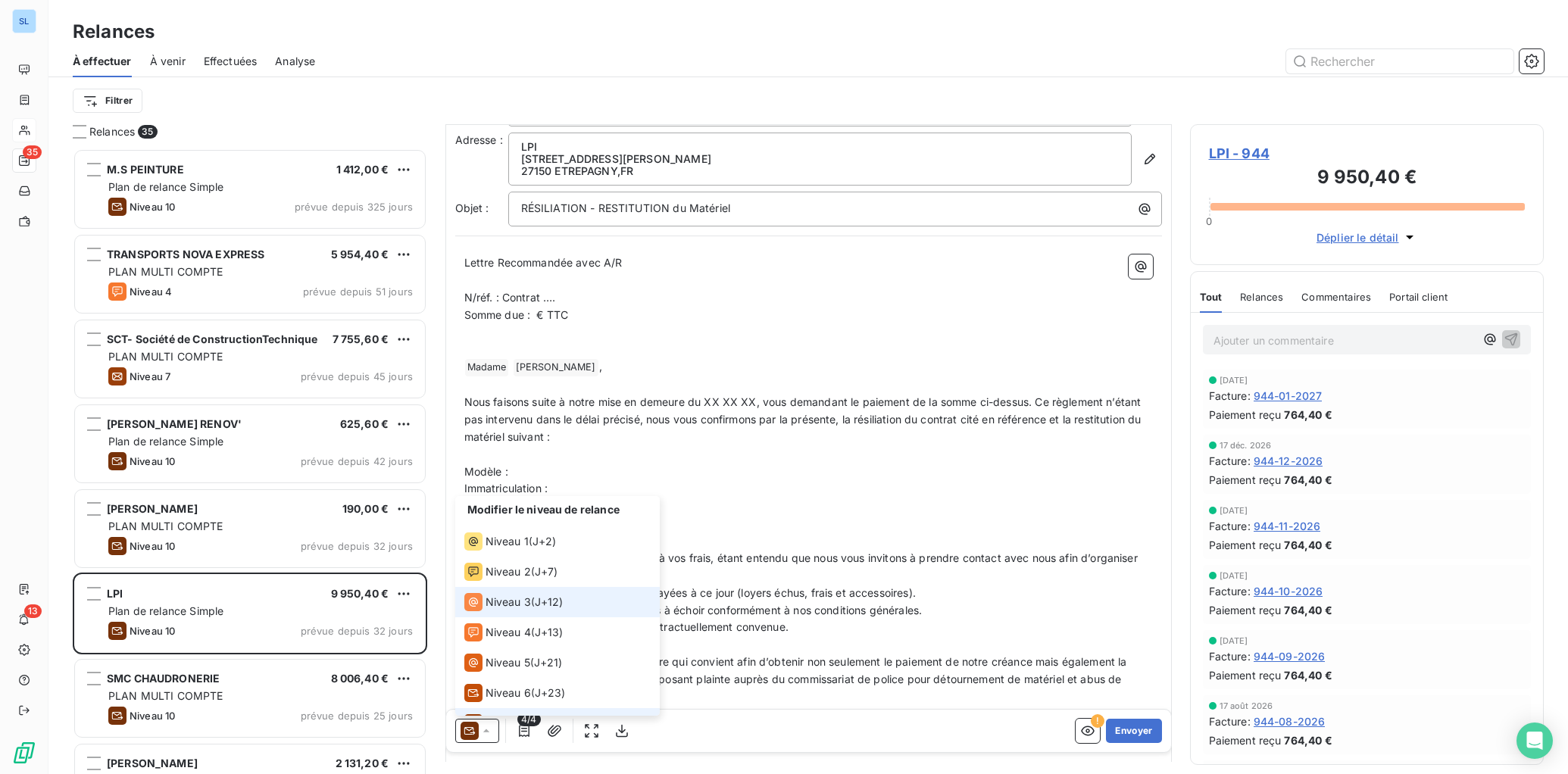
click at [516, 605] on span "Niveau 3" at bounding box center [508, 601] width 45 height 15
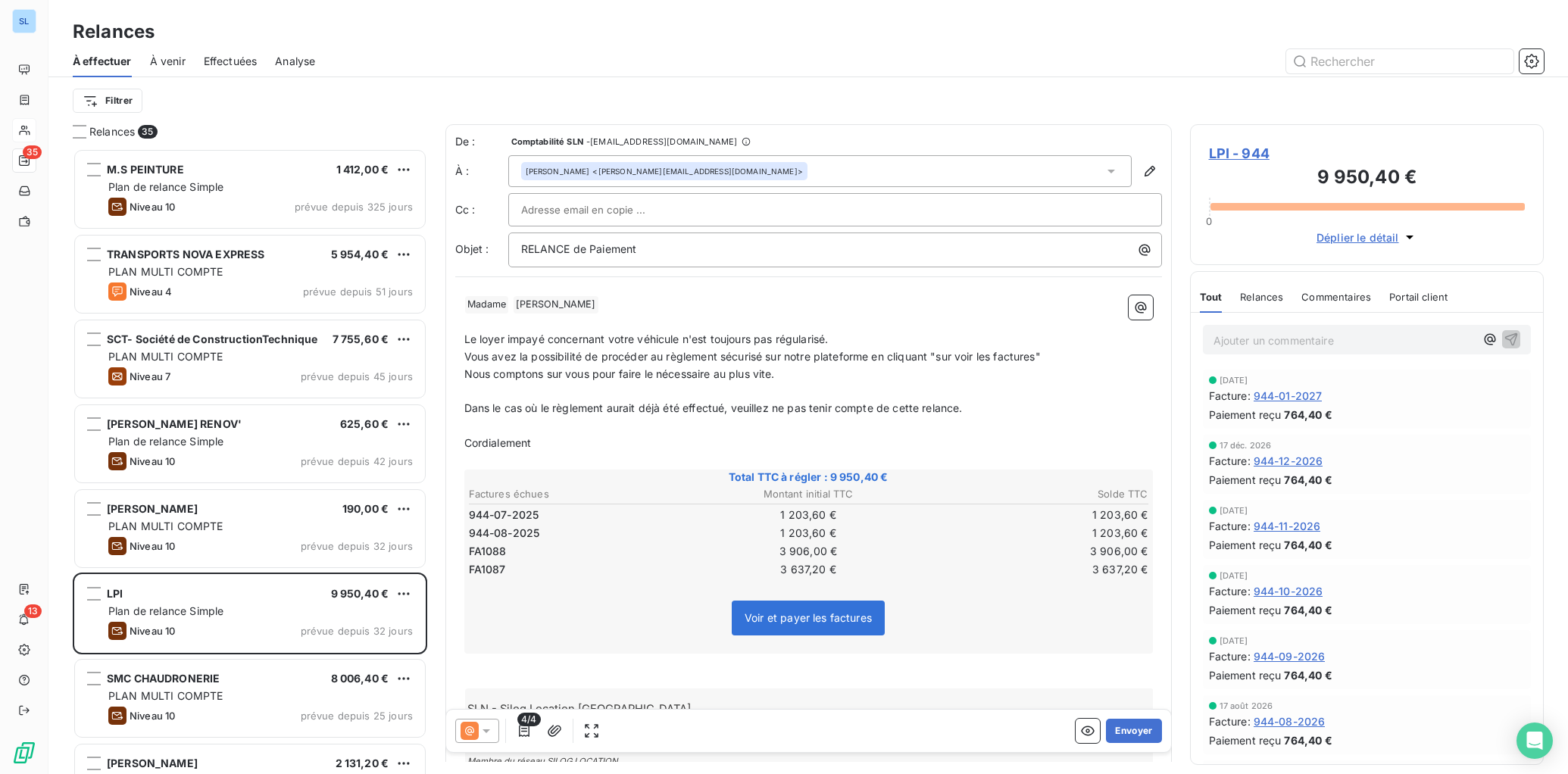
click at [486, 727] on icon at bounding box center [485, 730] width 15 height 15
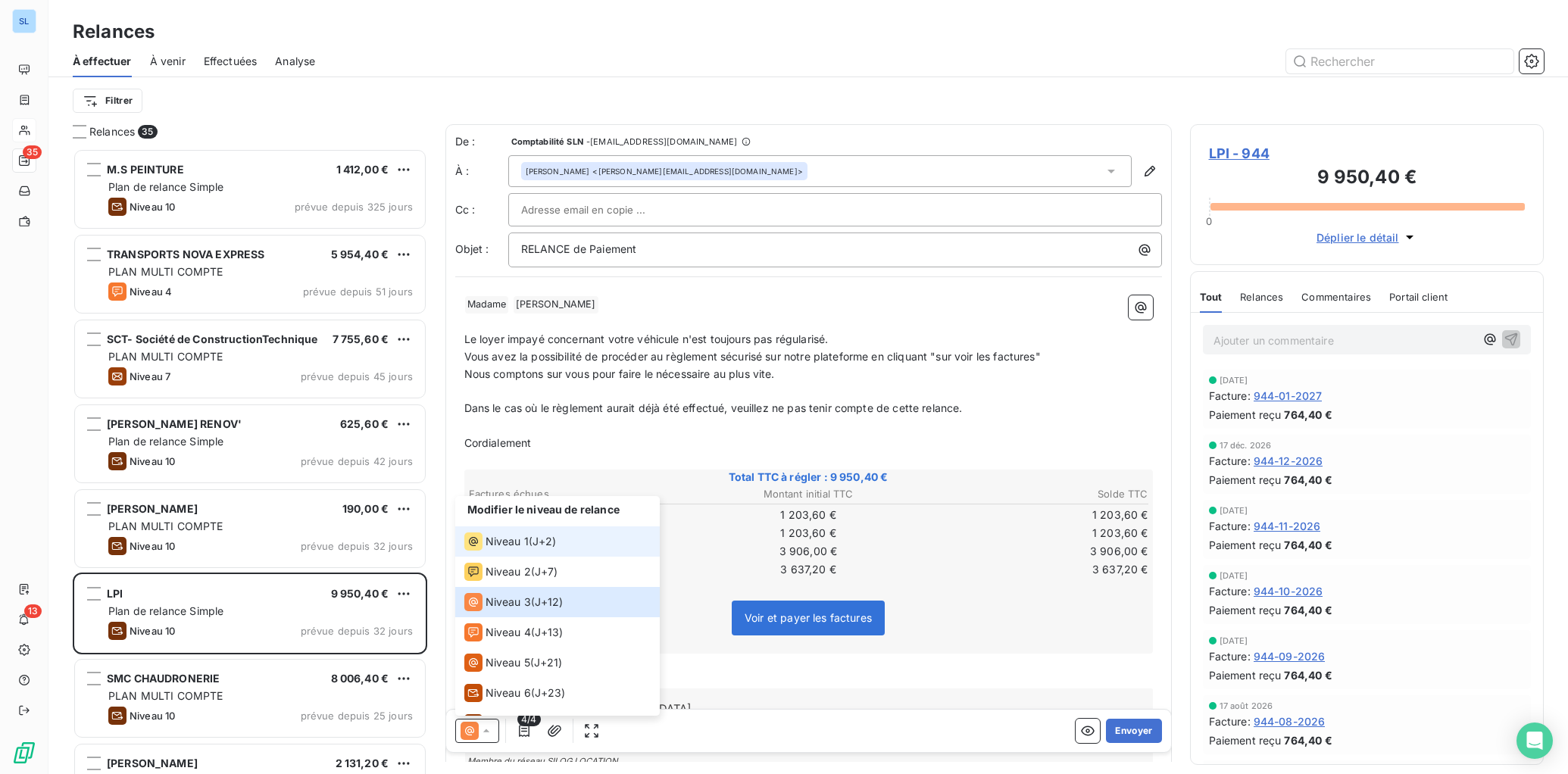
click at [492, 551] on li "Niveau 1 ( J+2 )" at bounding box center [557, 541] width 205 height 30
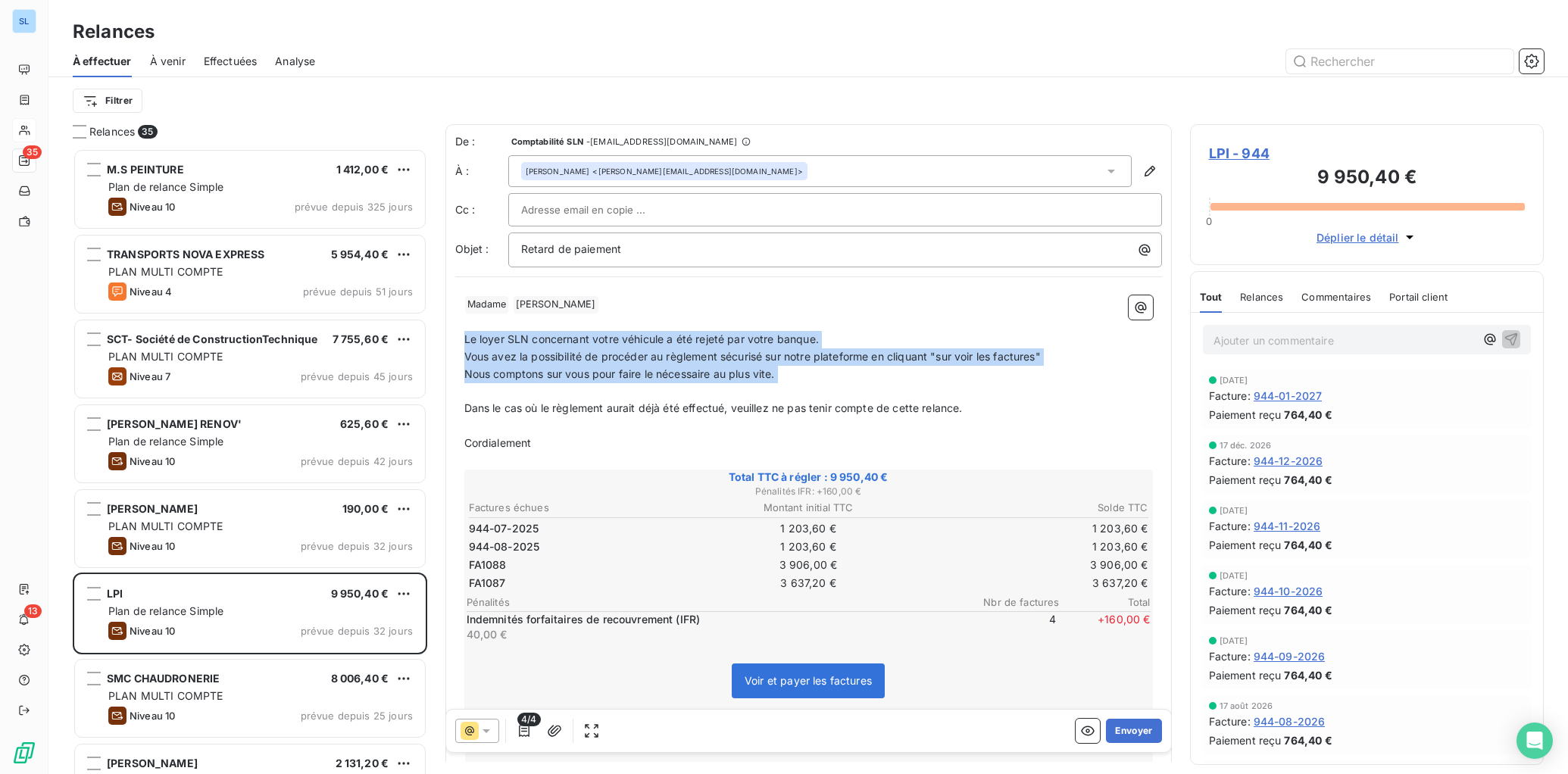
drag, startPoint x: 465, startPoint y: 339, endPoint x: 645, endPoint y: 389, distance: 186.8
click at [645, 389] on div "﻿ Madame ﻿ [PERSON_NAME] ﻿ ﻿ ﻿ Le loyer SLN concernant votre véhicule a été rej…" at bounding box center [809, 569] width 689 height 548
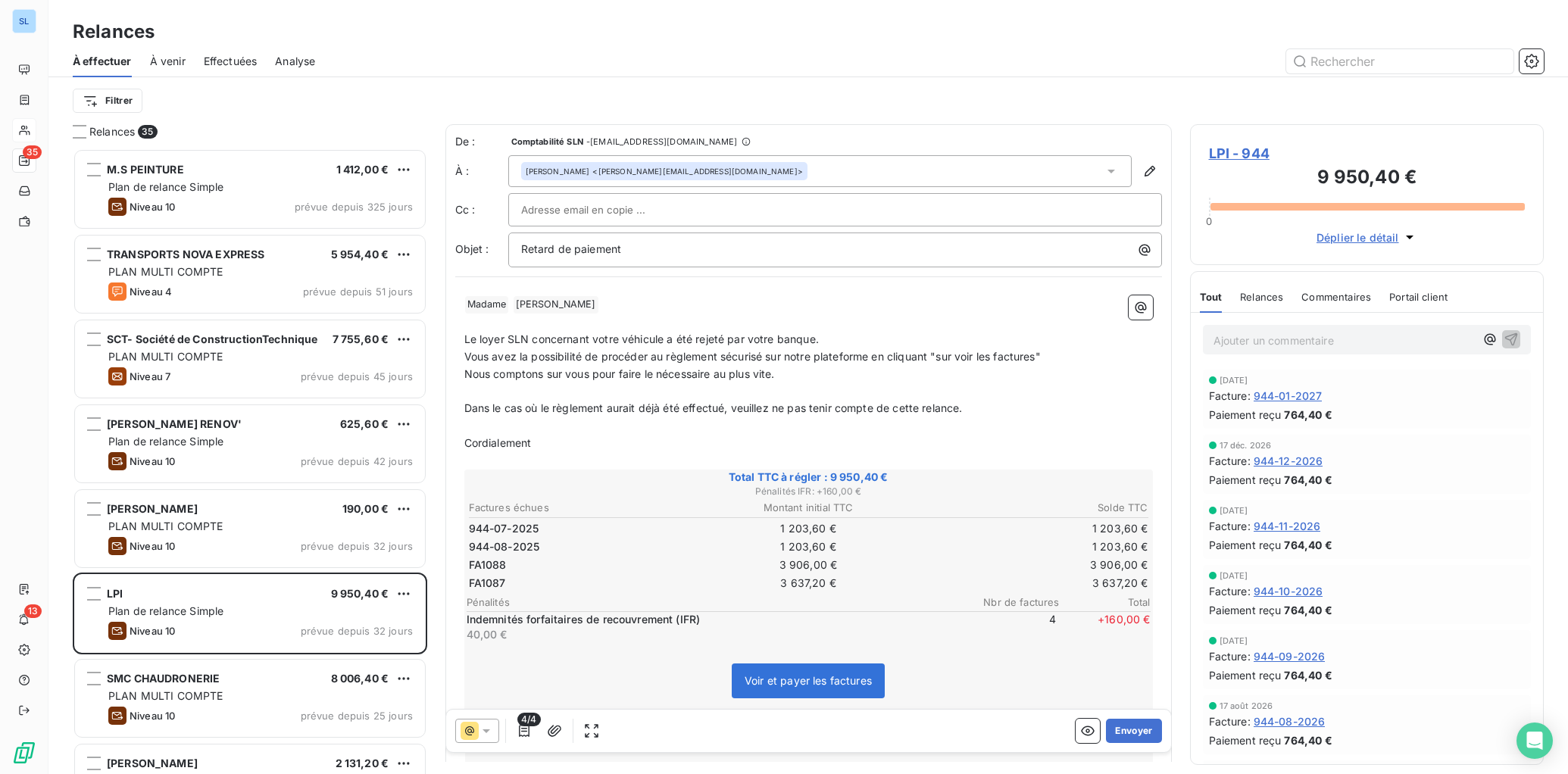
drag, startPoint x: 644, startPoint y: 389, endPoint x: 577, endPoint y: 366, distance: 70.8
click at [644, 389] on p "﻿" at bounding box center [809, 391] width 689 height 17
drag, startPoint x: 505, startPoint y: 339, endPoint x: 459, endPoint y: 341, distance: 46.0
click at [459, 341] on div "﻿ Madame ﻿ [PERSON_NAME] ﻿ ﻿ ﻿ Le loyer SLN concernant votre véhicule a été rej…" at bounding box center [808, 569] width 706 height 566
click at [742, 340] on span "les factures SLN concernant votre véhicule a été rejeté par votre banque." at bounding box center [650, 339] width 373 height 13
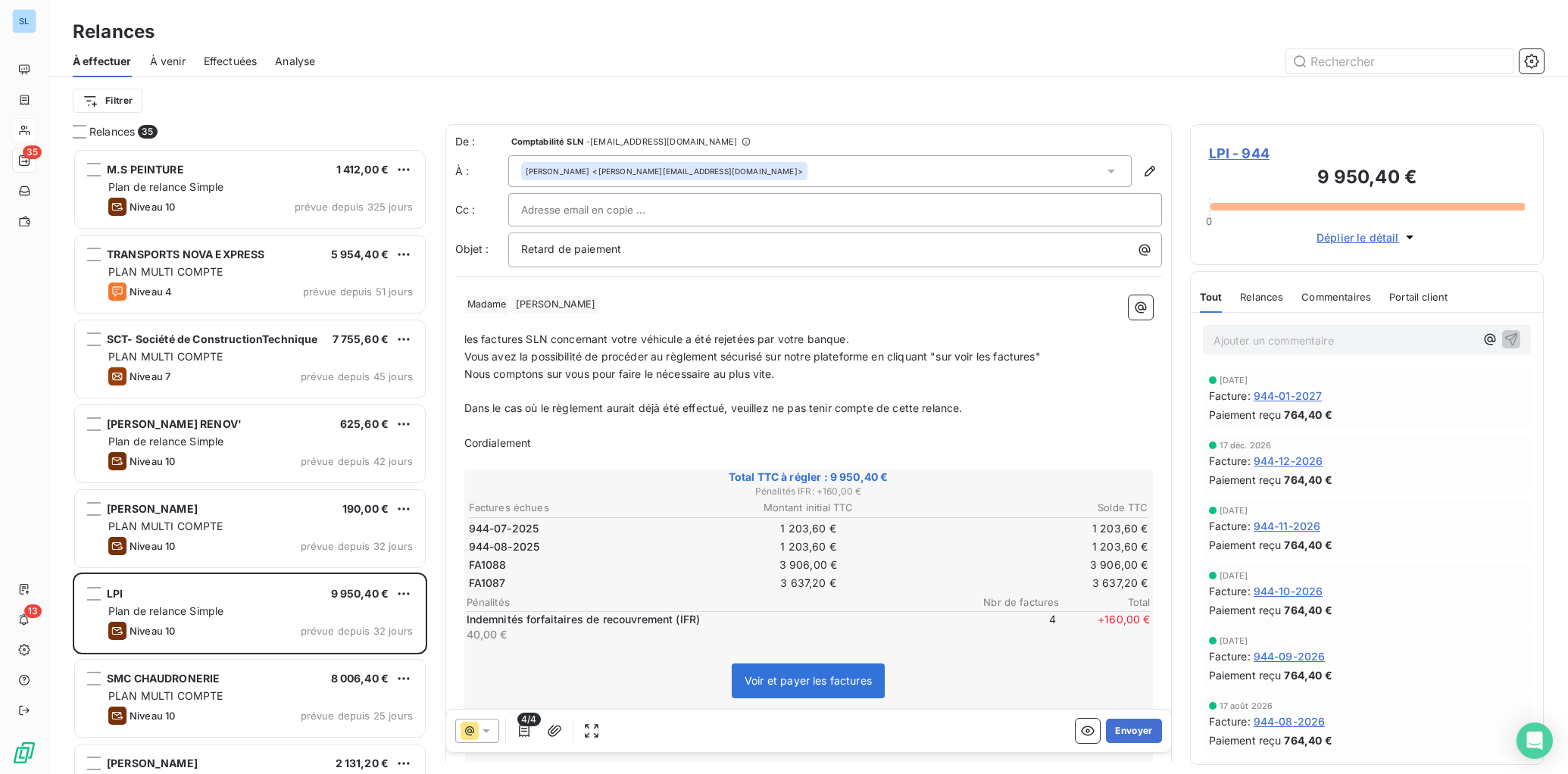
click at [835, 373] on p "Nous comptons sur vous pour faire le nécessaire au plus vite." at bounding box center [809, 375] width 689 height 17
drag, startPoint x: 992, startPoint y: 413, endPoint x: 428, endPoint y: 388, distance: 564.6
click at [428, 388] on div "Relances 35 M.S PEINTURE 1 412,00 € Plan de relance Simple Niveau 10 prévue dep…" at bounding box center [808, 449] width 1519 height 649
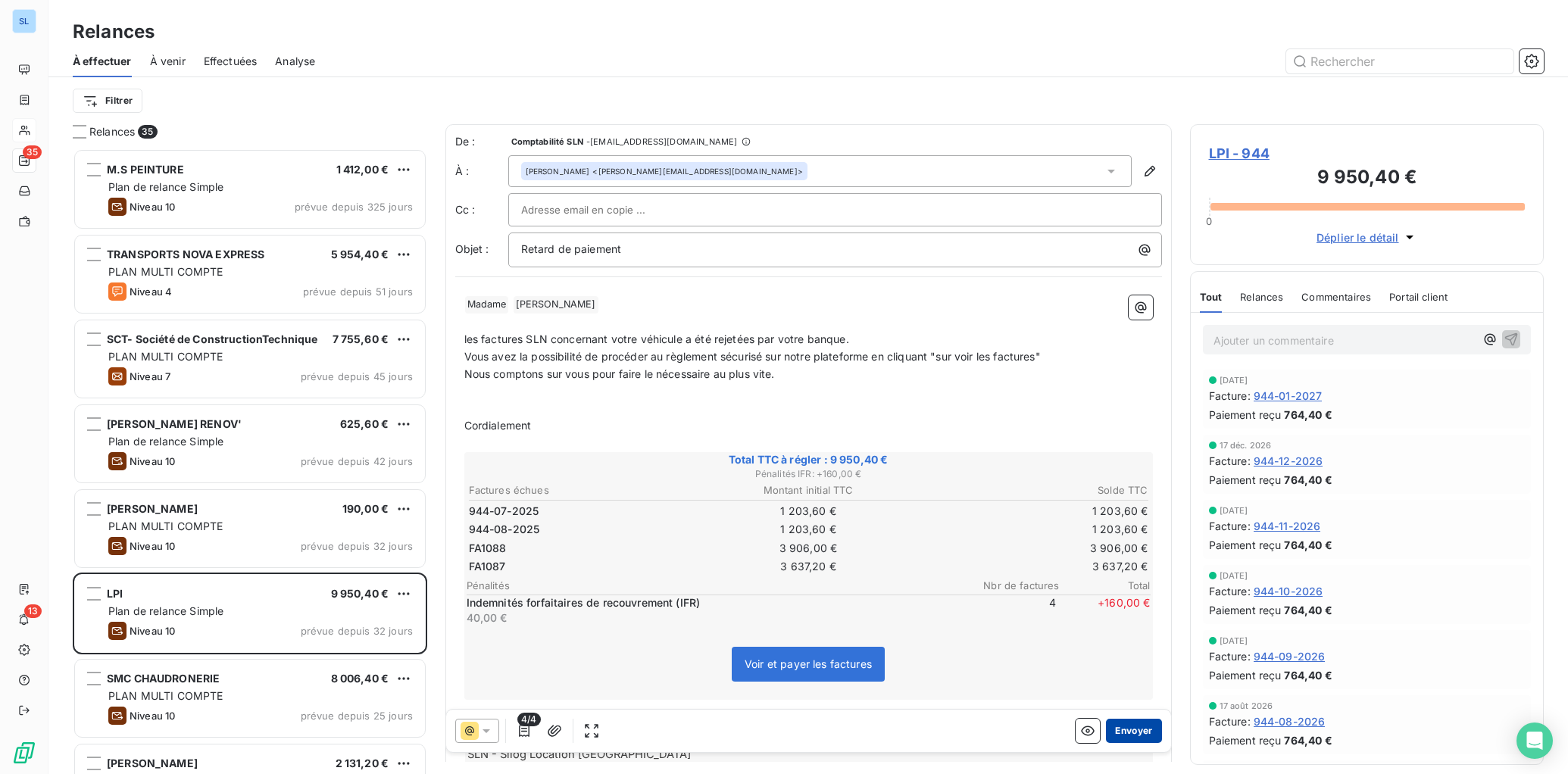
click at [1132, 724] on button "Envoyer" at bounding box center [1133, 730] width 55 height 24
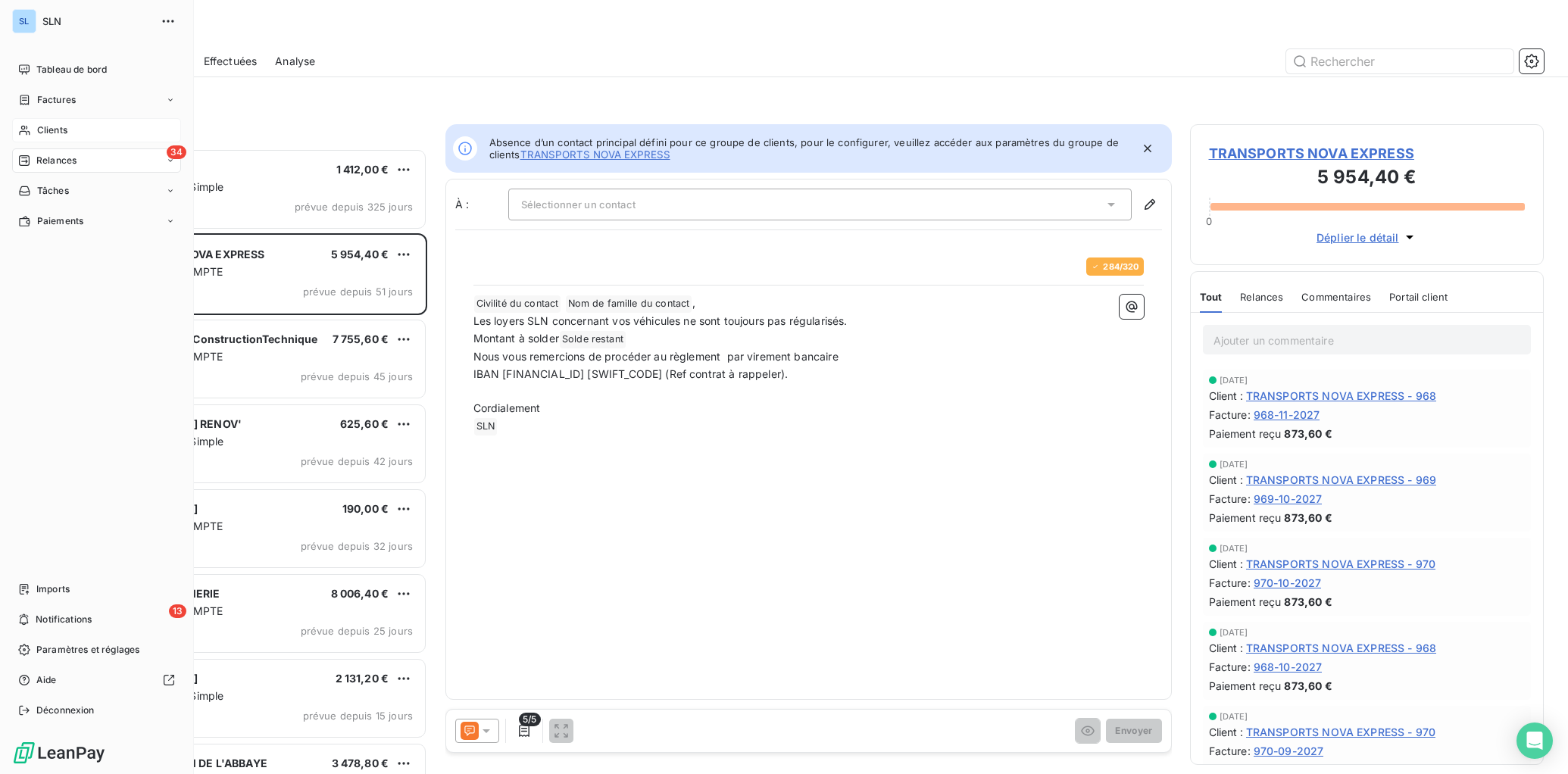
drag, startPoint x: 38, startPoint y: 132, endPoint x: 83, endPoint y: 139, distance: 45.5
click at [38, 132] on span "Clients" at bounding box center [52, 130] width 30 height 14
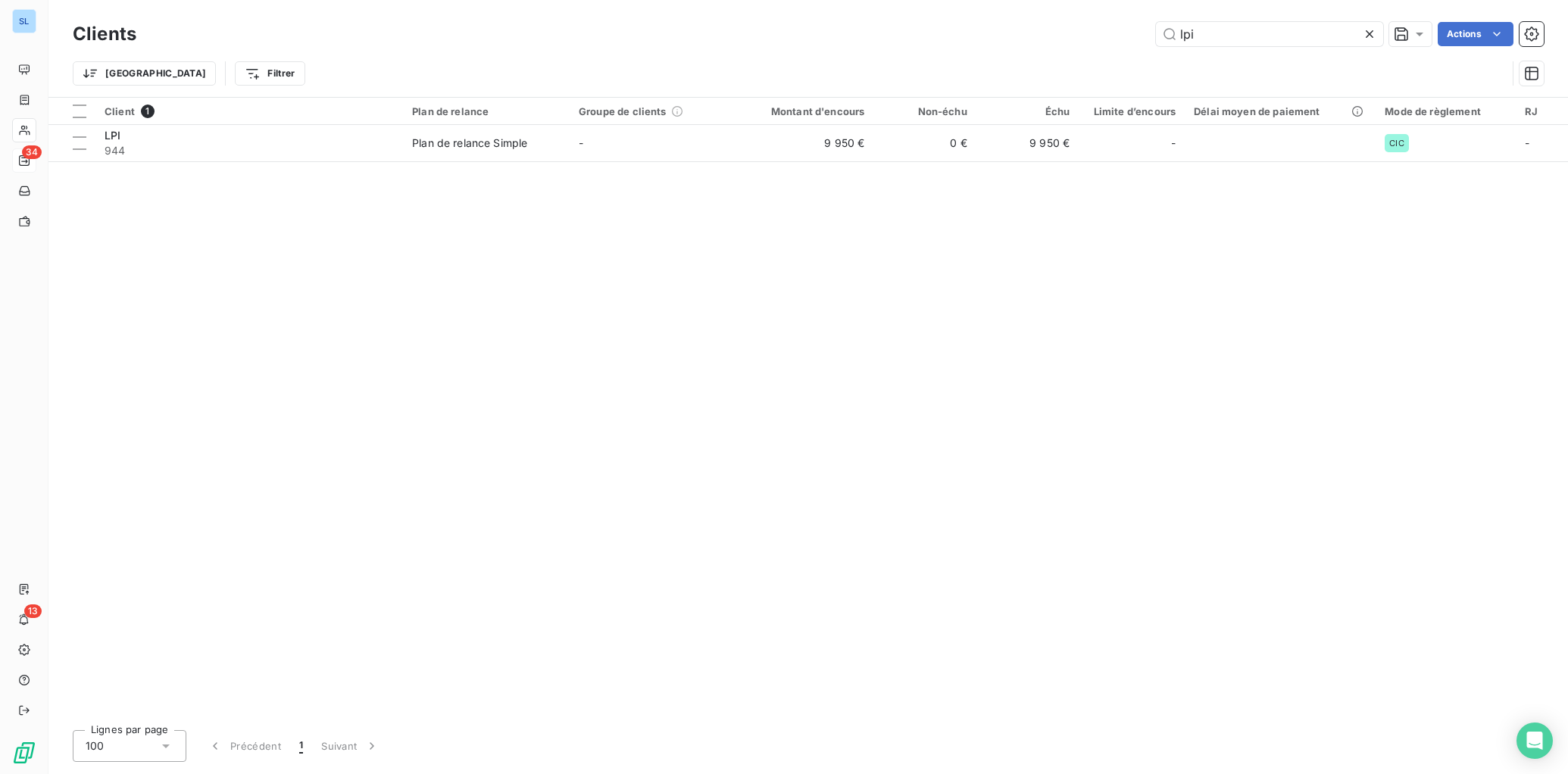
drag, startPoint x: 1330, startPoint y: 28, endPoint x: 1119, endPoint y: 21, distance: 211.1
click at [1119, 22] on div "lpi Actions" at bounding box center [848, 33] width 1389 height 24
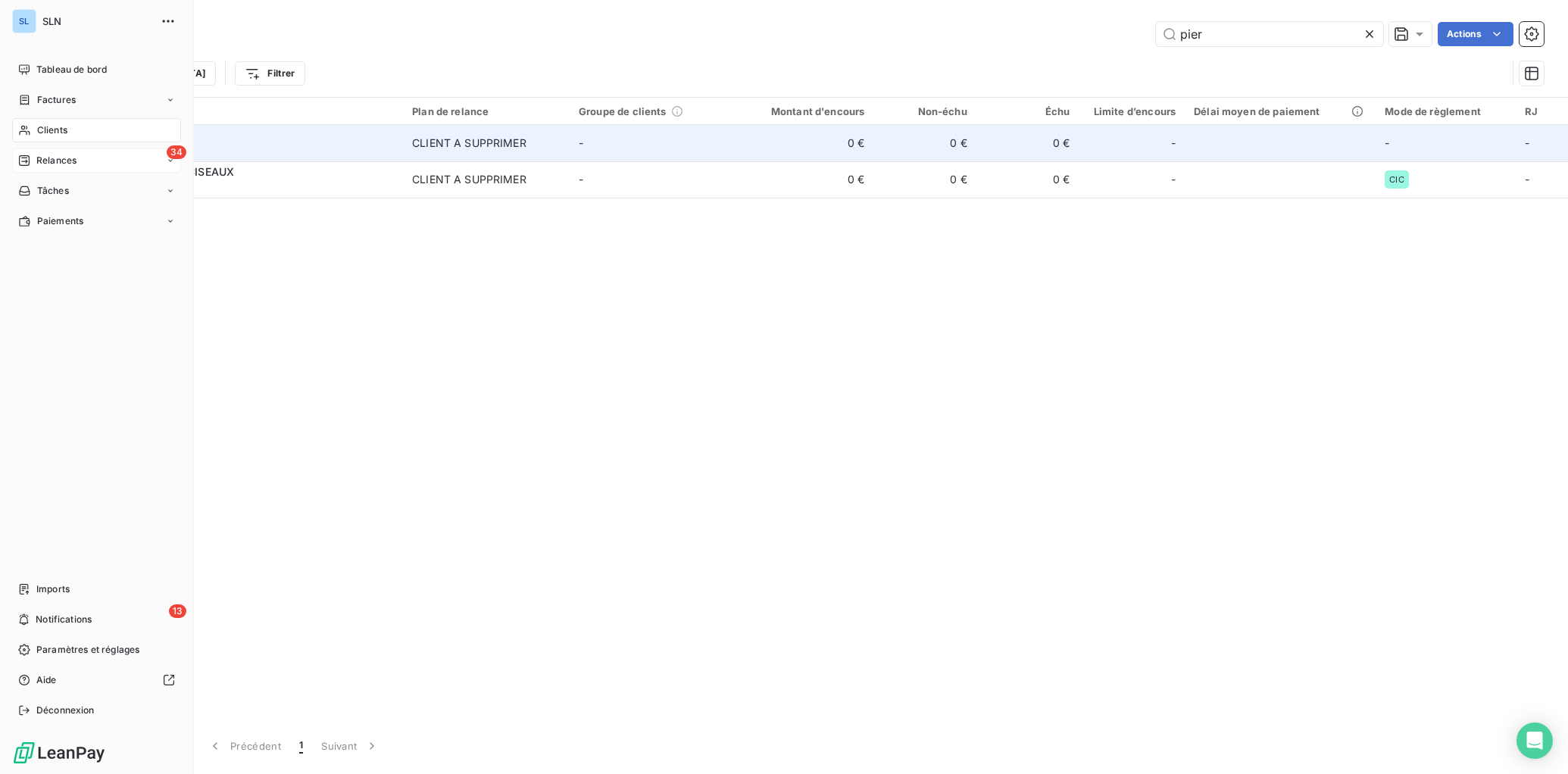
drag, startPoint x: 43, startPoint y: 128, endPoint x: 242, endPoint y: 135, distance: 199.1
click at [44, 128] on span "Clients" at bounding box center [52, 130] width 30 height 14
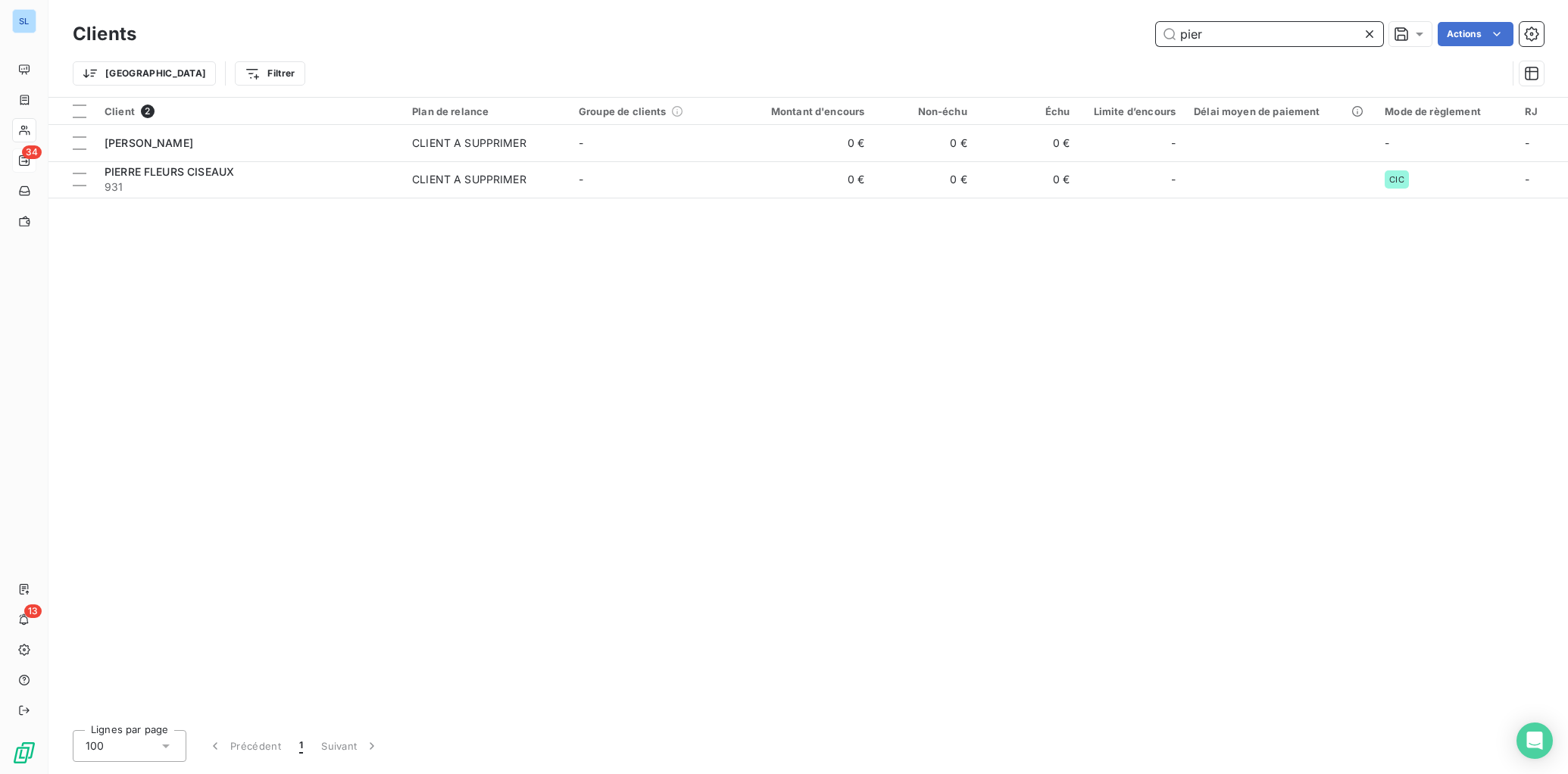
drag, startPoint x: 1286, startPoint y: 41, endPoint x: 896, endPoint y: -16, distance: 394.1
click at [896, 0] on html "SL 34 13 Clients pier Actions Trier Filtrer Client 2 Plan de relance Groupe de …" at bounding box center [784, 387] width 1568 height 774
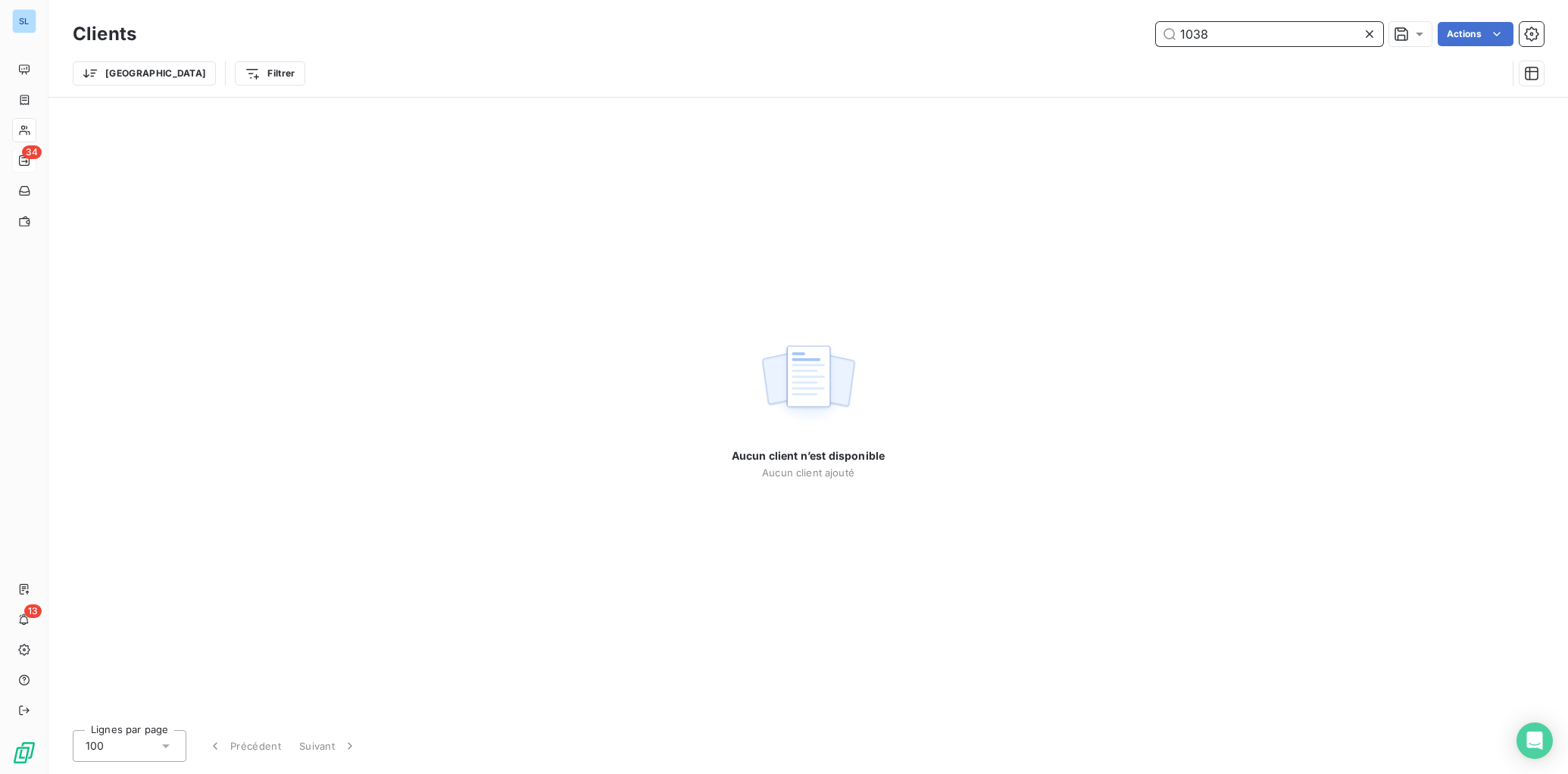
type input "1038"
click at [1362, 265] on div "Aucun client n’est disponible Aucun client ajouté" at bounding box center [808, 407] width 1519 height 620
